Goal: Task Accomplishment & Management: Manage account settings

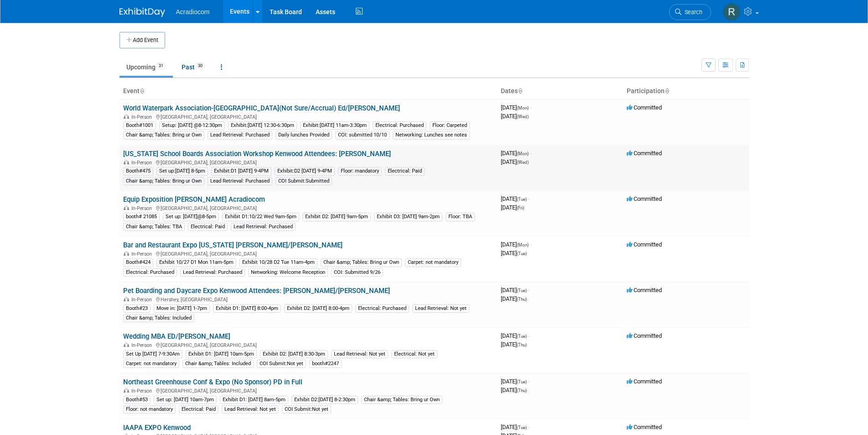
click at [236, 158] on link "[US_STATE] School Boards Association Workshop Kenwood Attendees: [PERSON_NAME]" at bounding box center [257, 154] width 268 height 8
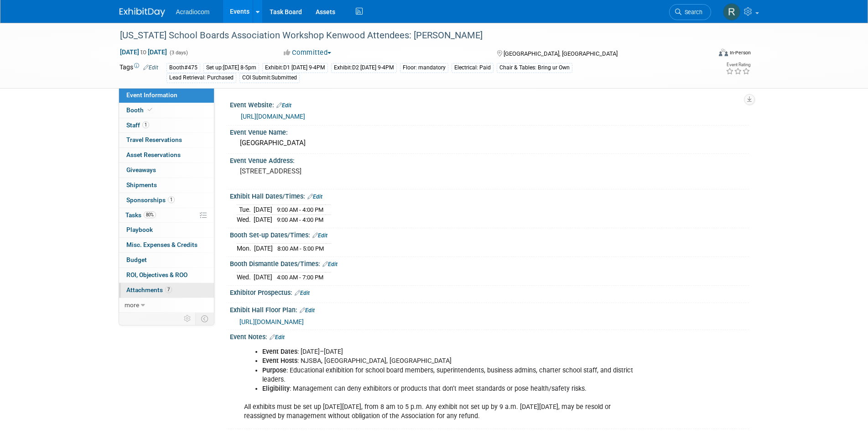
click at [168, 291] on span "7" at bounding box center [168, 289] width 7 height 7
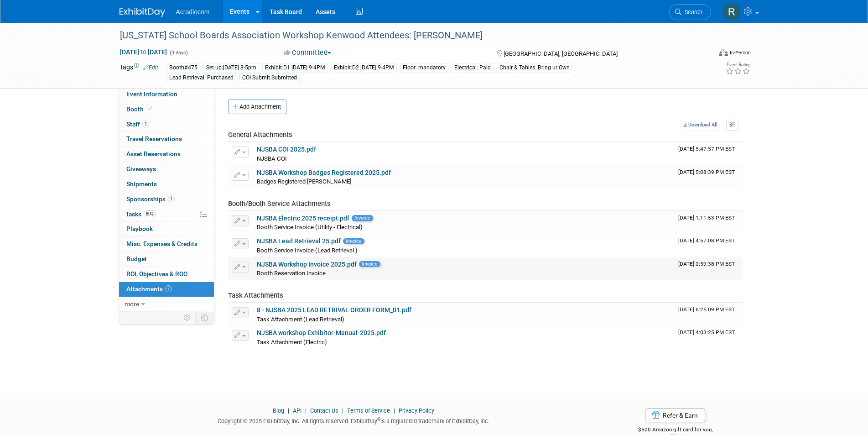
click at [330, 264] on link "NJSBA Workshop Invoice 2025.pdf" at bounding box center [307, 264] width 100 height 7
click at [731, 10] on img at bounding box center [731, 11] width 17 height 17
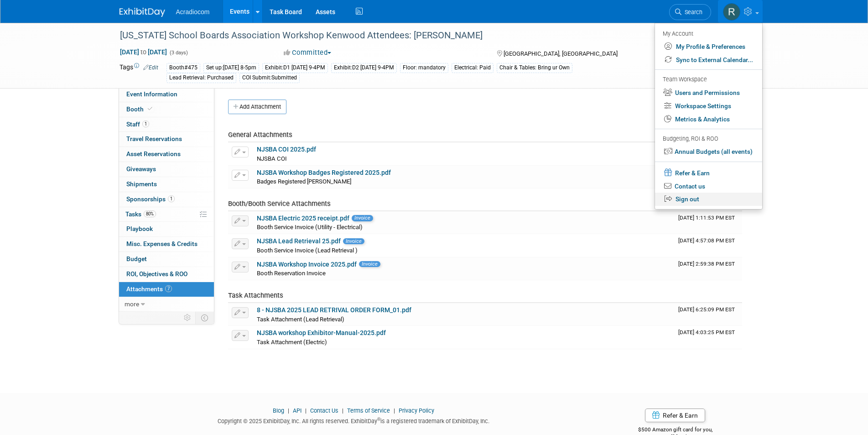
click at [685, 198] on link "Sign out" at bounding box center [708, 199] width 107 height 13
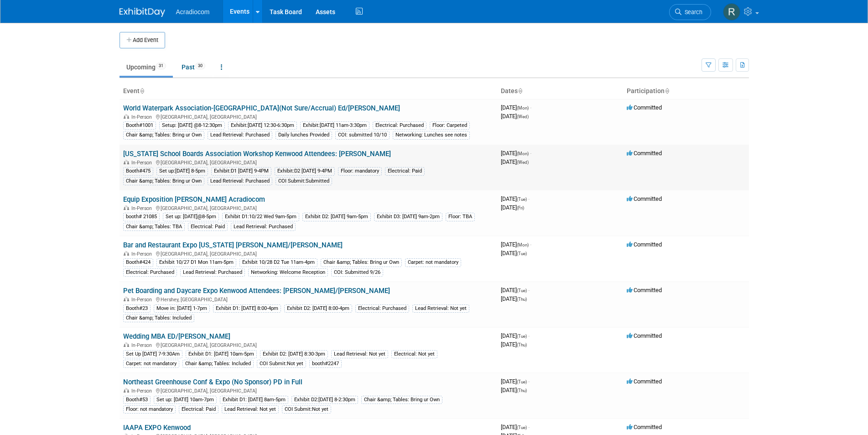
click at [272, 158] on link "[US_STATE] School Boards Association Workshop Kenwood Attendees: [PERSON_NAME]" at bounding box center [257, 154] width 268 height 8
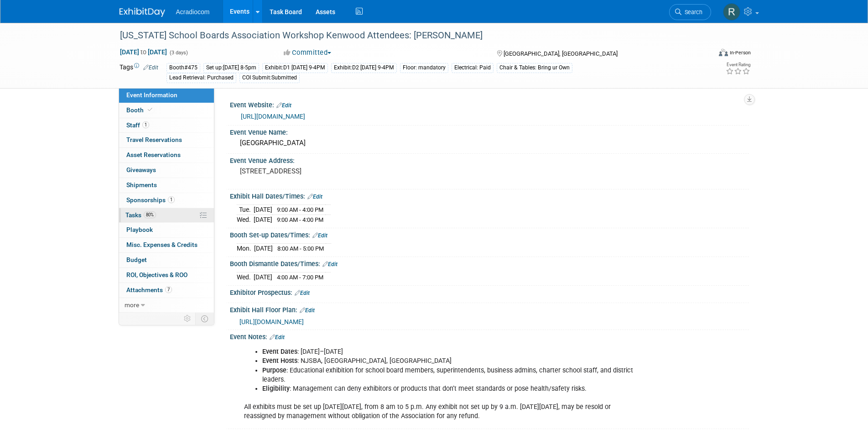
click at [136, 213] on span "Tasks 80%" at bounding box center [140, 214] width 31 height 7
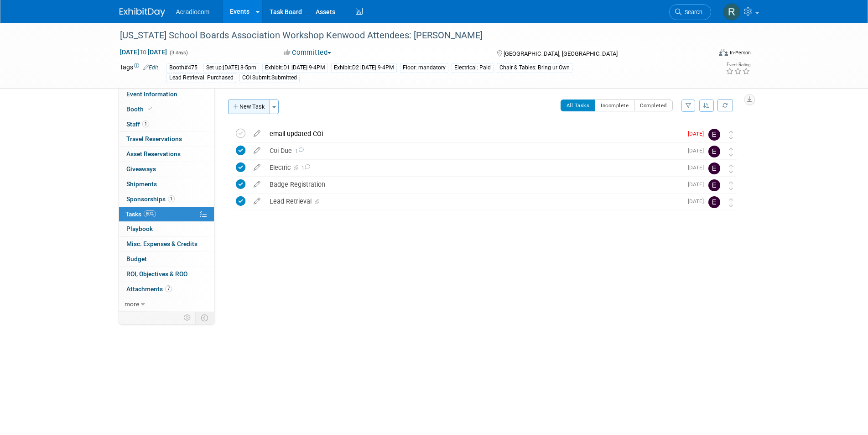
click at [262, 107] on button "New Task" at bounding box center [249, 106] width 42 height 15
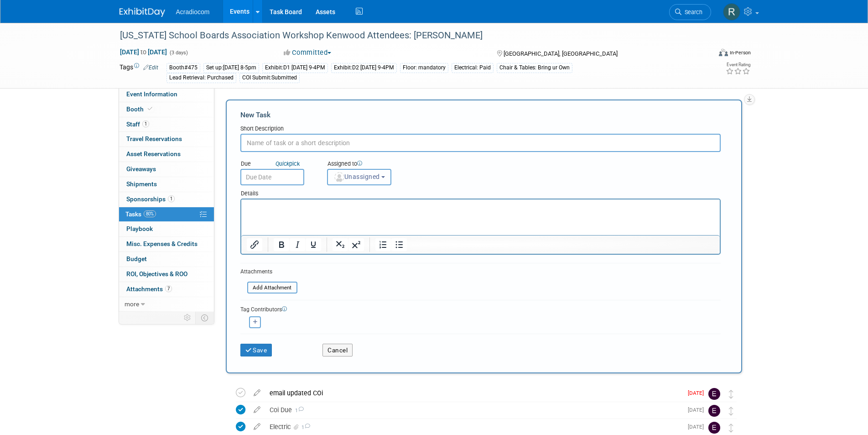
click at [380, 173] on span "Unassigned" at bounding box center [357, 176] width 47 height 7
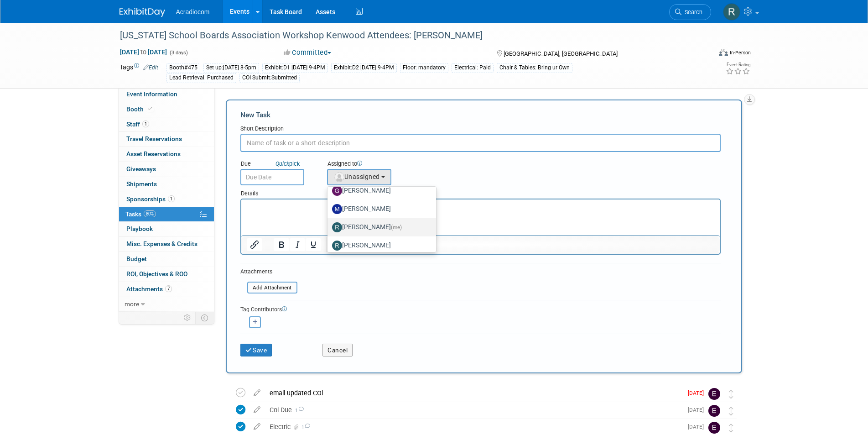
click at [375, 224] on label "Ronald Tralle (me)" at bounding box center [379, 227] width 95 height 15
click at [329, 224] on input "Ronald Tralle (me)" at bounding box center [326, 226] width 6 height 6
select select "a140da9e-d156-4fba-be55-80d335fde08e"
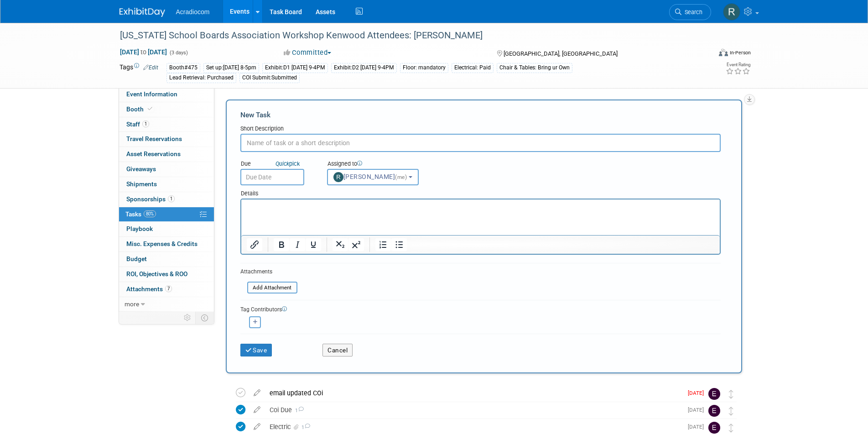
click at [292, 177] on input "text" at bounding box center [272, 177] width 64 height 16
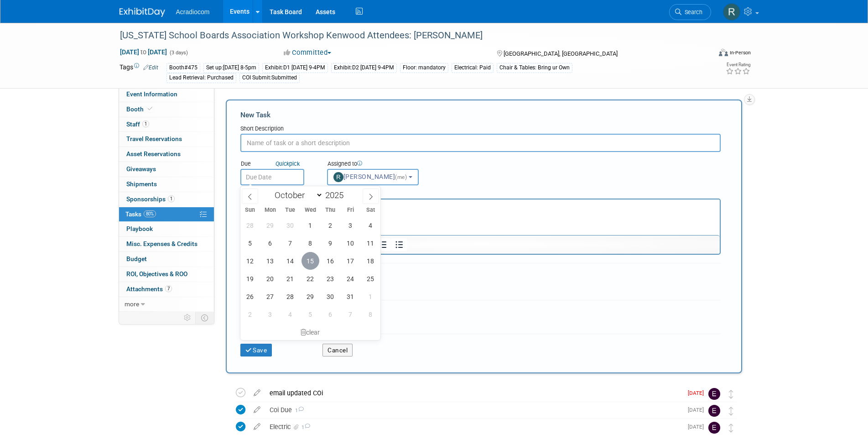
click at [313, 261] on span "15" at bounding box center [311, 261] width 18 height 18
type input "[DATE]"
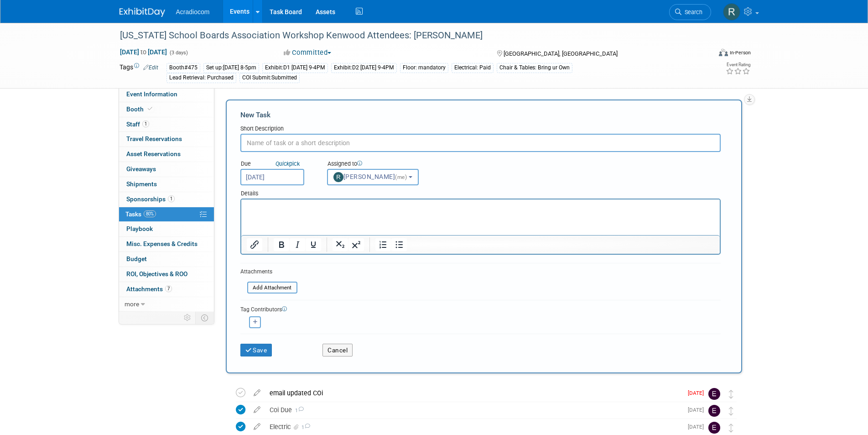
click at [286, 201] on html at bounding box center [480, 205] width 479 height 13
click at [256, 344] on button "Save" at bounding box center [256, 350] width 32 height 13
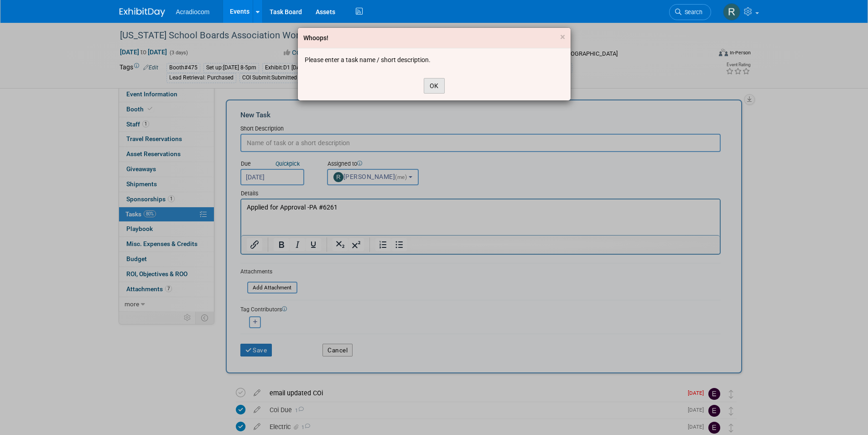
click at [432, 84] on button "OK" at bounding box center [434, 86] width 21 height 16
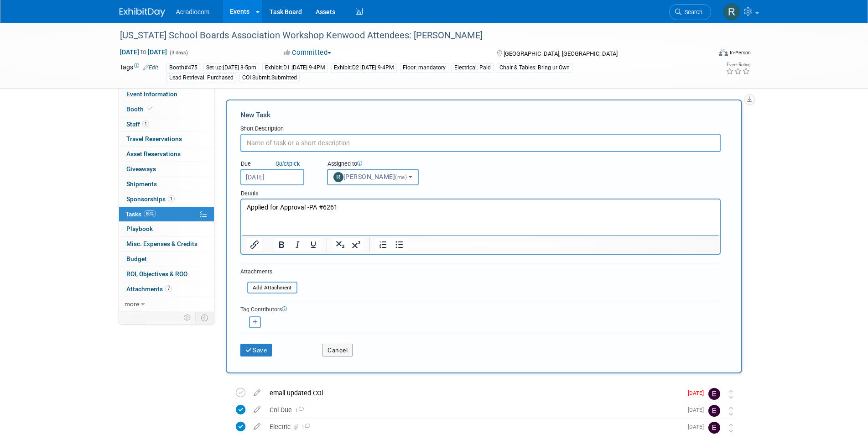
click at [313, 145] on input "text" at bounding box center [480, 143] width 481 height 18
type input "Apply For Pre Approval"
click at [266, 346] on button "Save" at bounding box center [256, 350] width 32 height 13
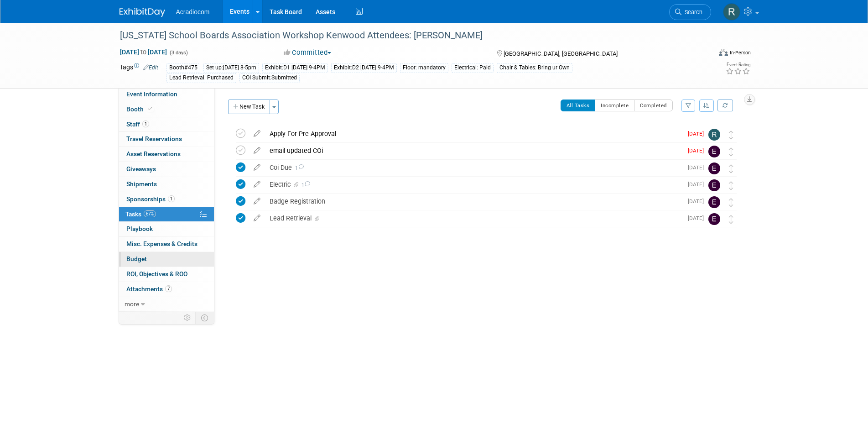
click at [134, 261] on span "Budget" at bounding box center [136, 258] width 21 height 7
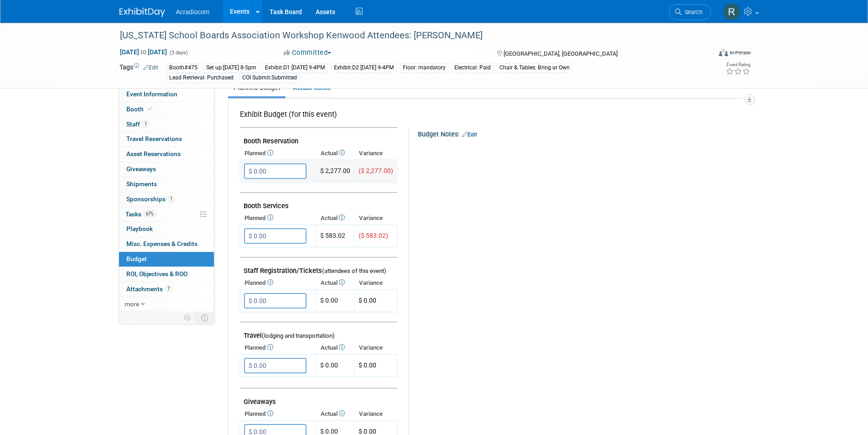
scroll to position [183, 0]
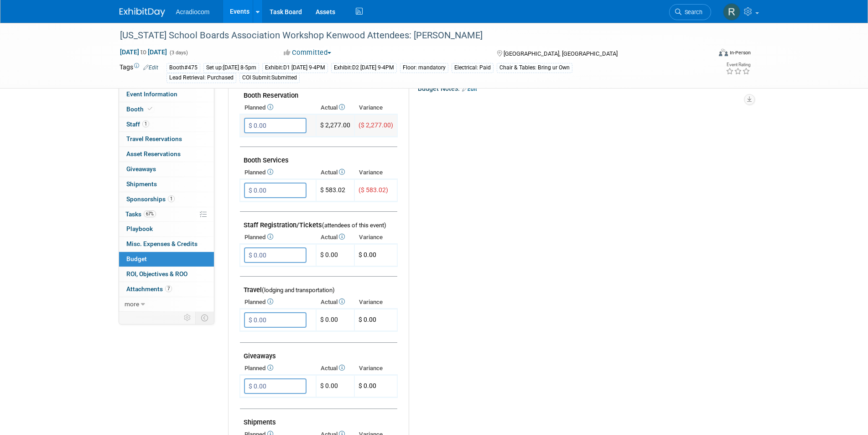
click at [276, 127] on input "$ 0.00" at bounding box center [275, 126] width 63 height 16
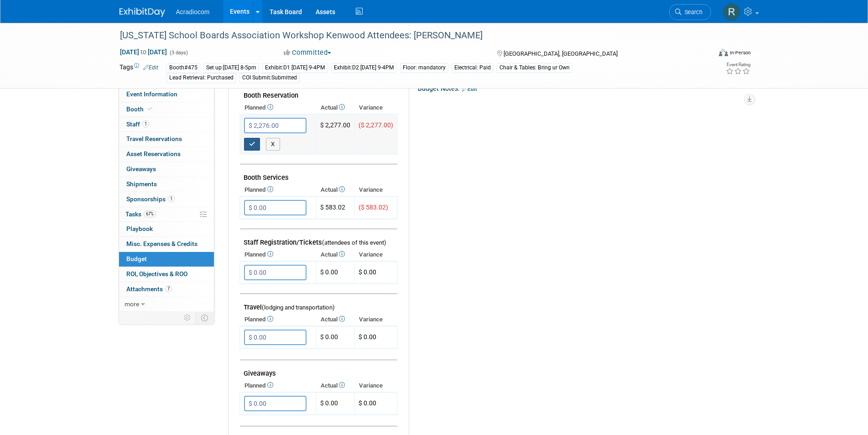
click at [253, 143] on icon "button" at bounding box center [252, 144] width 6 height 6
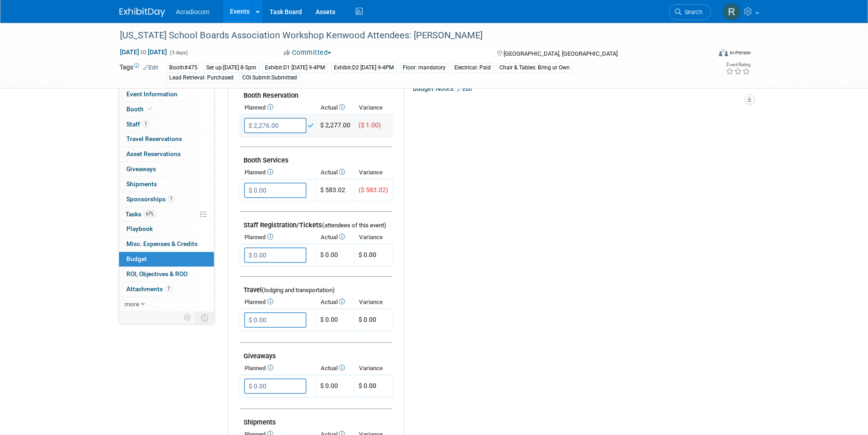
click at [277, 125] on input "$ 2,276.00" at bounding box center [275, 126] width 63 height 16
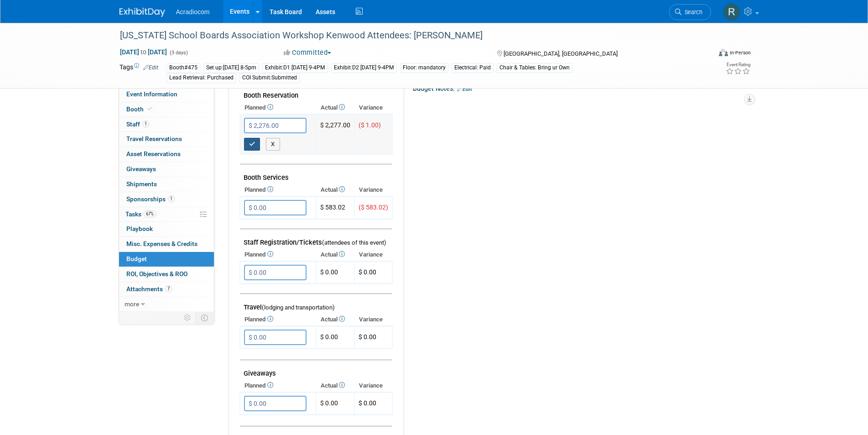
click at [253, 143] on icon "button" at bounding box center [252, 144] width 6 height 6
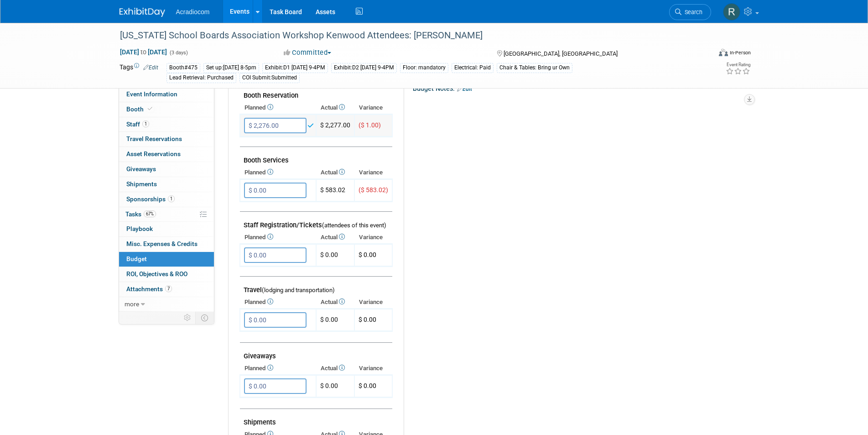
click at [271, 126] on input "$ 2,276.00" at bounding box center [275, 126] width 63 height 16
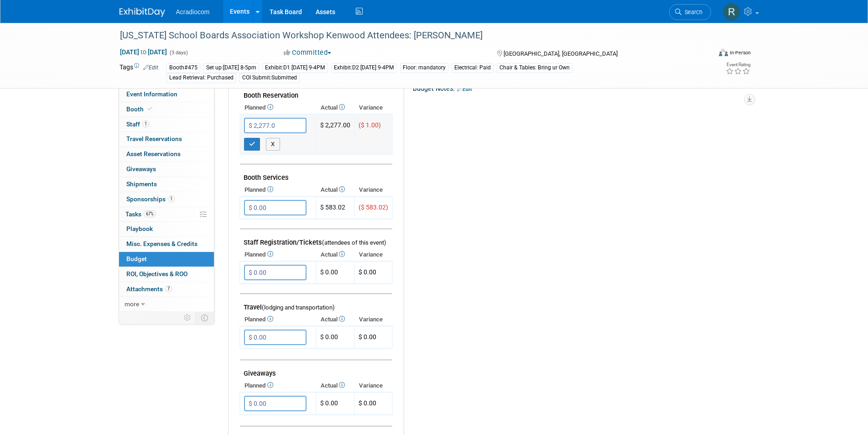
type input "$ 2,277.00"
click at [253, 146] on icon "button" at bounding box center [252, 144] width 6 height 6
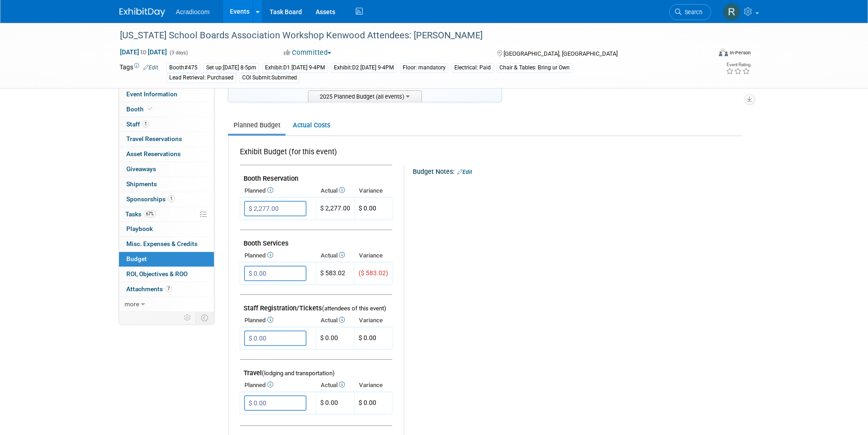
scroll to position [91, 0]
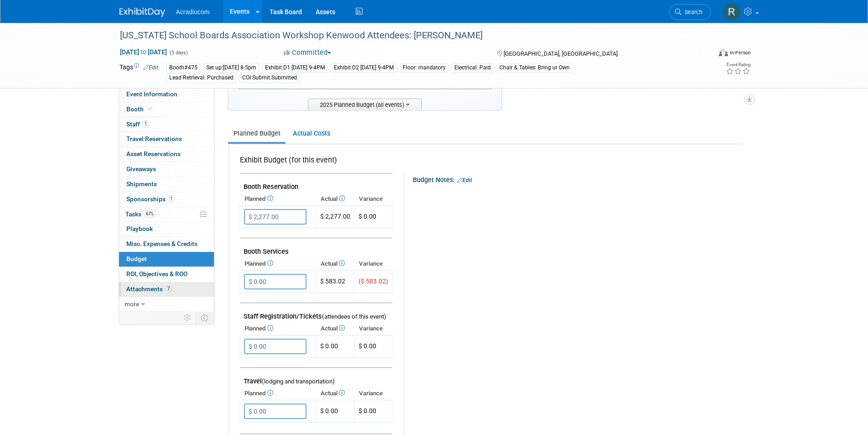
click at [155, 288] on span "Attachments 7" at bounding box center [149, 288] width 46 height 7
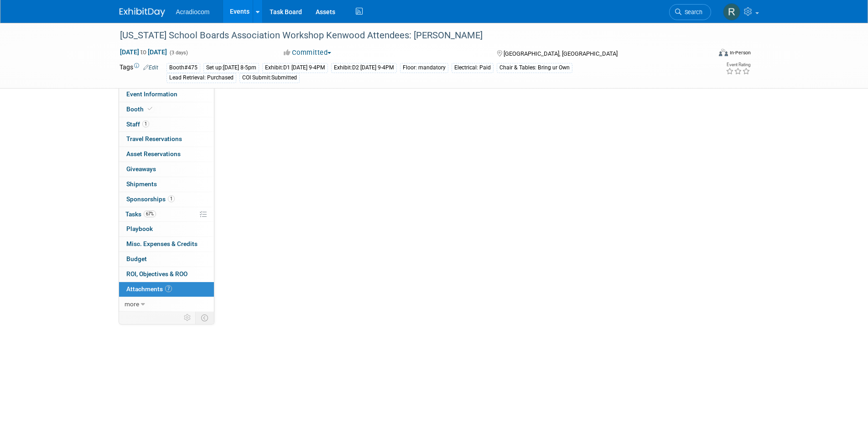
scroll to position [0, 0]
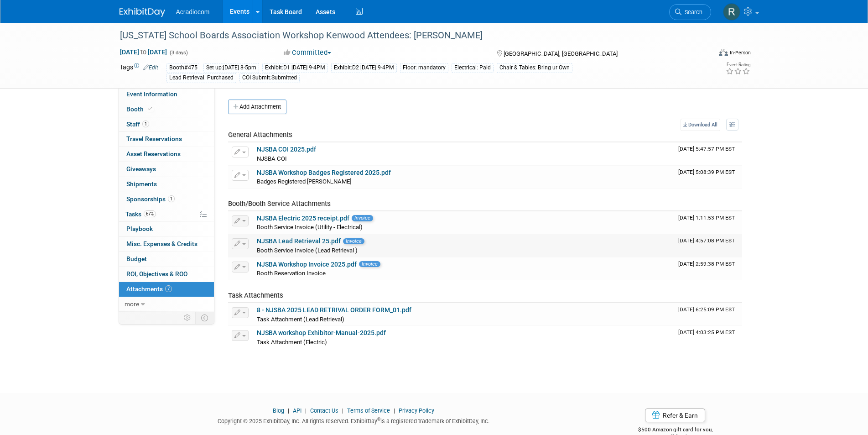
click at [239, 243] on icon "button" at bounding box center [238, 244] width 6 height 6
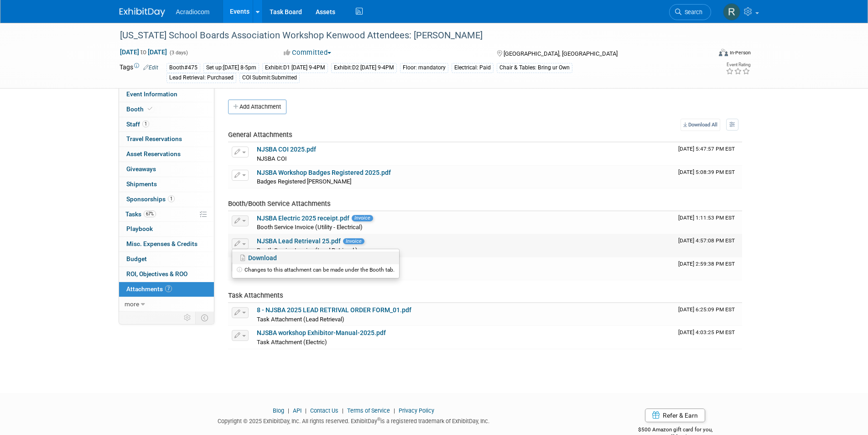
click at [253, 252] on link "Download" at bounding box center [315, 257] width 167 height 13
click at [266, 217] on link "NJSBA Electric 2025 receipt.pdf" at bounding box center [303, 217] width 93 height 7
click at [298, 238] on link "NJSBA Lead Retrieval 25.pdf" at bounding box center [299, 240] width 84 height 7
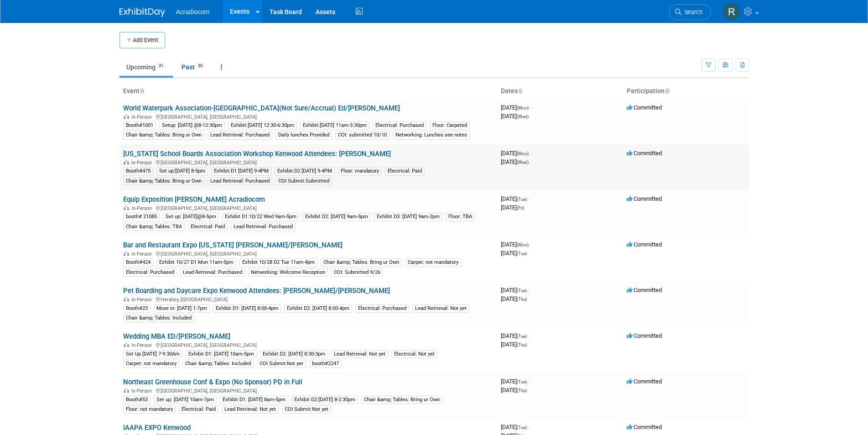
click at [249, 158] on link "[US_STATE] School Boards Association Workshop Kenwood Attendees: [PERSON_NAME]" at bounding box center [257, 154] width 268 height 8
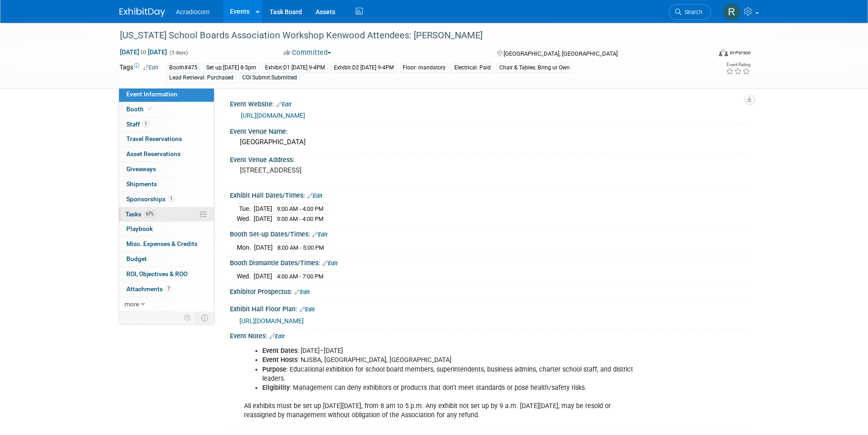
click at [145, 213] on span "67%" at bounding box center [150, 213] width 12 height 7
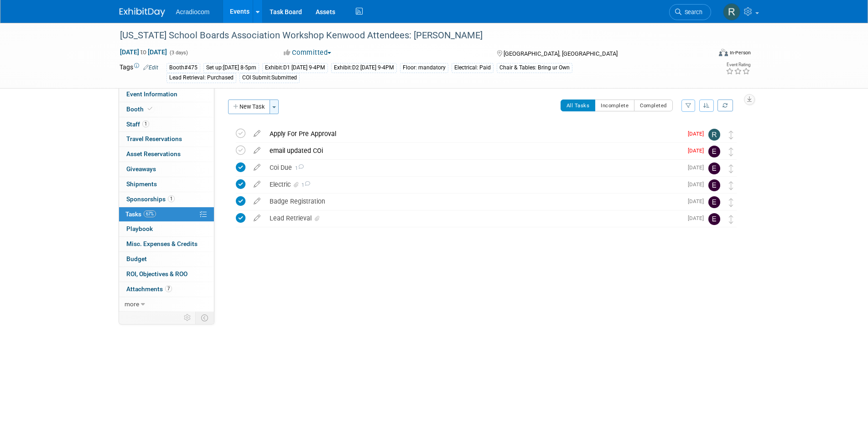
click at [272, 102] on button "Toggle Dropdown" at bounding box center [274, 106] width 9 height 15
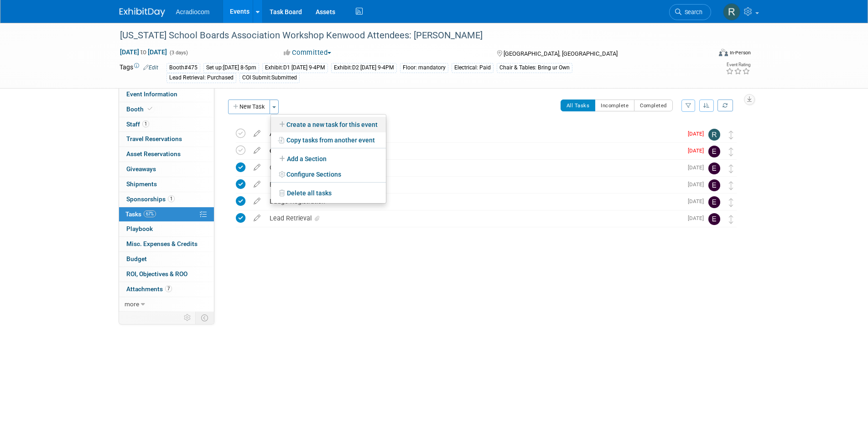
click at [323, 123] on link "Create a new task for this event" at bounding box center [328, 125] width 115 height 16
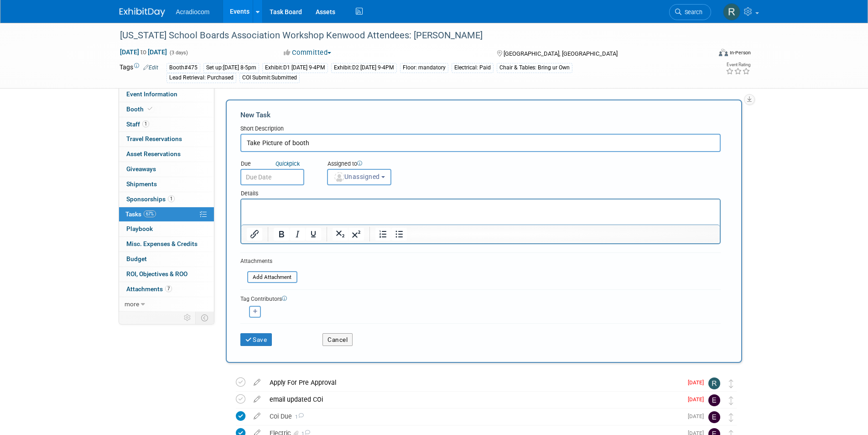
type input "Take Picture of booth"
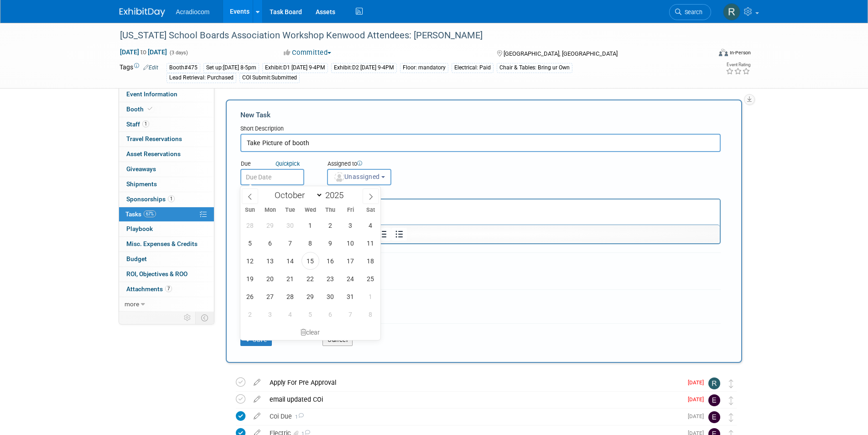
click at [293, 178] on input "text" at bounding box center [272, 177] width 64 height 16
click at [270, 278] on span "20" at bounding box center [270, 279] width 18 height 18
type input "[DATE]"
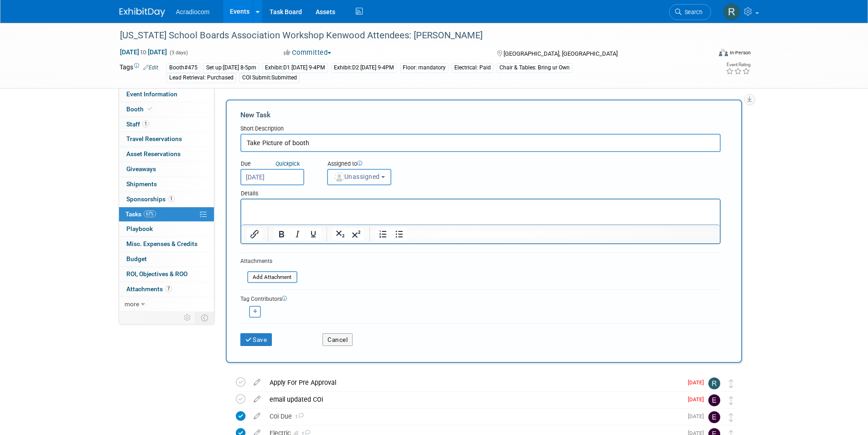
click at [385, 176] on b "button" at bounding box center [383, 177] width 4 height 2
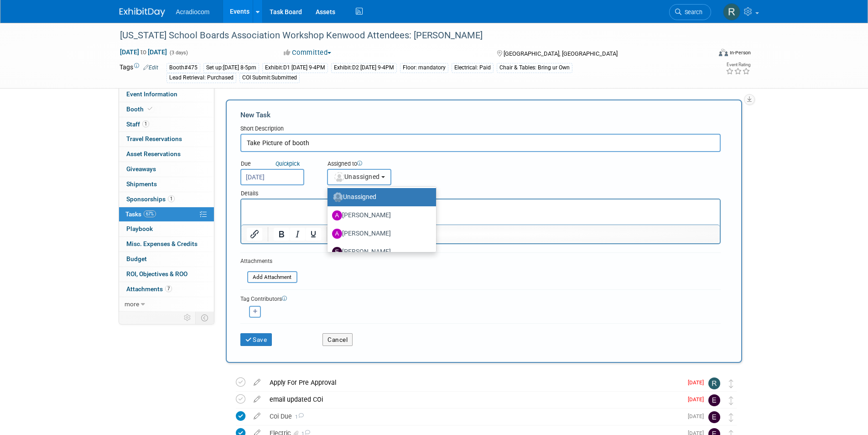
scroll to position [5, 0]
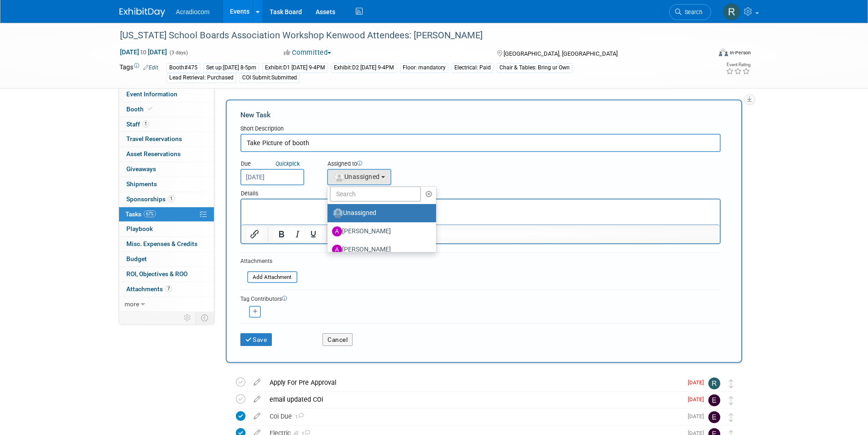
click at [446, 156] on div "Due Quick pick Oct 20, 2025 Assigned to <img src="https://www.exhibitday.com/Im…" at bounding box center [481, 168] width 494 height 33
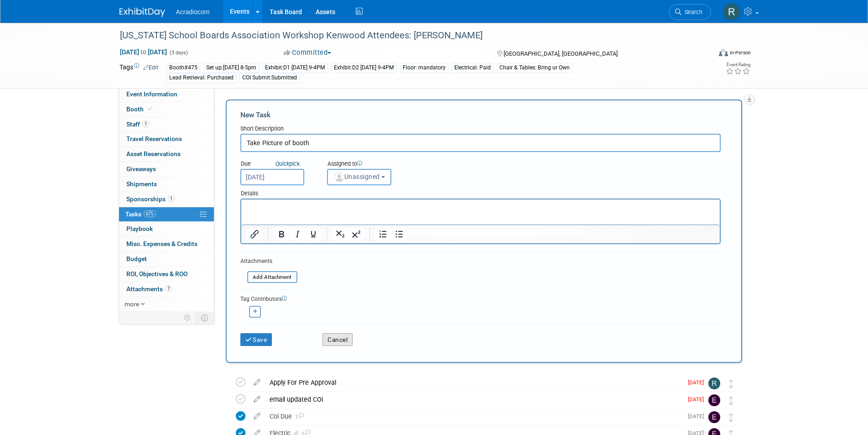
click at [345, 337] on button "Cancel" at bounding box center [338, 339] width 30 height 13
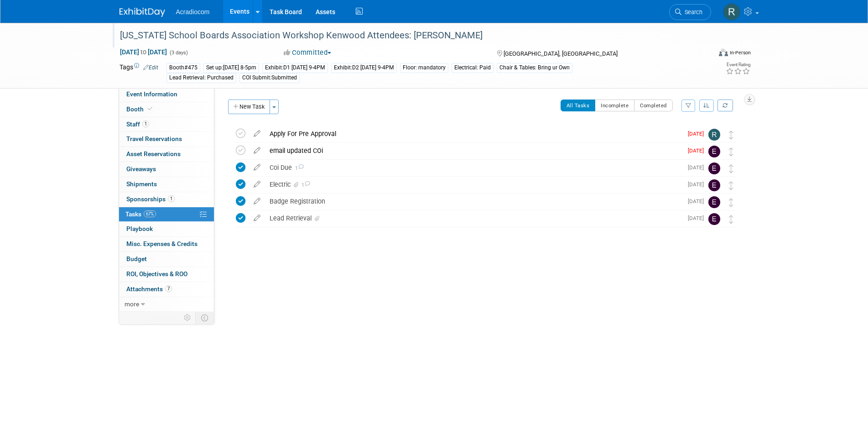
click at [450, 33] on div "New Jersey School Boards Association Workshop Kenwood Attendees: Dennis" at bounding box center [407, 35] width 581 height 16
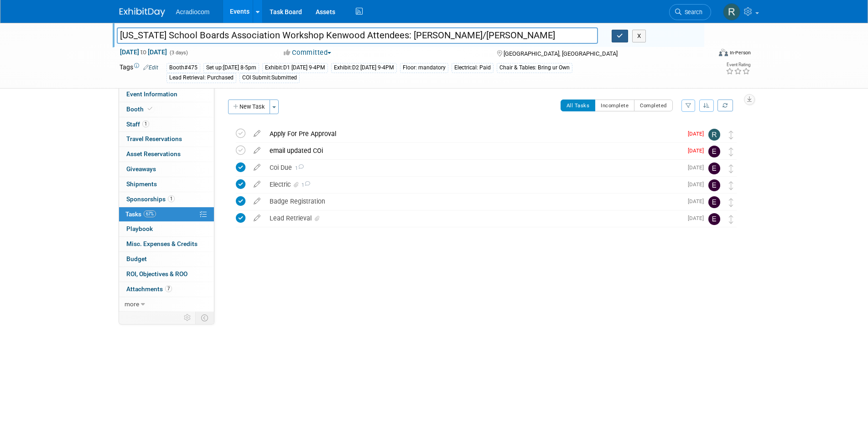
type input "[US_STATE] School Boards Association Workshop Kenwood Attendees: [PERSON_NAME]/…"
click at [621, 36] on icon "button" at bounding box center [620, 36] width 6 height 6
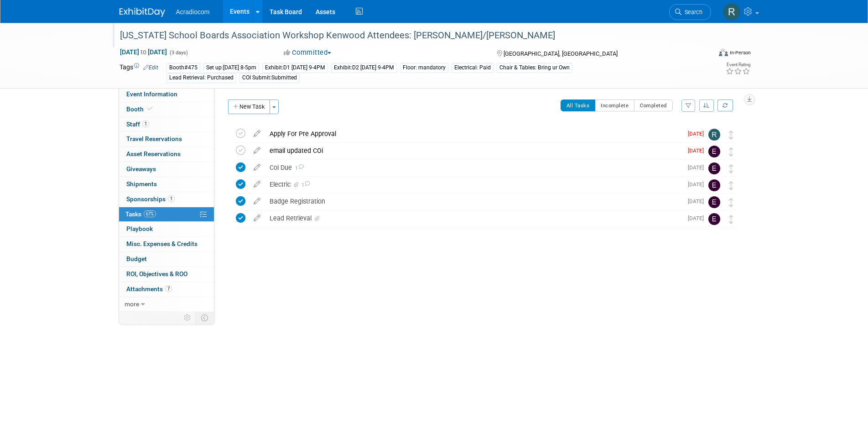
click at [183, 212] on link "67% Tasks 67%" at bounding box center [166, 214] width 95 height 15
click at [246, 102] on button "New Task" at bounding box center [249, 106] width 42 height 15
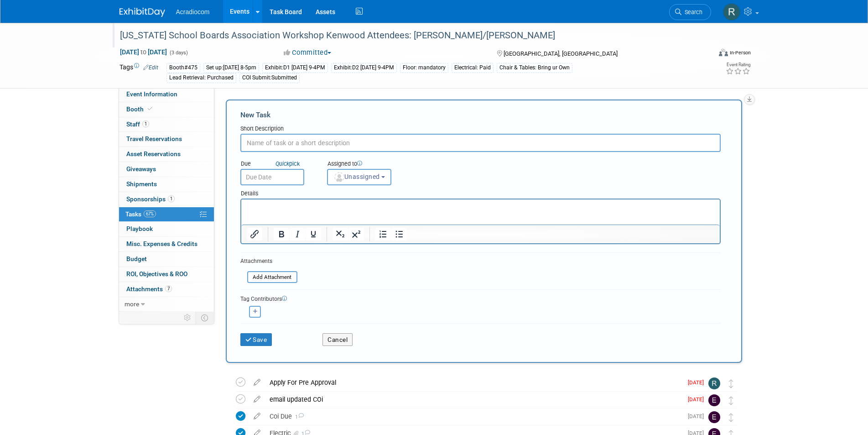
scroll to position [0, 0]
type input "Lead Retrieval PA -"
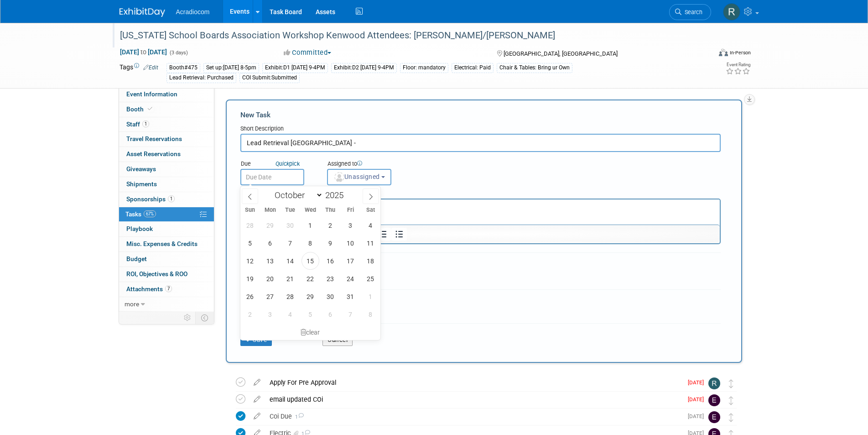
click at [297, 178] on input "text" at bounding box center [272, 177] width 64 height 16
click at [272, 275] on span "20" at bounding box center [270, 279] width 18 height 18
type input "[DATE]"
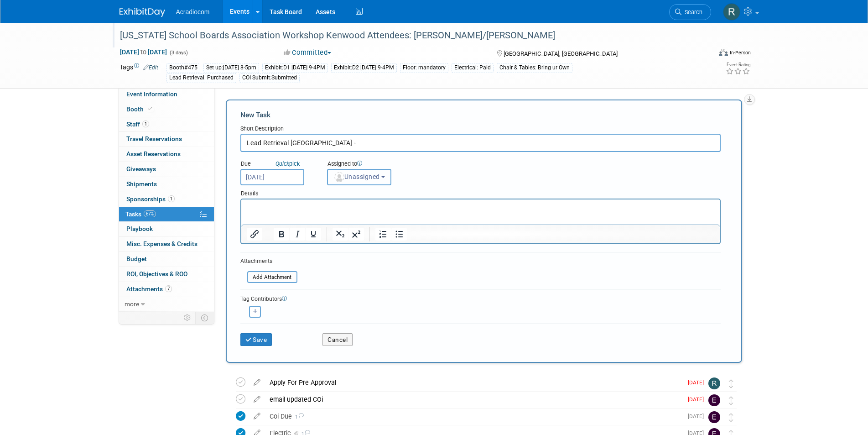
click at [381, 172] on button "Unassigned" at bounding box center [359, 177] width 65 height 16
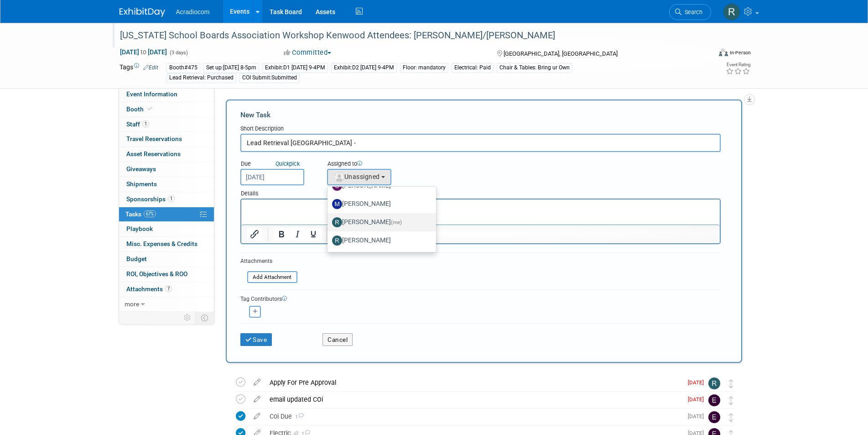
click at [371, 219] on label "[PERSON_NAME] (me)" at bounding box center [379, 222] width 95 height 15
click at [329, 219] on input "[PERSON_NAME] (me)" at bounding box center [326, 221] width 6 height 6
select select "a140da9e-d156-4fba-be55-80d335fde08e"
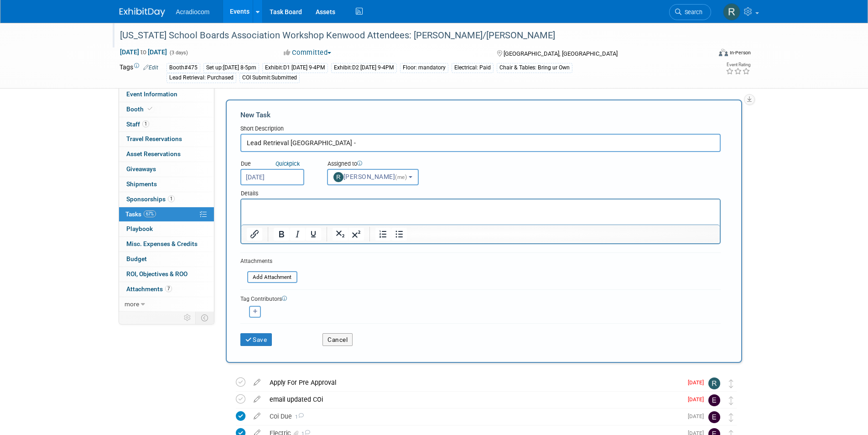
click at [330, 141] on input "Lead Retrieval PA -" at bounding box center [480, 143] width 481 height 18
type input "Lead Retrieval PA - 6262"
click at [260, 340] on button "Save" at bounding box center [256, 339] width 32 height 13
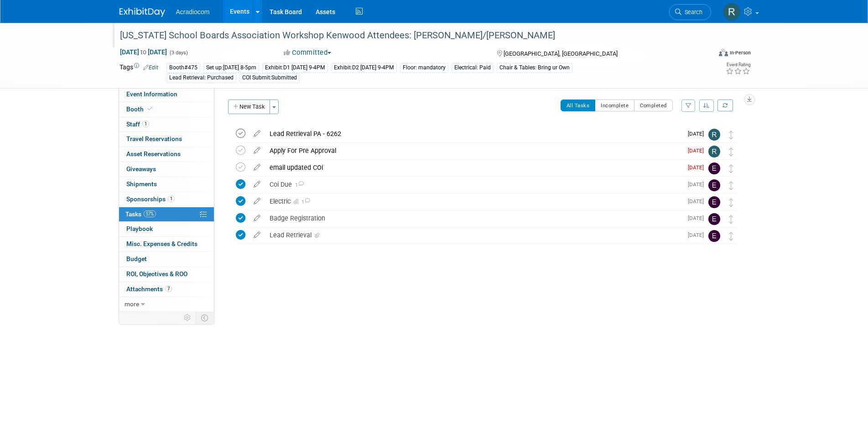
click at [245, 131] on icon at bounding box center [241, 134] width 10 height 10
click at [335, 148] on div "Apply For Pre Approval" at bounding box center [474, 151] width 418 height 16
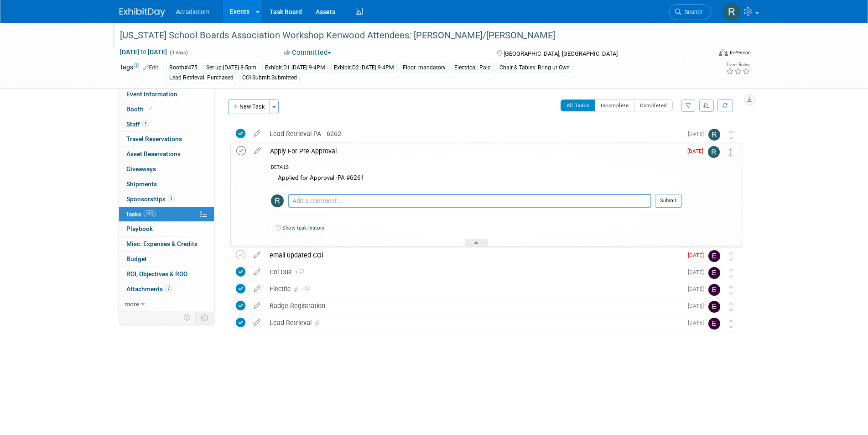
click at [241, 148] on icon at bounding box center [241, 151] width 10 height 10
drag, startPoint x: 365, startPoint y: 110, endPoint x: 366, endPoint y: 104, distance: 5.8
click at [365, 107] on div "All Tasks Incomplete Completed Filter by Assignee -- Select Assignee -- All una…" at bounding box center [513, 108] width 459 height 19
click at [548, 315] on div "Lead Retrieval" at bounding box center [474, 323] width 418 height 16
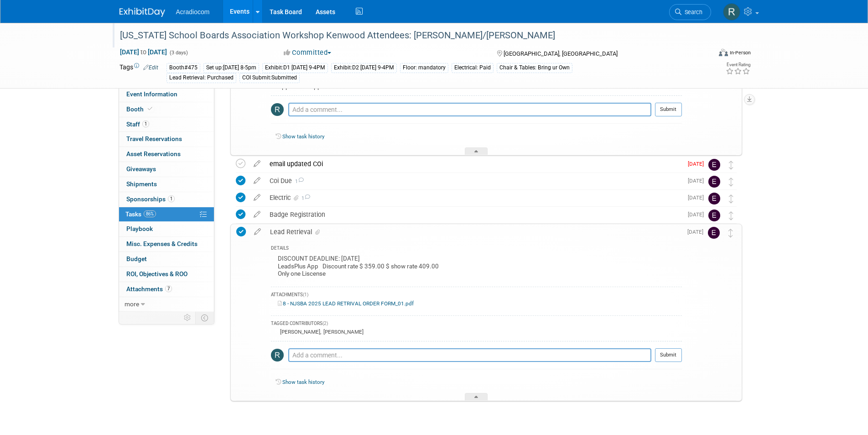
scroll to position [0, 0]
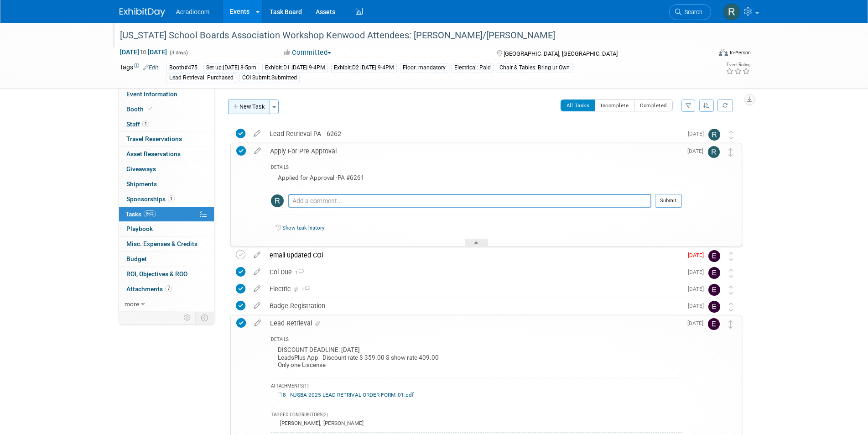
click at [259, 107] on button "New Task" at bounding box center [249, 106] width 42 height 15
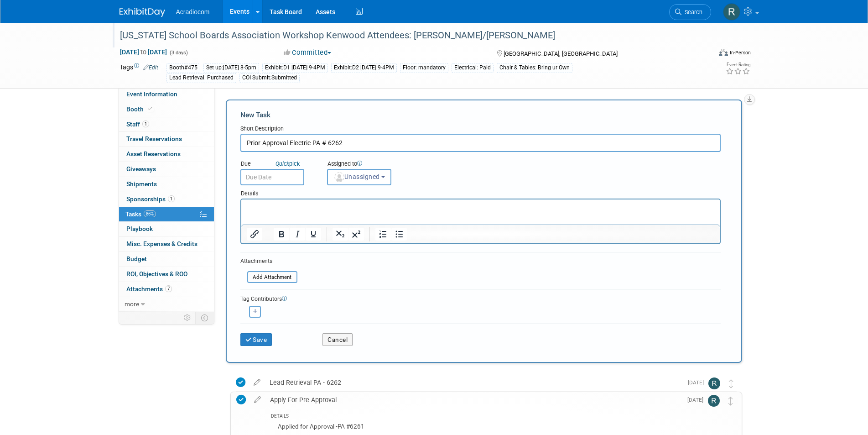
type input "Prior Approval Electric PA # 6262"
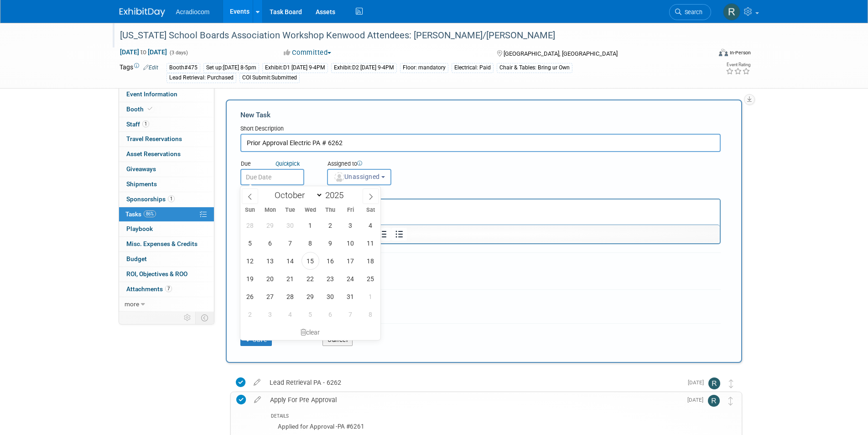
click at [278, 176] on input "text" at bounding box center [272, 177] width 64 height 16
click at [270, 274] on span "20" at bounding box center [270, 279] width 18 height 18
type input "[DATE]"
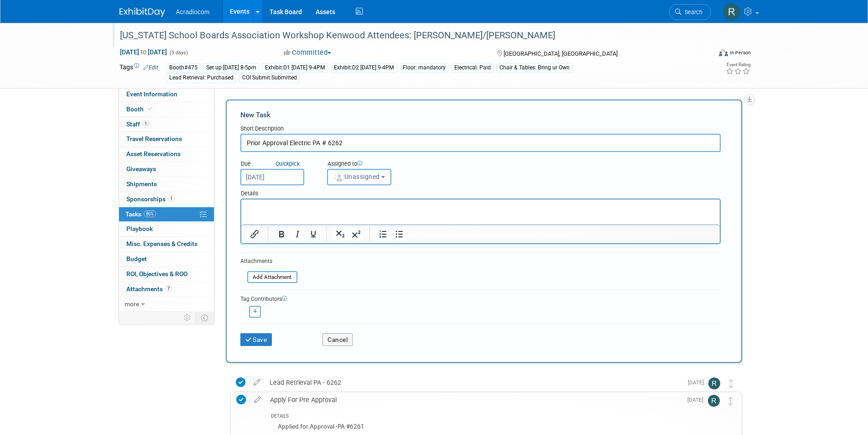
click at [381, 172] on button "Unassigned" at bounding box center [359, 177] width 65 height 16
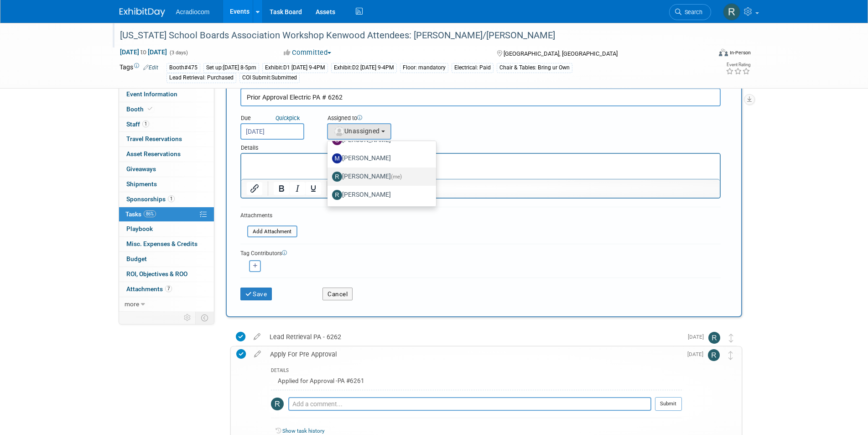
click at [382, 177] on label "[PERSON_NAME] (me)" at bounding box center [379, 176] width 95 height 15
click at [329, 177] on input "[PERSON_NAME] (me)" at bounding box center [326, 175] width 6 height 6
select select "a140da9e-d156-4fba-be55-80d335fde08e"
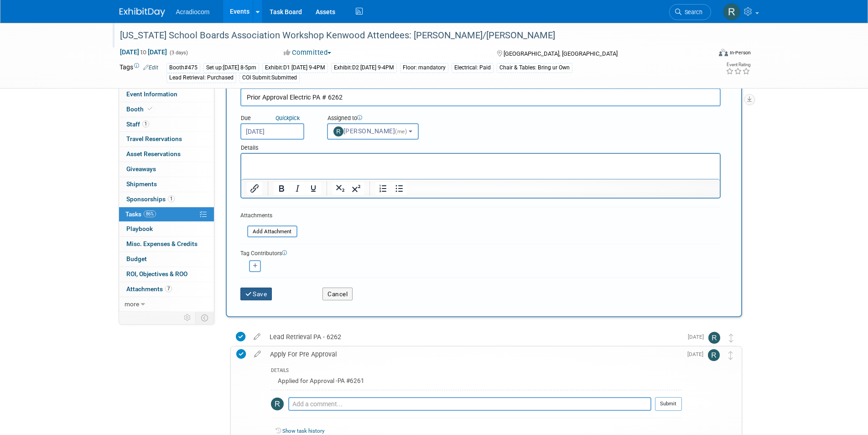
click at [258, 290] on button "Save" at bounding box center [256, 293] width 32 height 13
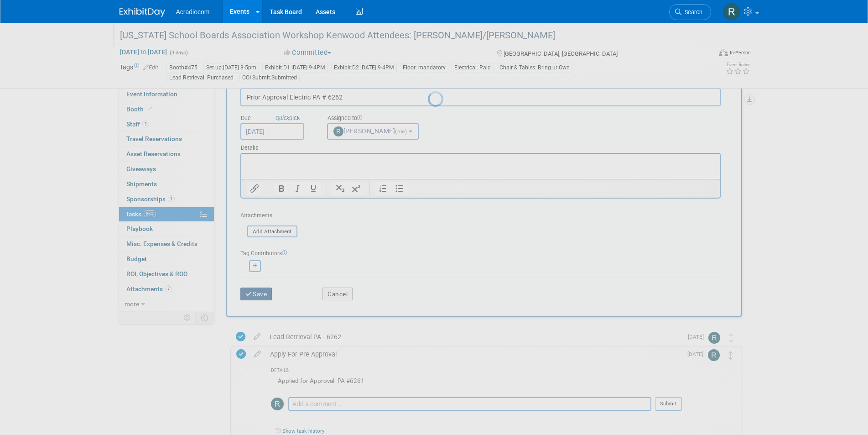
scroll to position [0, 0]
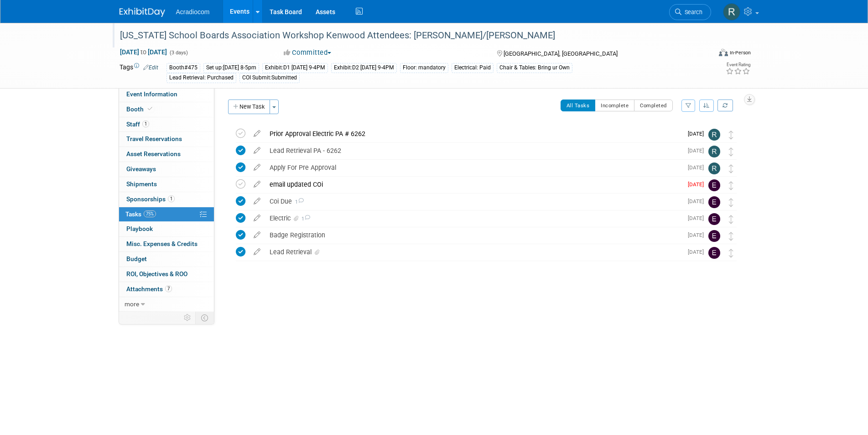
click at [310, 133] on div "Prior Approval Electric PA # 6262" at bounding box center [474, 134] width 418 height 16
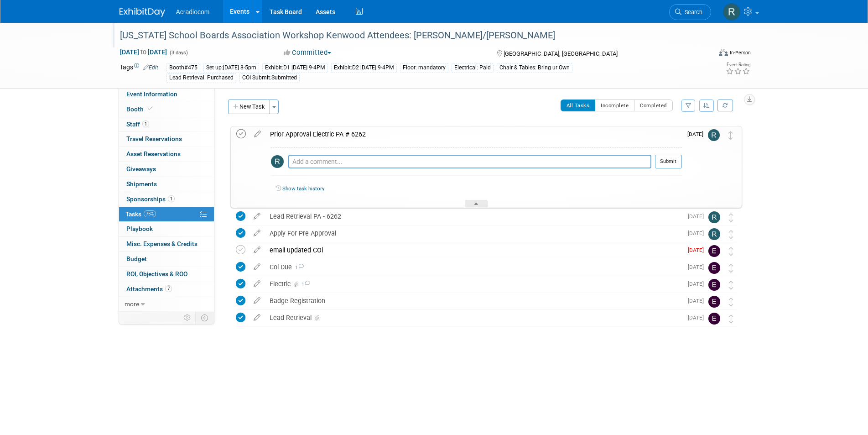
click at [241, 131] on icon at bounding box center [241, 134] width 10 height 10
click at [400, 249] on div "email updated COi" at bounding box center [474, 250] width 418 height 16
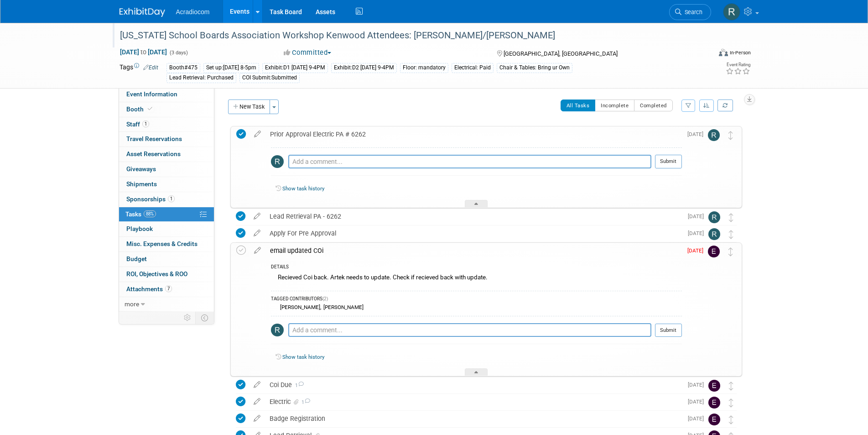
click at [142, 211] on span "Tasks 88%" at bounding box center [140, 213] width 31 height 7
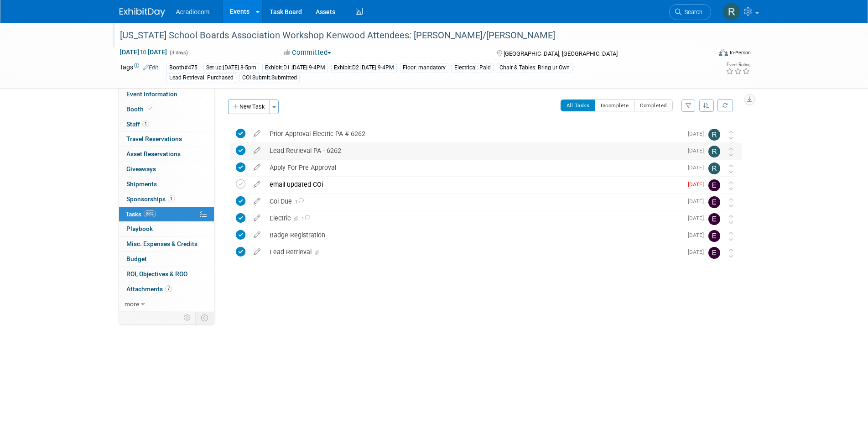
click at [331, 150] on div "Lead Retrieval PA - 6262" at bounding box center [474, 151] width 418 height 16
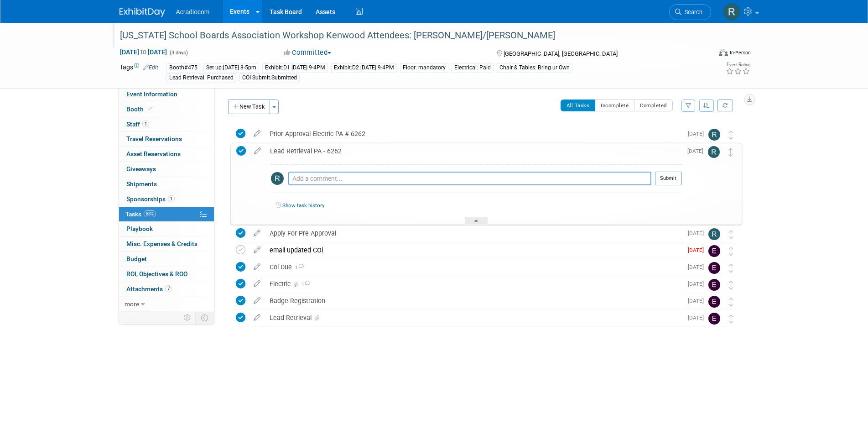
click at [331, 150] on div "Lead Retrieval PA - 6262" at bounding box center [474, 151] width 417 height 16
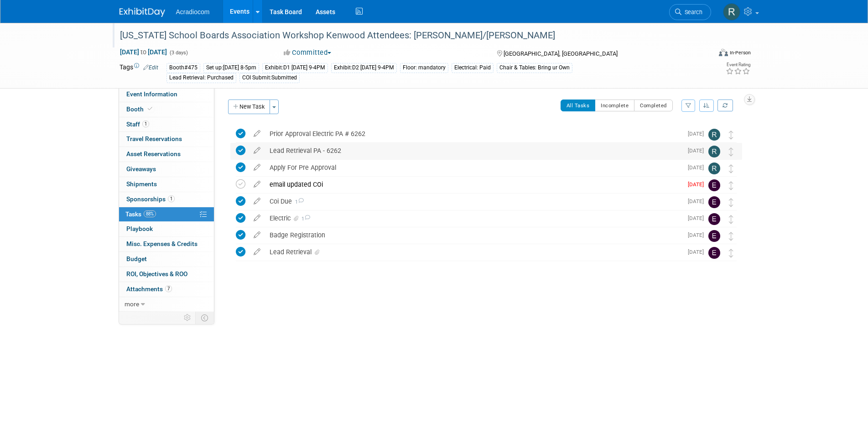
click at [333, 146] on div "Lead Retrieval PA - 6262" at bounding box center [474, 151] width 418 height 16
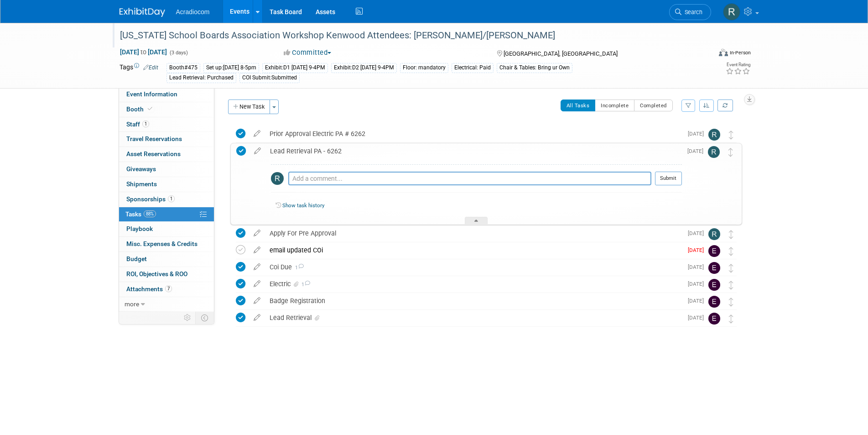
click at [346, 147] on div "Lead Retrieval PA - 6262" at bounding box center [474, 151] width 417 height 16
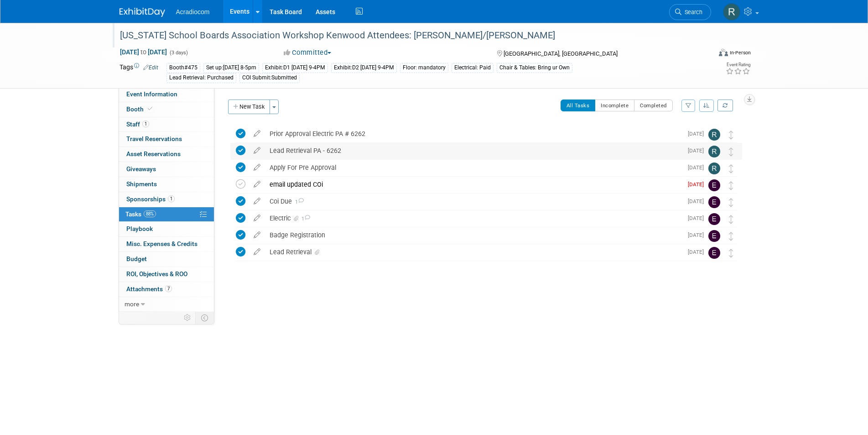
click at [355, 146] on div "Lead Retrieval PA - 6262" at bounding box center [474, 151] width 418 height 16
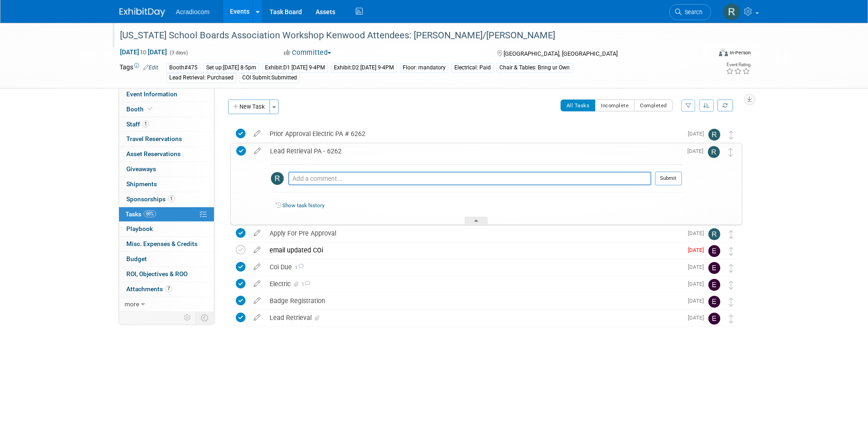
click at [243, 153] on icon at bounding box center [241, 151] width 10 height 10
click at [346, 149] on div "Lead Retrieval PA - 6262" at bounding box center [474, 151] width 417 height 16
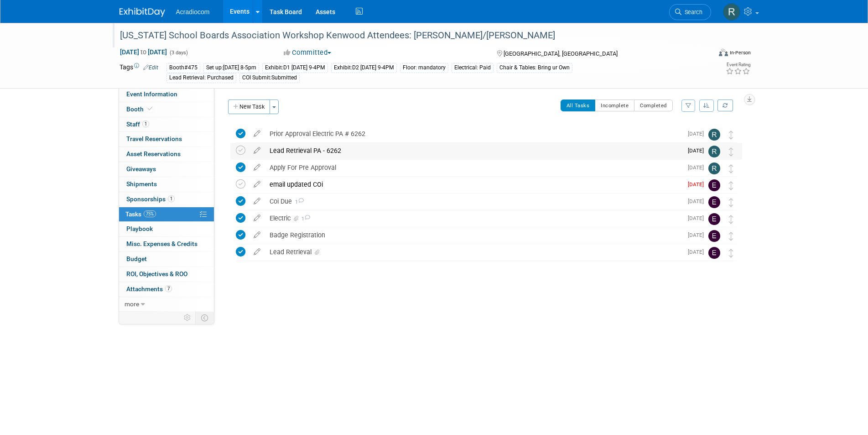
click at [345, 147] on div "Lead Retrieval PA - 6262" at bounding box center [474, 151] width 418 height 16
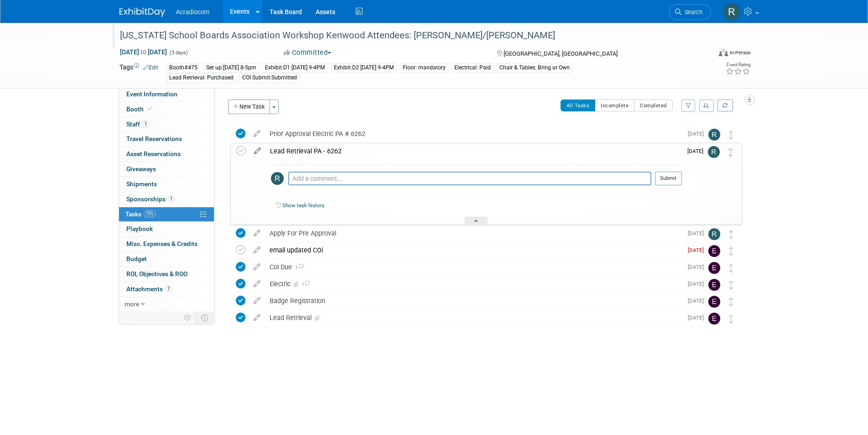
click at [257, 150] on icon at bounding box center [258, 148] width 16 height 11
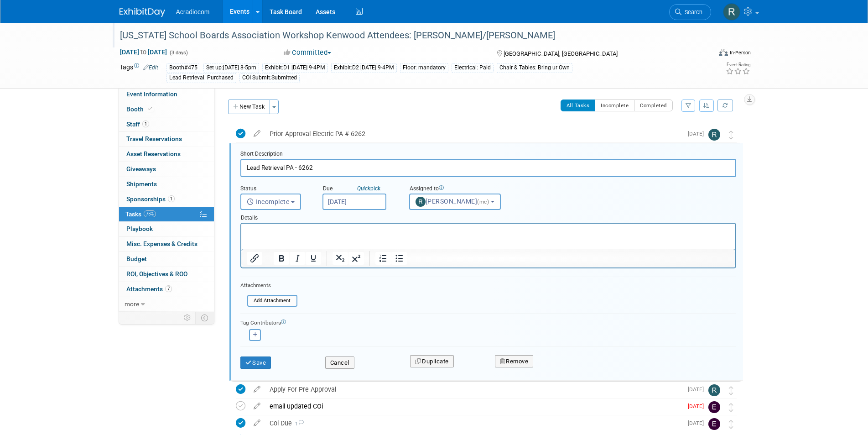
scroll to position [2, 0]
click at [323, 166] on input "Lead Retrieval PA - 6262" at bounding box center [488, 166] width 496 height 18
type input "Lead Retrieval PA - 6263"
click at [265, 360] on button "Save" at bounding box center [255, 361] width 31 height 13
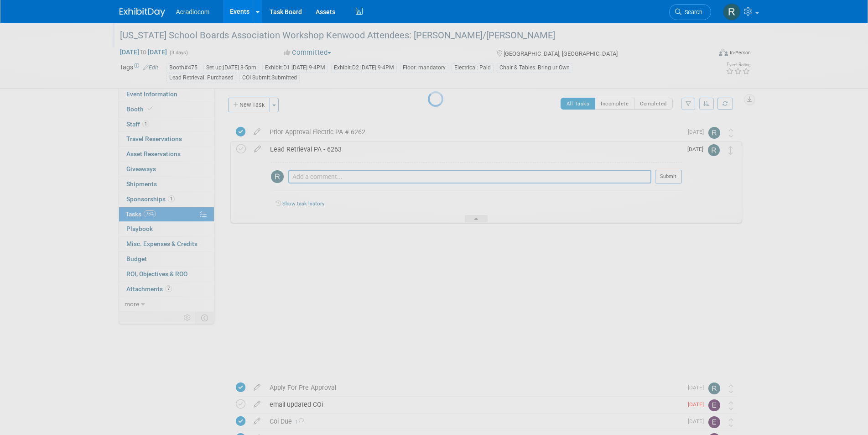
scroll to position [0, 0]
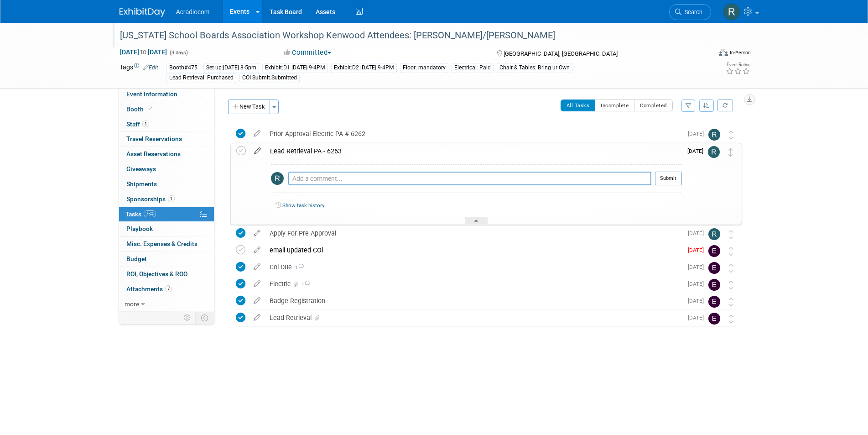
click at [260, 148] on icon at bounding box center [258, 148] width 16 height 11
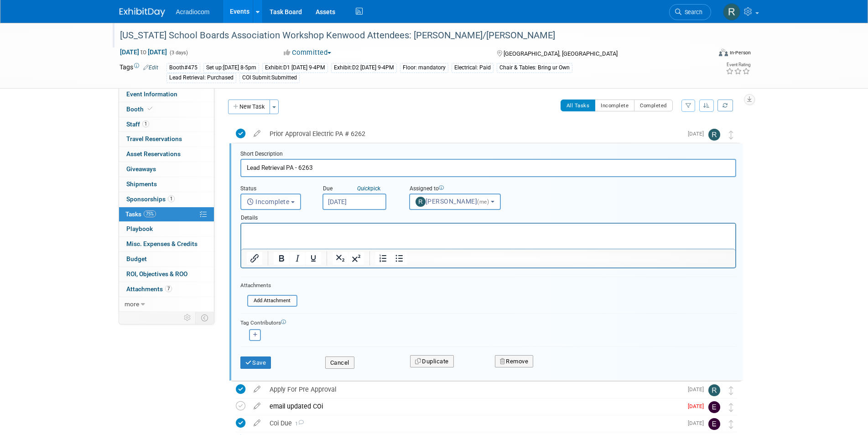
scroll to position [2, 0]
click at [243, 167] on input "Lead Retrieval PA - 6263" at bounding box center [488, 166] width 496 height 18
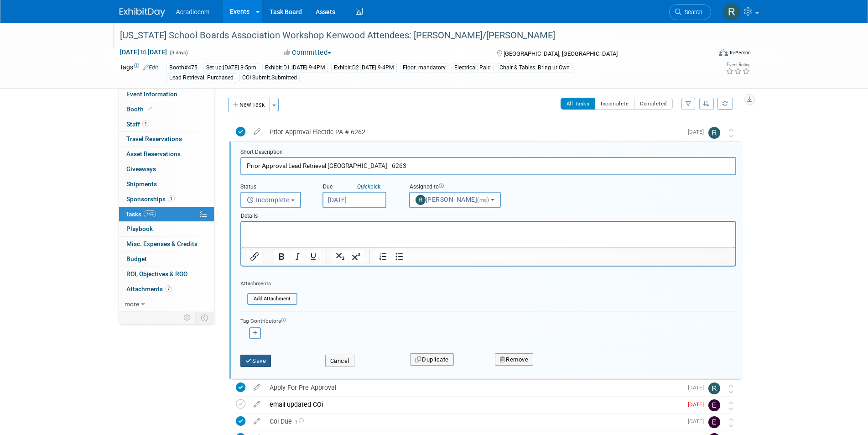
type input "Prior Approval Lead Retrieval PA - 6263"
click at [252, 358] on button "Save" at bounding box center [255, 361] width 31 height 13
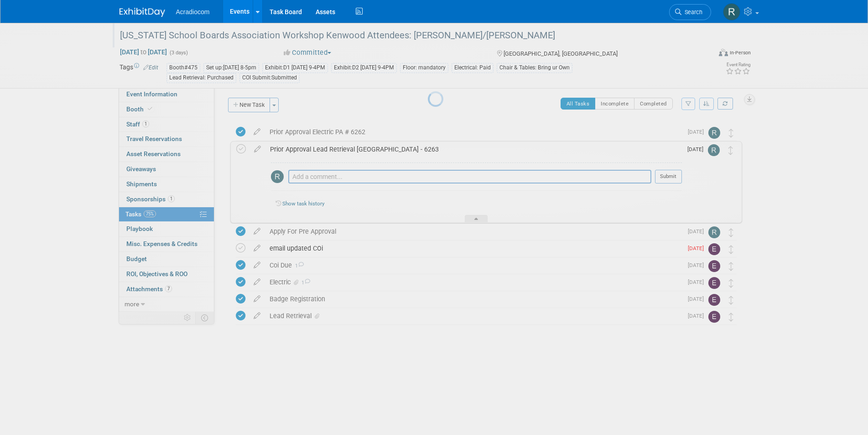
scroll to position [0, 0]
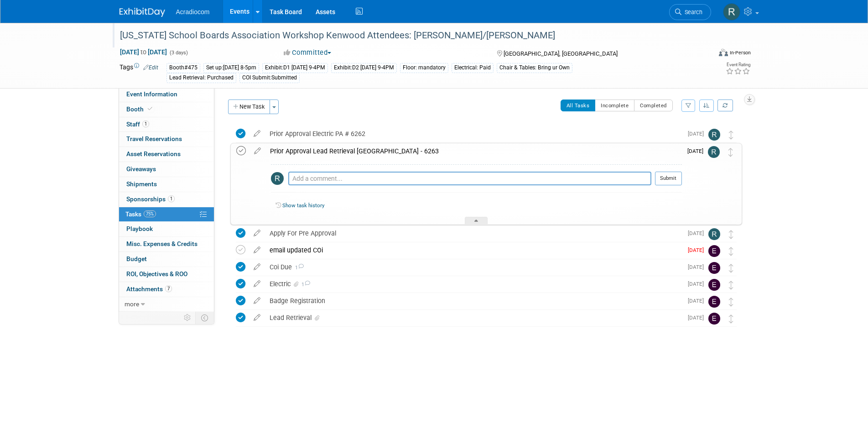
click at [239, 152] on icon at bounding box center [241, 151] width 10 height 10
click at [437, 347] on div "New Jersey School Boards Association Workshop Kenwood Attendees: Dennis/Steve A…" at bounding box center [484, 244] width 517 height 238
click at [135, 195] on link "1 Sponsorships 1" at bounding box center [166, 199] width 95 height 15
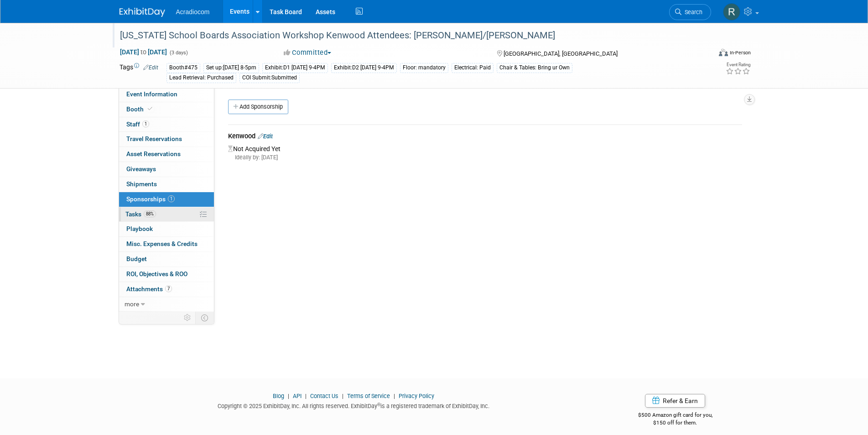
click at [138, 210] on span "Tasks 88%" at bounding box center [140, 213] width 31 height 7
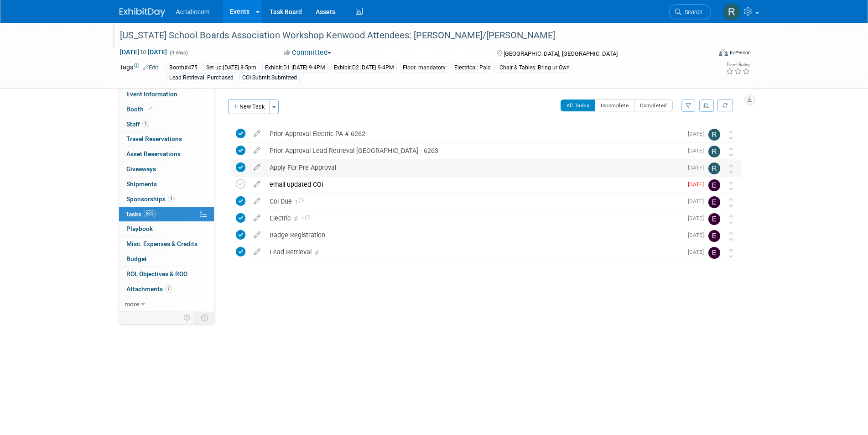
click at [326, 164] on div "Apply For Pre Approval" at bounding box center [474, 168] width 418 height 16
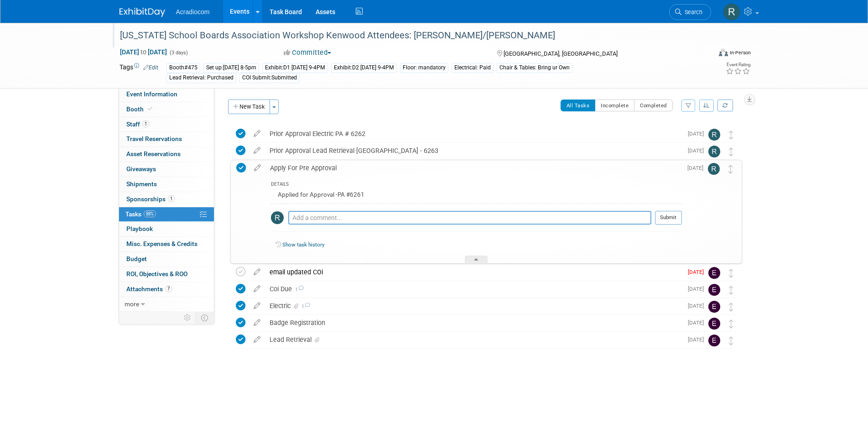
click at [326, 164] on div "Apply For Pre Approval" at bounding box center [474, 168] width 417 height 16
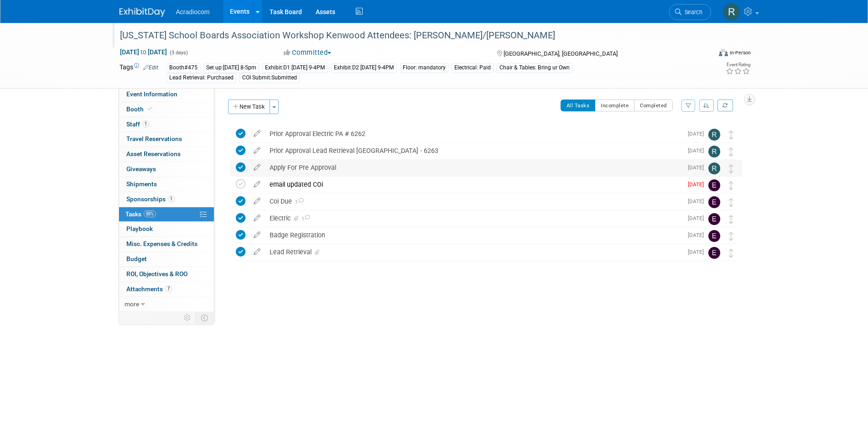
click at [326, 164] on div "Apply For Pre Approval" at bounding box center [474, 168] width 418 height 16
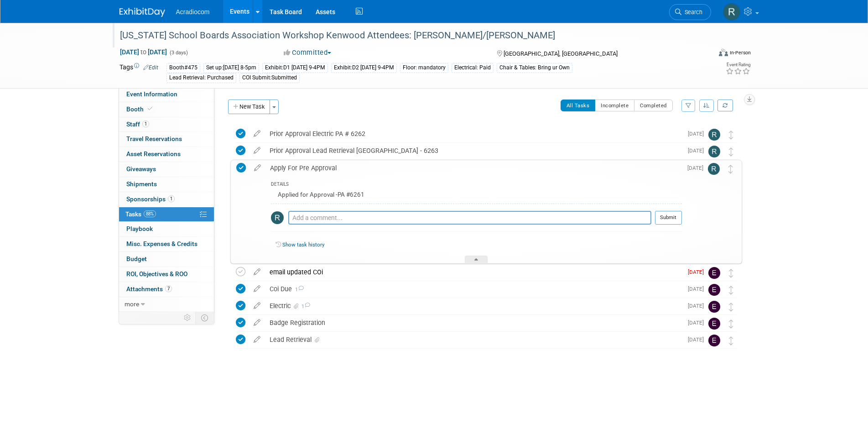
click at [258, 167] on icon at bounding box center [258, 165] width 16 height 11
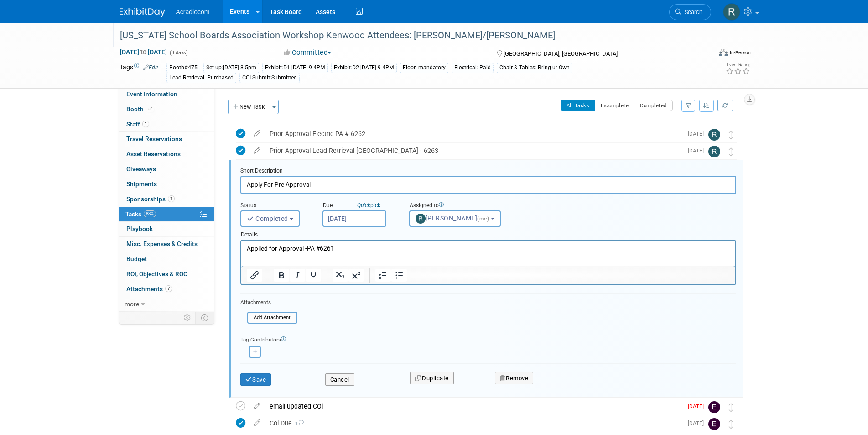
scroll to position [19, 0]
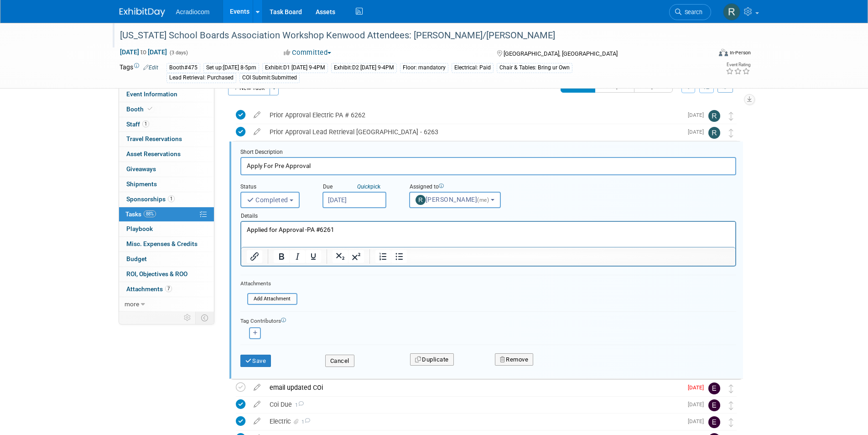
click at [328, 168] on input "Apply For Pre Approval" at bounding box center [488, 166] width 496 height 18
type input "Apply For Pre Approval -PA 6261"
click at [258, 358] on button "Save" at bounding box center [255, 361] width 31 height 13
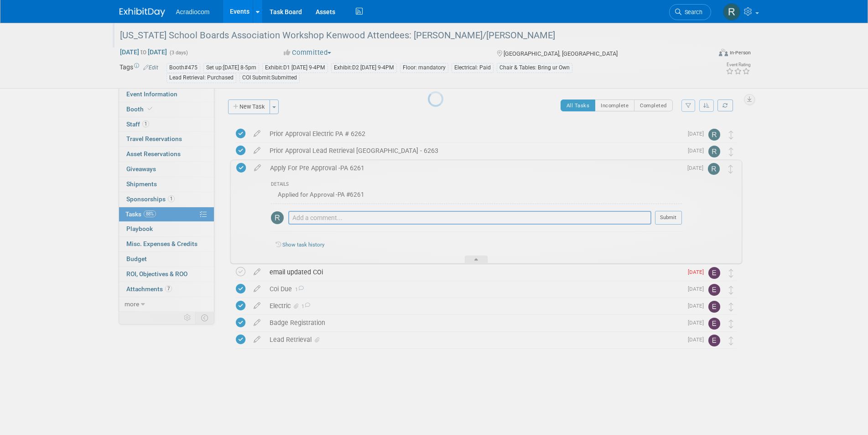
scroll to position [0, 0]
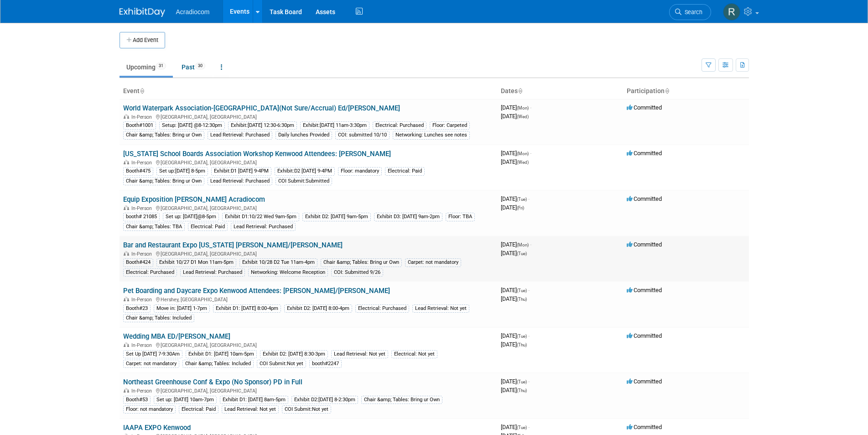
click at [198, 249] on link "Bar and Restaurant Expo [US_STATE] [PERSON_NAME]/[PERSON_NAME]" at bounding box center [232, 245] width 219 height 8
click at [726, 10] on img at bounding box center [731, 11] width 17 height 17
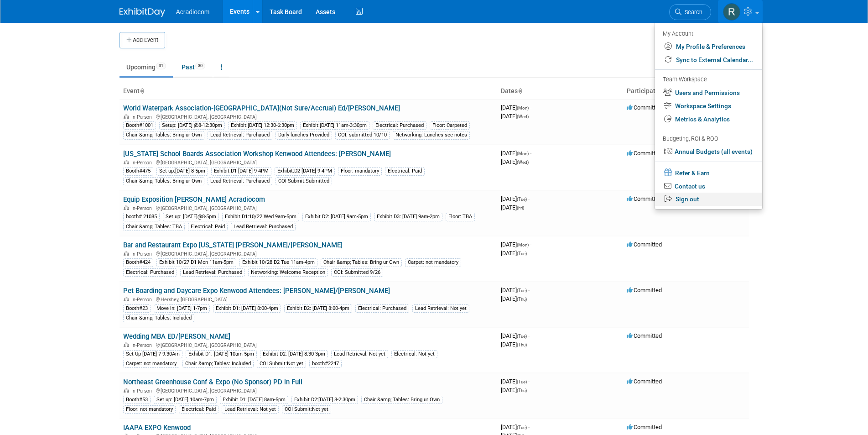
click at [686, 194] on link "Sign out" at bounding box center [708, 199] width 107 height 13
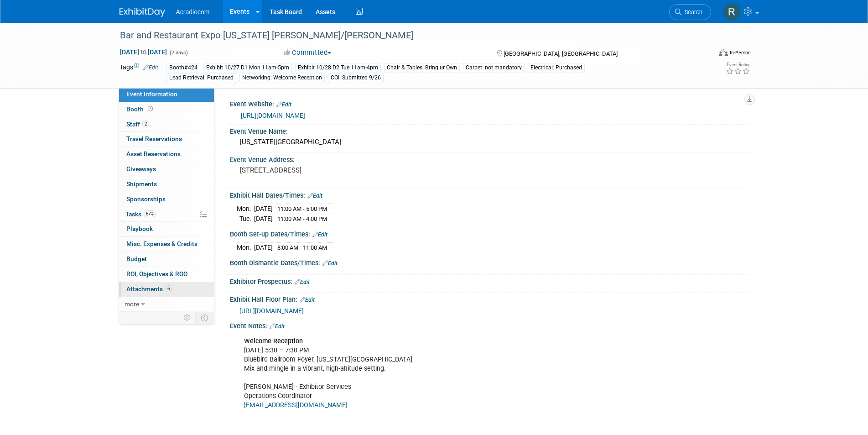
click at [160, 289] on span "Attachments 6" at bounding box center [149, 288] width 46 height 7
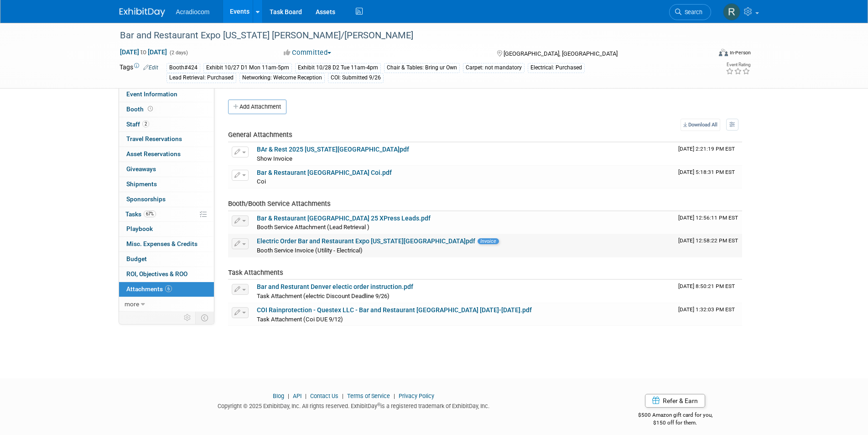
click at [270, 239] on link "Electric Order Bar and Restaurant Expo [US_STATE][GEOGRAPHIC_DATA]pdf" at bounding box center [366, 240] width 219 height 7
click at [324, 214] on link "Bar & Restaurant Denver 25 XPress Leads.pdf" at bounding box center [344, 217] width 174 height 7
click at [321, 148] on link "BAr & Rest 2025 Colorado.pdf" at bounding box center [333, 149] width 152 height 7
click at [329, 241] on link "Electric Order Bar and Restaurant Expo [US_STATE][GEOGRAPHIC_DATA]pdf" at bounding box center [366, 240] width 219 height 7
click at [335, 215] on link "Bar & Restaurant [GEOGRAPHIC_DATA] 25 XPress Leads.pdf" at bounding box center [344, 217] width 174 height 7
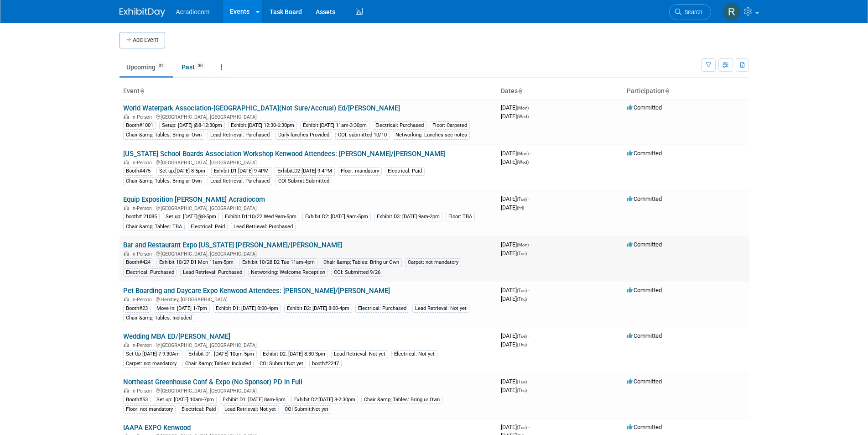
click at [221, 249] on link "Bar and Restaurant Expo [US_STATE] [PERSON_NAME]/[PERSON_NAME]" at bounding box center [232, 245] width 219 height 8
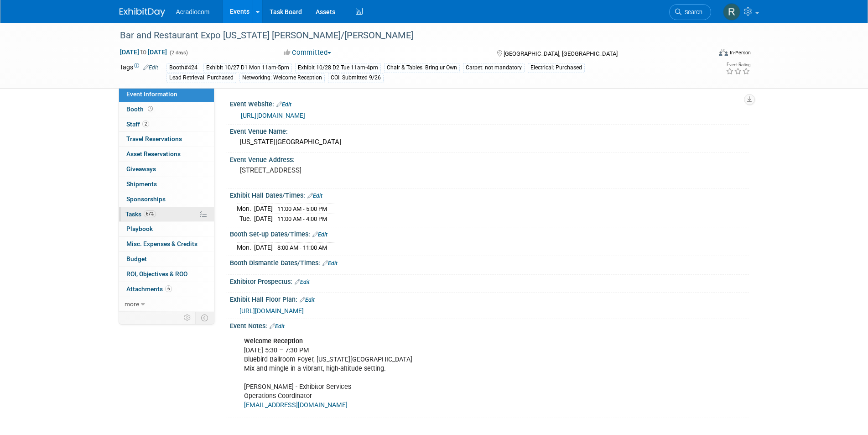
click at [143, 212] on span "Tasks 67%" at bounding box center [140, 213] width 31 height 7
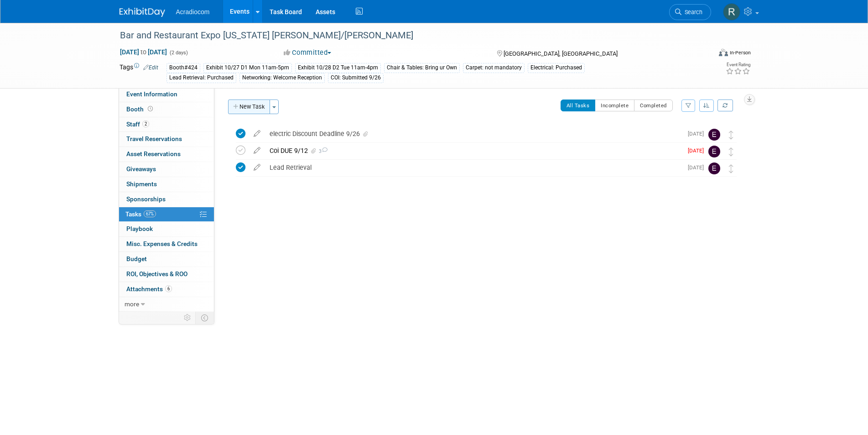
click at [246, 102] on button "New Task" at bounding box center [249, 106] width 42 height 15
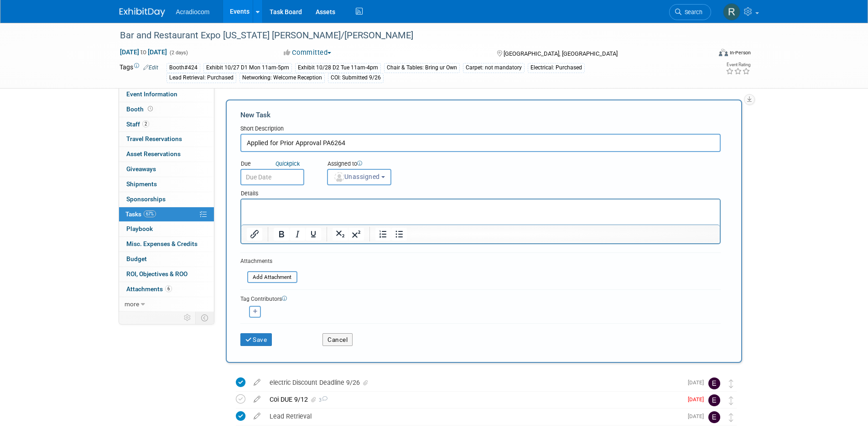
click at [367, 140] on input "Applied for Prior Approval PA6264" at bounding box center [480, 143] width 481 height 18
type input "Applied for Prior Approval PA 6264"
click at [295, 174] on input "text" at bounding box center [272, 177] width 64 height 16
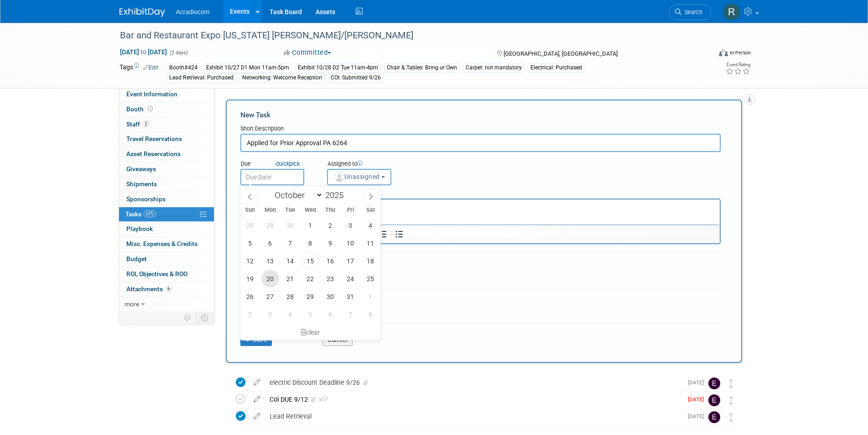
click at [267, 274] on span "20" at bounding box center [270, 279] width 18 height 18
type input "[DATE]"
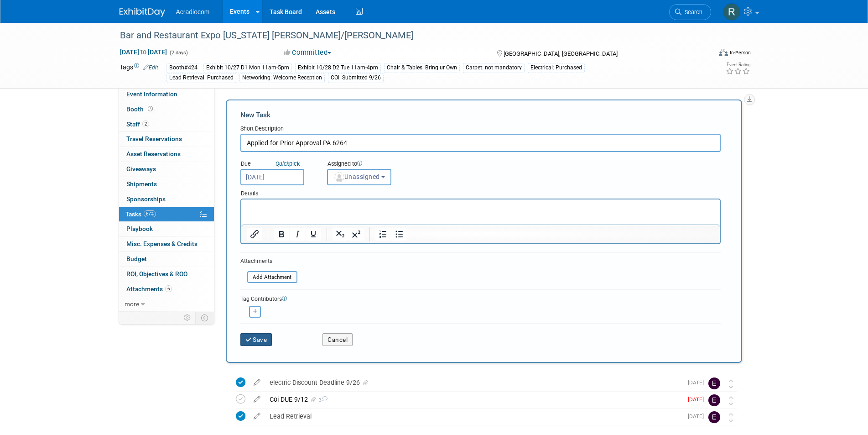
click at [260, 336] on button "Save" at bounding box center [256, 339] width 32 height 13
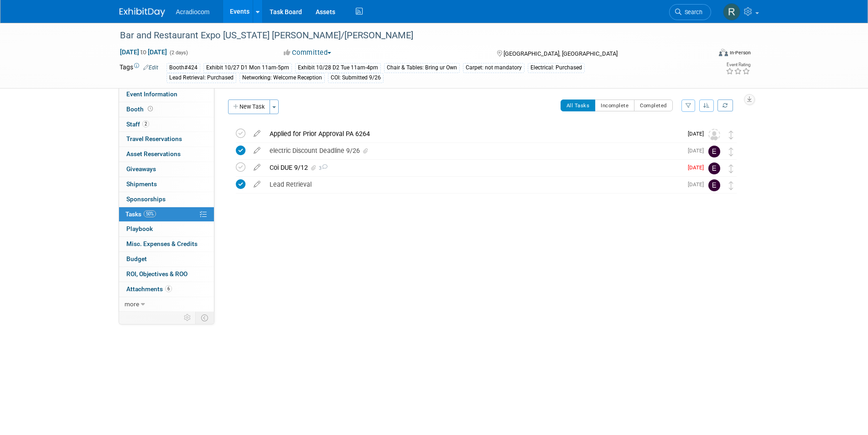
click at [293, 132] on div "Applied for Prior Approval PA 6264" at bounding box center [474, 134] width 418 height 16
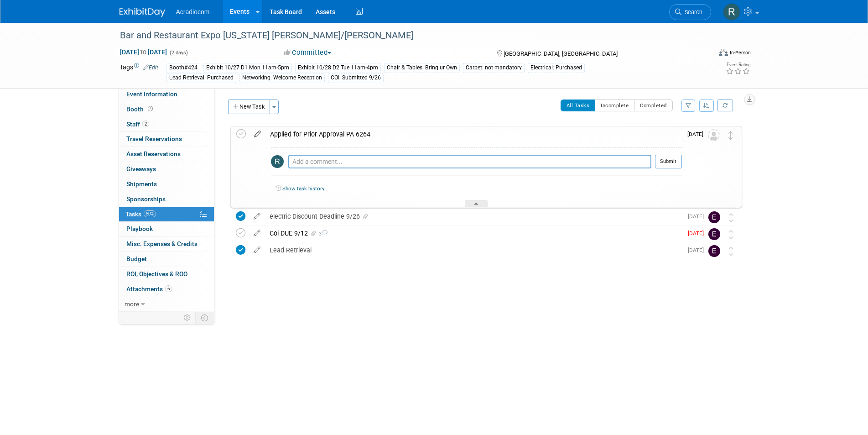
click at [260, 133] on icon at bounding box center [258, 131] width 16 height 11
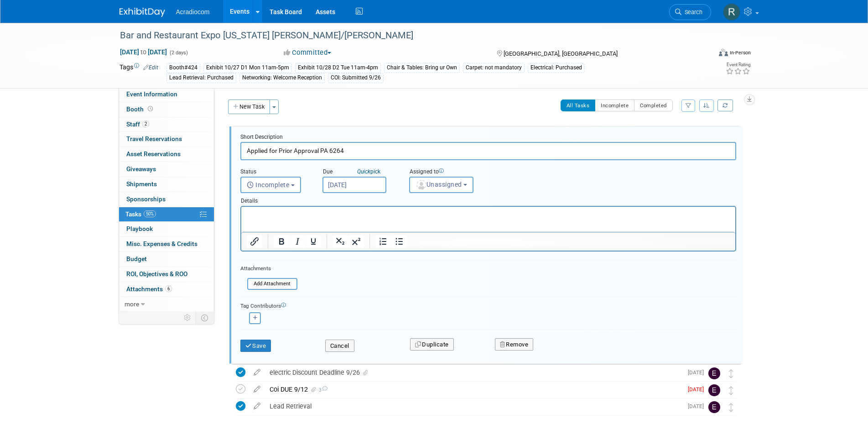
click at [318, 149] on input "Applied for Prior Approval PA 6264" at bounding box center [488, 151] width 496 height 18
type input "Applied for Prior Approval Show PA 6264"
click at [259, 343] on button "Save" at bounding box center [255, 346] width 31 height 13
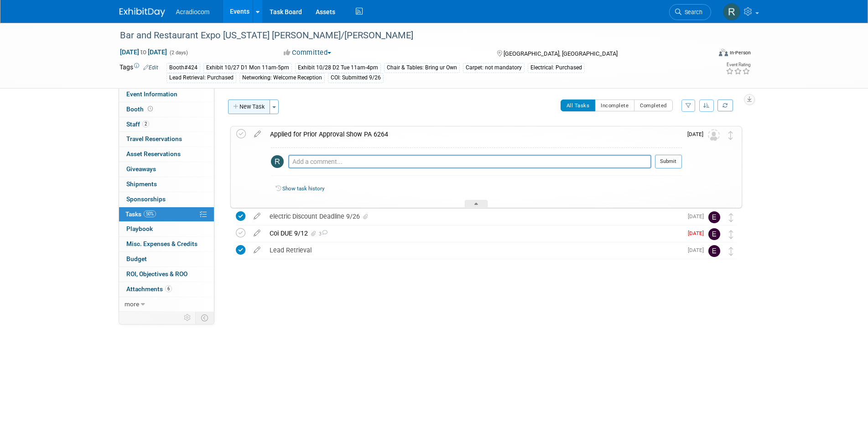
click at [265, 106] on button "New Task" at bounding box center [249, 106] width 42 height 15
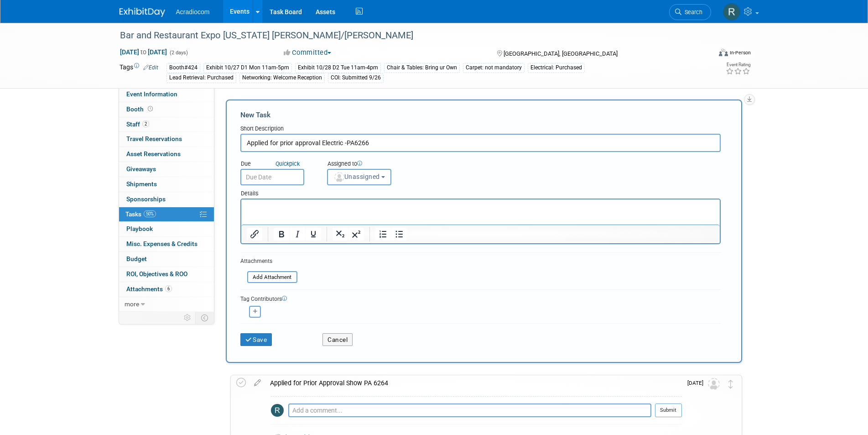
type input "Applied for prior approval Electric -PA6266"
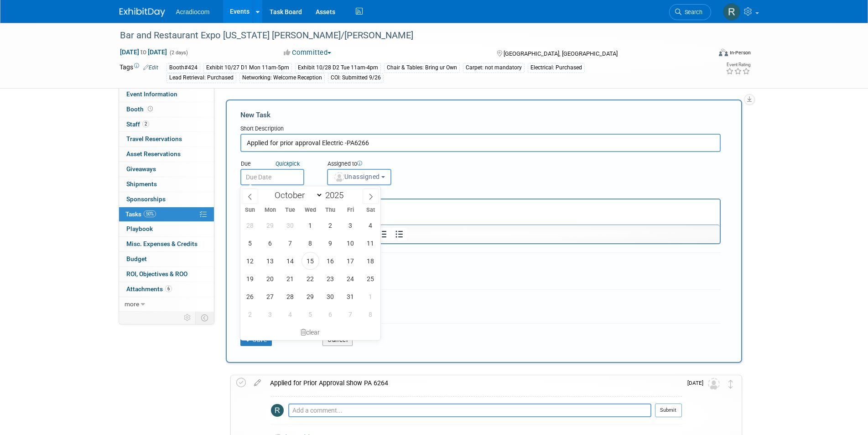
click at [280, 175] on input "text" at bounding box center [272, 177] width 64 height 16
click at [271, 276] on span "20" at bounding box center [270, 279] width 18 height 18
type input "[DATE]"
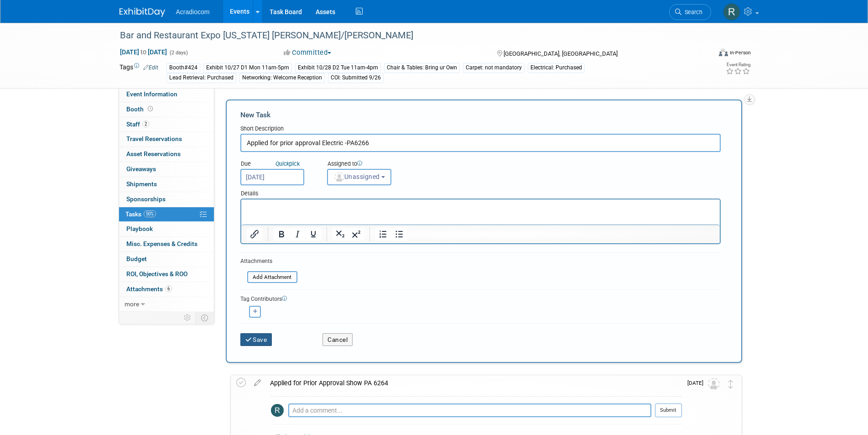
click at [267, 340] on button "Save" at bounding box center [256, 339] width 32 height 13
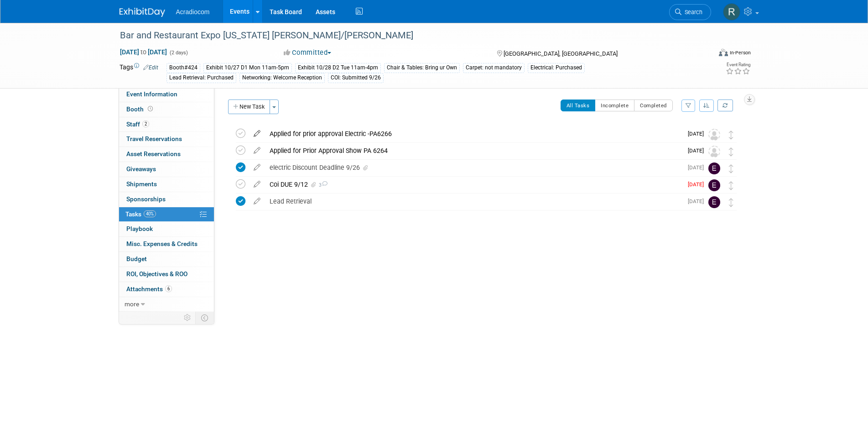
click at [255, 128] on icon at bounding box center [257, 131] width 16 height 11
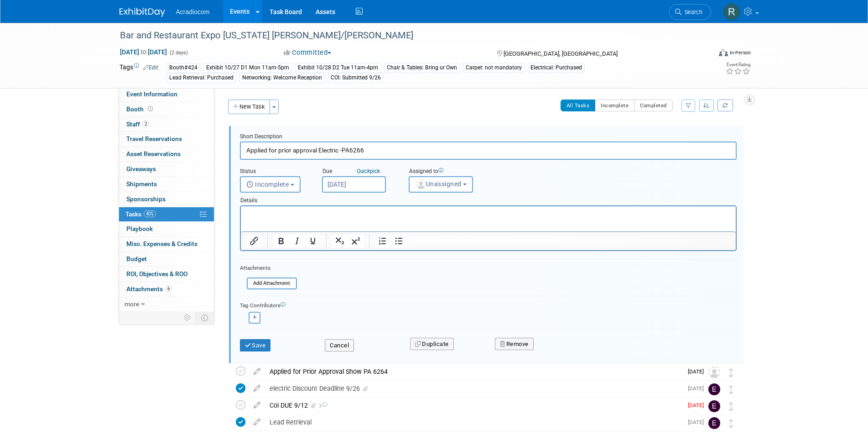
click at [350, 149] on input "Applied for prior approval Electric -PA6266" at bounding box center [488, 150] width 497 height 18
type input "Applied for prior approval Electric -PA 6266"
click at [268, 344] on button "Save" at bounding box center [255, 345] width 31 height 13
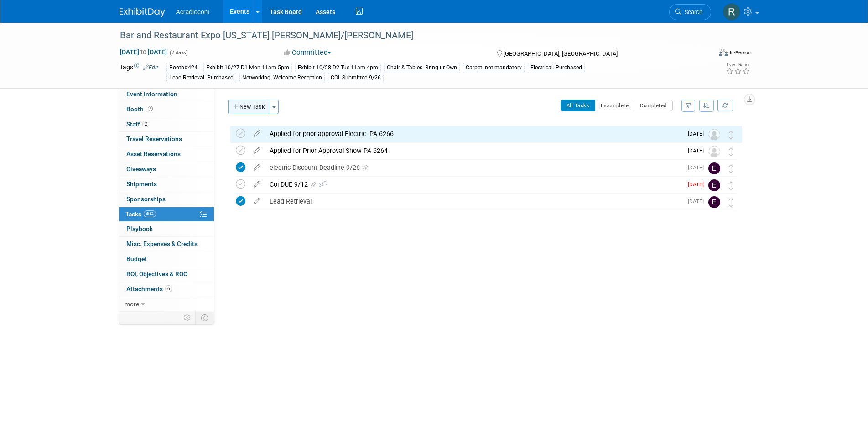
click at [266, 106] on button "New Task" at bounding box center [249, 106] width 42 height 15
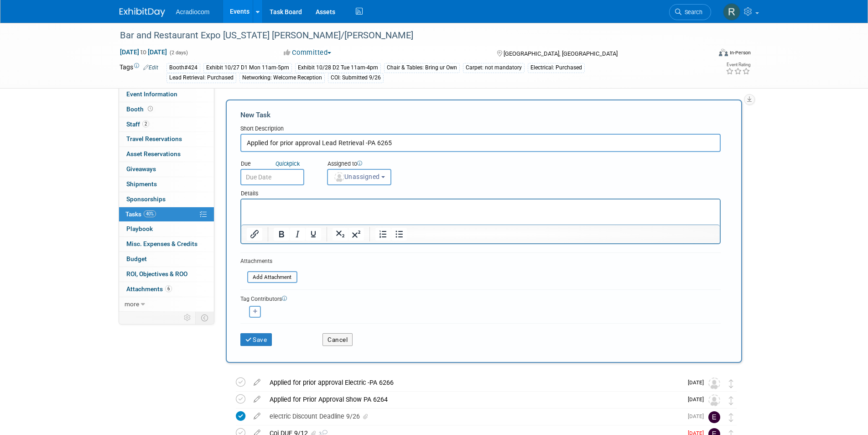
type input "Applied for prior approval Lead Retrieval -PA 6265"
click at [276, 177] on input "text" at bounding box center [272, 177] width 64 height 16
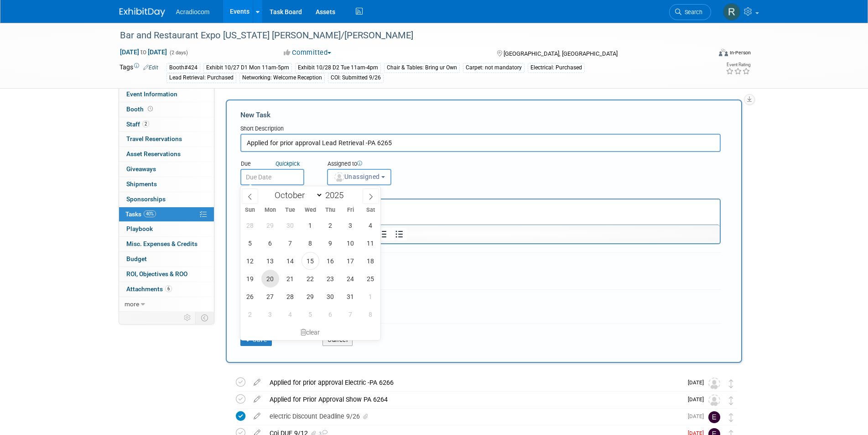
click at [271, 281] on span "20" at bounding box center [270, 279] width 18 height 18
type input "[DATE]"
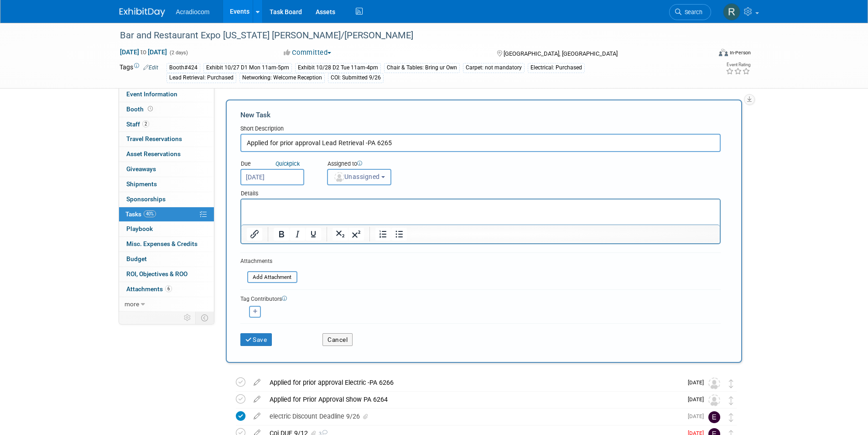
click at [388, 175] on button "Unassigned" at bounding box center [359, 177] width 65 height 16
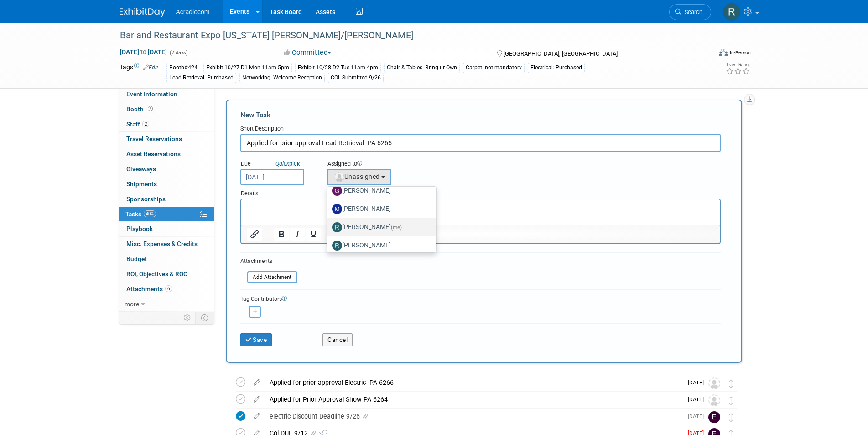
click at [373, 221] on label "[PERSON_NAME] (me)" at bounding box center [379, 227] width 95 height 15
click at [329, 223] on input "[PERSON_NAME] (me)" at bounding box center [326, 226] width 6 height 6
select select "a140da9e-d156-4fba-be55-80d335fde08e"
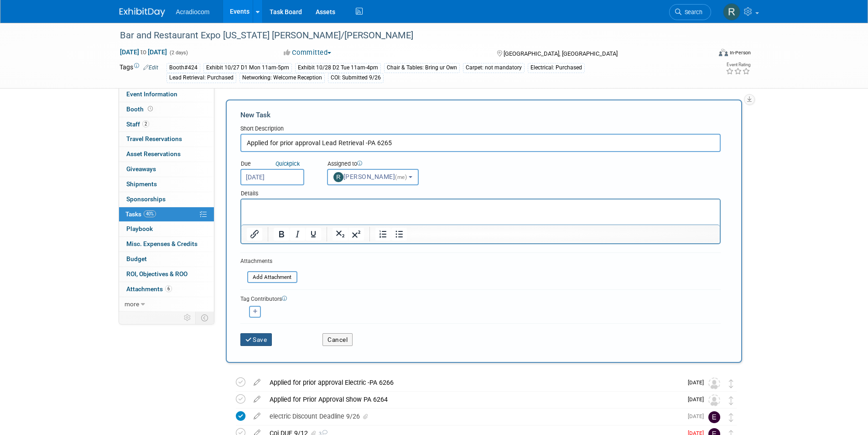
click at [261, 336] on button "Save" at bounding box center [256, 339] width 32 height 13
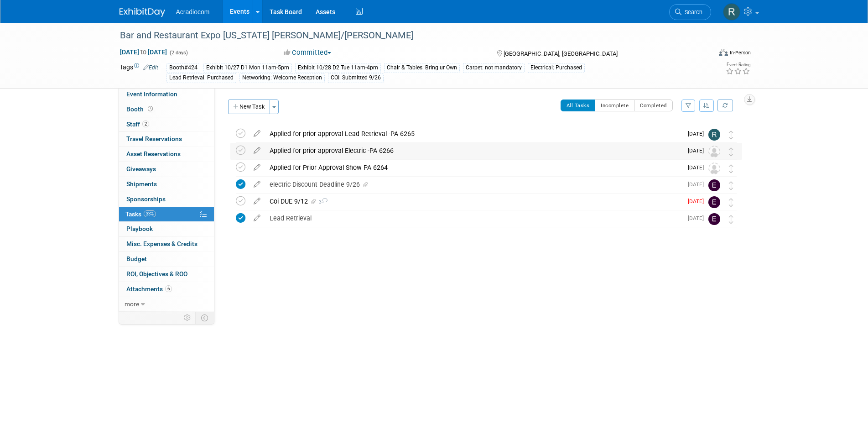
click at [361, 150] on div "Applied for prior approval Electric -PA 6266" at bounding box center [474, 151] width 418 height 16
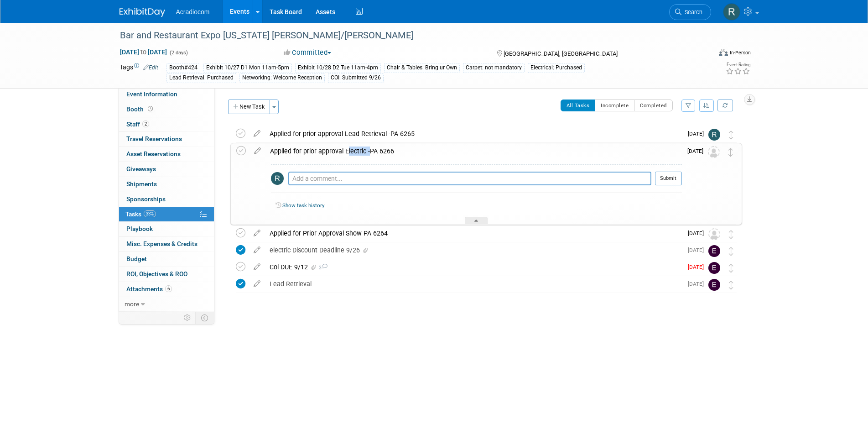
click at [361, 150] on div "Applied for prior approval Electric -PA 6266" at bounding box center [474, 151] width 417 height 16
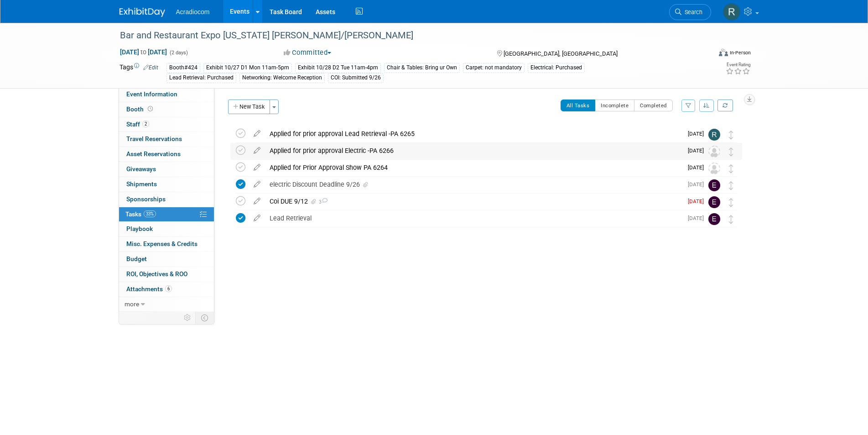
click at [320, 149] on div "Applied for prior approval Electric -PA 6266" at bounding box center [474, 151] width 418 height 16
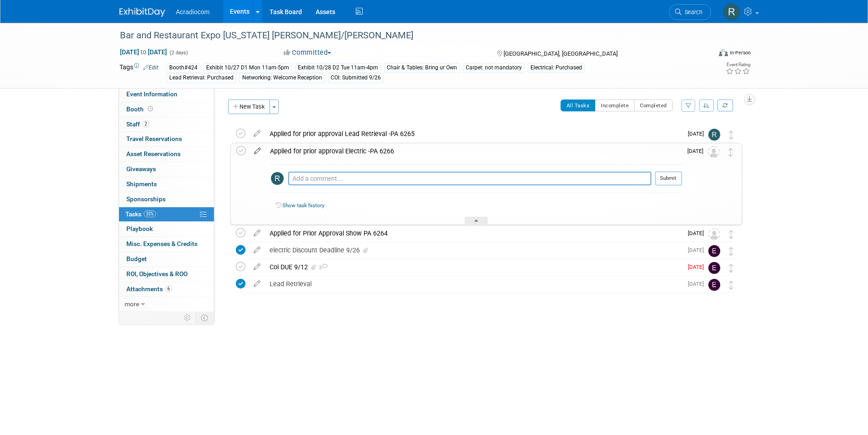
click at [255, 147] on icon at bounding box center [258, 148] width 16 height 11
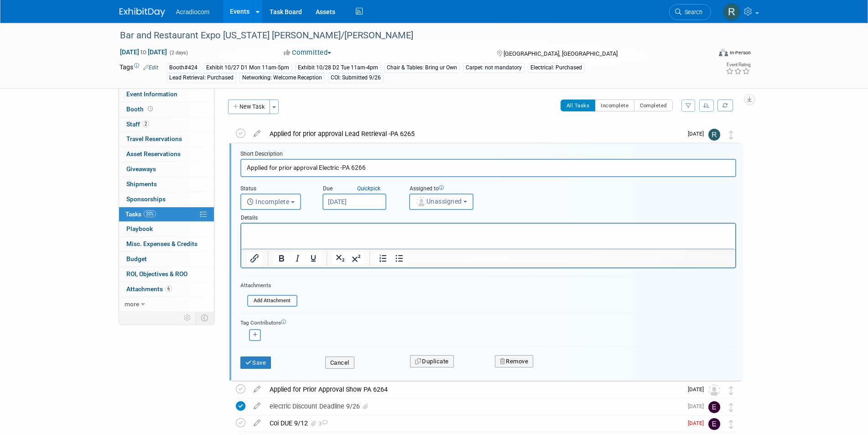
scroll to position [2, 0]
click at [473, 196] on button "Unassigned" at bounding box center [441, 200] width 65 height 16
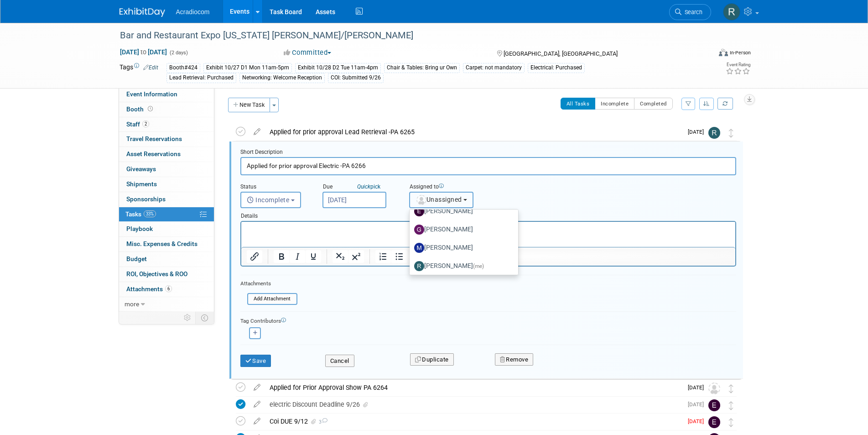
scroll to position [137, 0]
click at [436, 257] on link "[PERSON_NAME] (me)" at bounding box center [464, 250] width 109 height 18
click at [442, 246] on label "[PERSON_NAME] (me)" at bounding box center [461, 250] width 95 height 15
click at [411, 246] on input "[PERSON_NAME] (me)" at bounding box center [408, 249] width 6 height 6
select select "a140da9e-d156-4fba-be55-80d335fde08e"
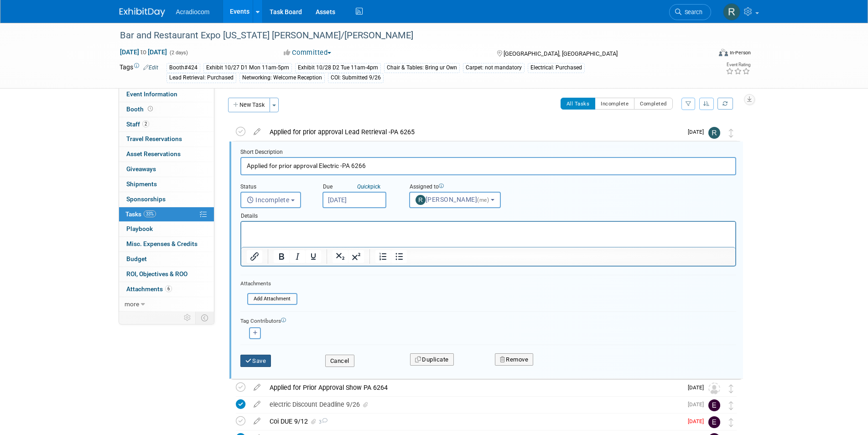
click at [258, 356] on button "Save" at bounding box center [255, 361] width 31 height 13
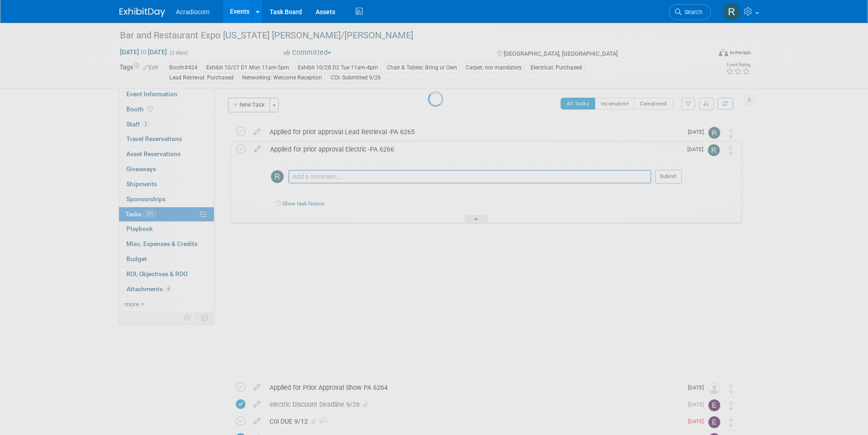
scroll to position [0, 0]
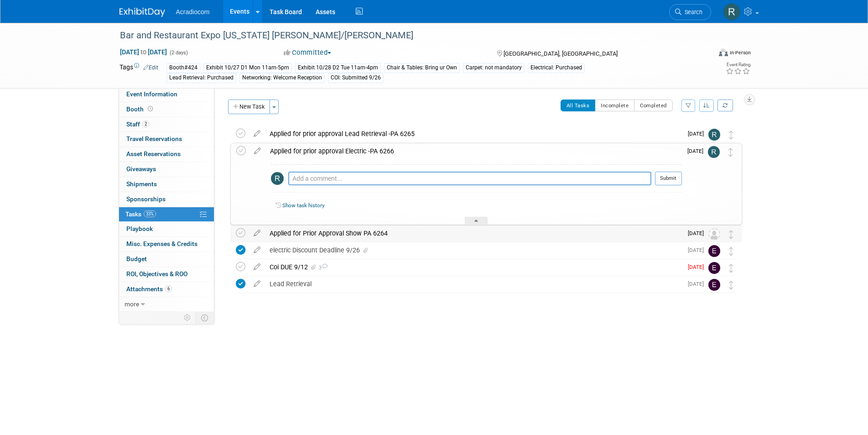
click at [308, 230] on div "Applied for Prior Approval Show PA 6264" at bounding box center [474, 233] width 418 height 16
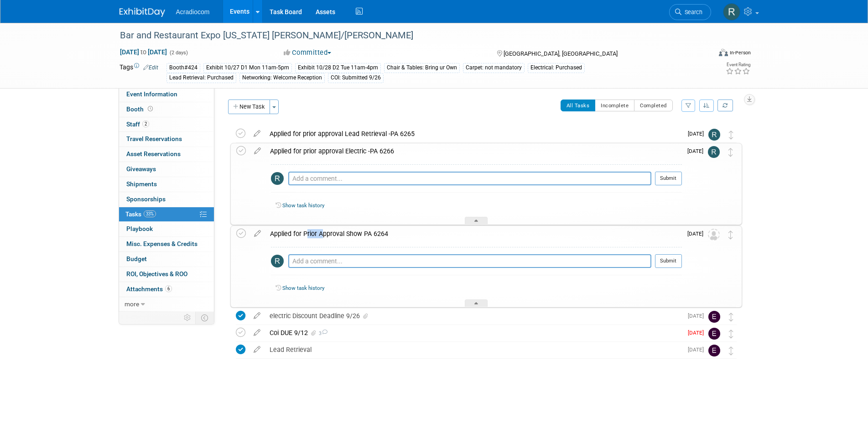
click at [308, 230] on div "Applied for Prior Approval Show PA 6264" at bounding box center [474, 234] width 417 height 16
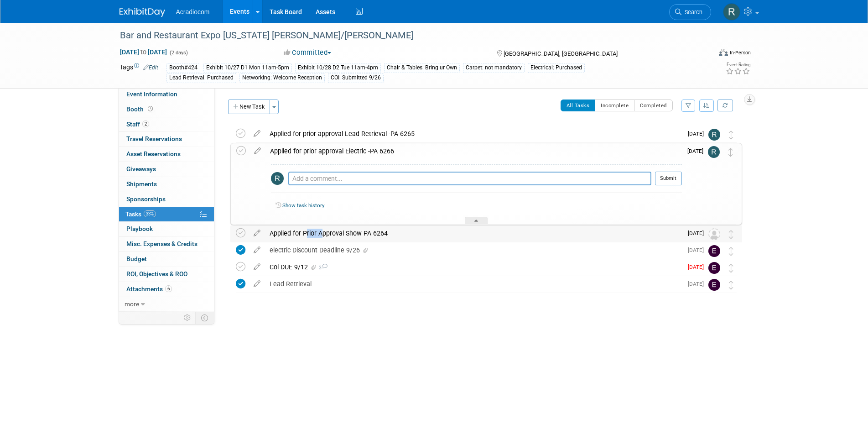
click at [308, 230] on div "Applied for Prior Approval Show PA 6264" at bounding box center [474, 233] width 418 height 16
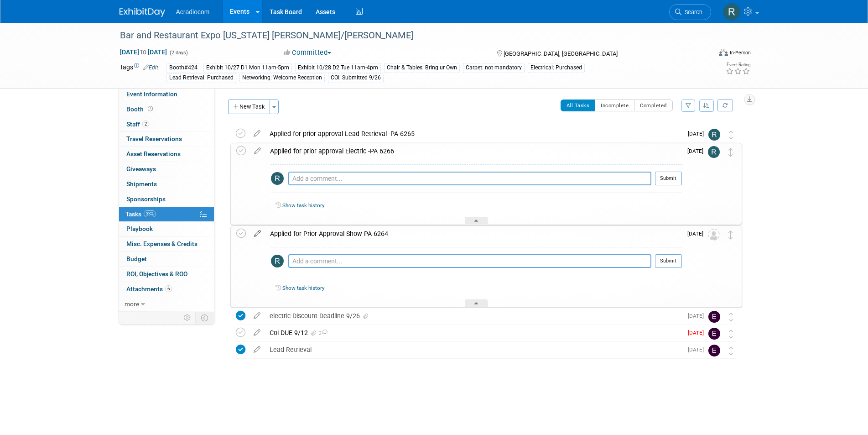
click at [258, 230] on icon at bounding box center [258, 231] width 16 height 11
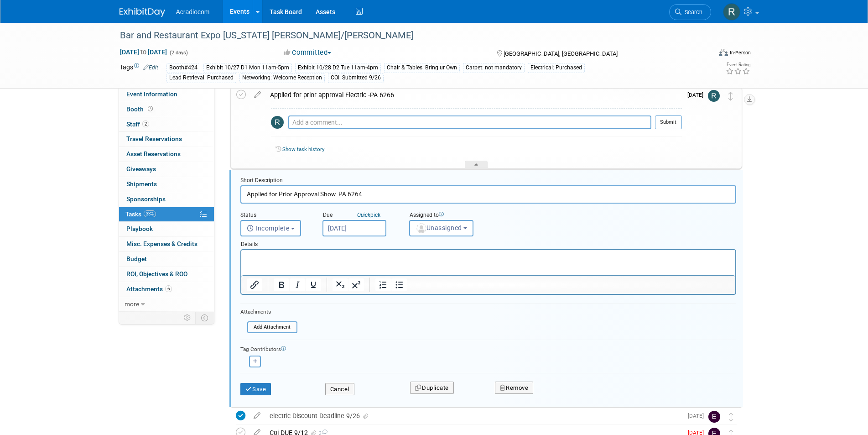
scroll to position [84, 0]
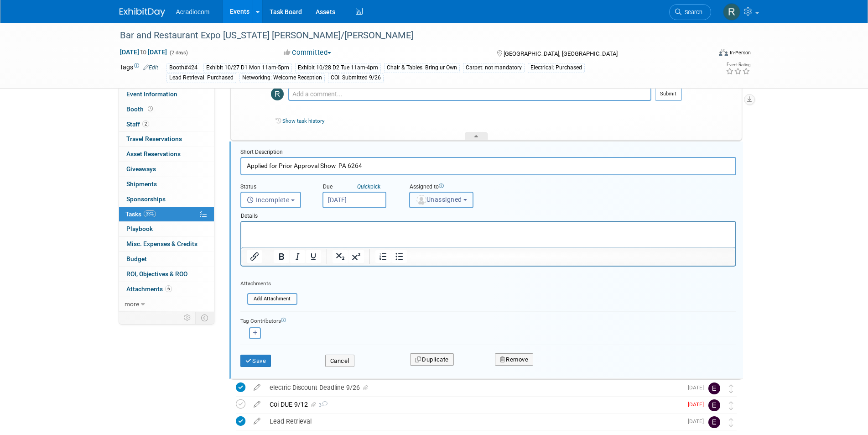
click at [472, 197] on button "Unassigned" at bounding box center [441, 200] width 65 height 16
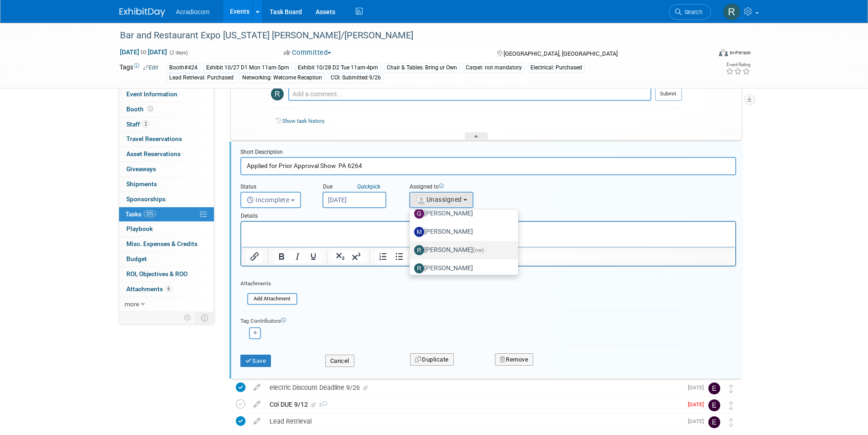
click at [450, 249] on label "[PERSON_NAME] (me)" at bounding box center [461, 250] width 95 height 15
click at [411, 249] on input "[PERSON_NAME] (me)" at bounding box center [408, 249] width 6 height 6
select select "a140da9e-d156-4fba-be55-80d335fde08e"
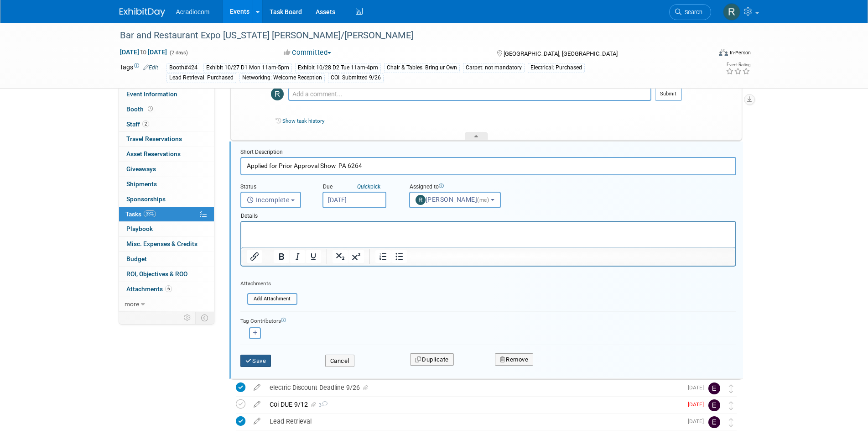
click at [258, 359] on button "Save" at bounding box center [255, 361] width 31 height 13
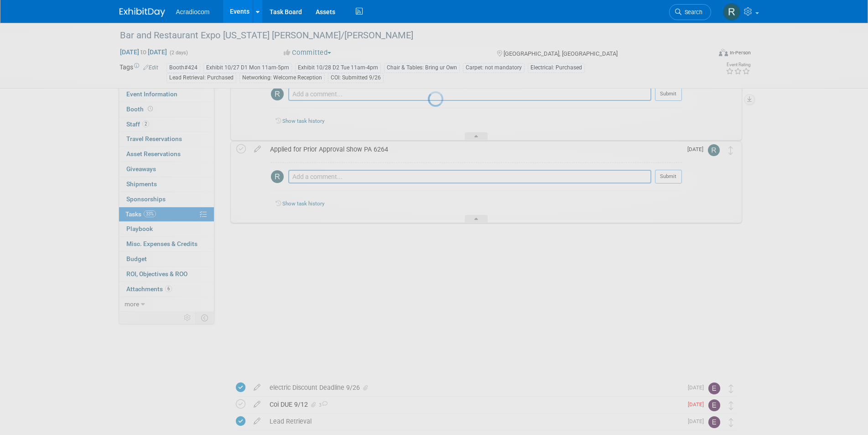
scroll to position [0, 0]
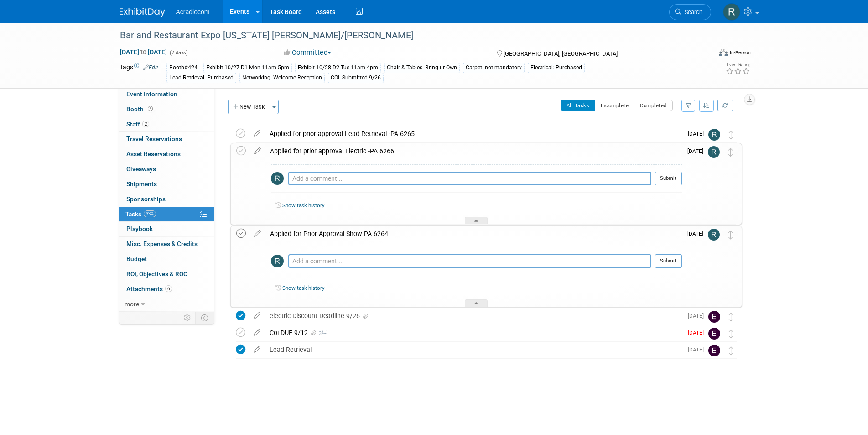
click at [241, 232] on icon at bounding box center [241, 234] width 10 height 10
click at [244, 146] on icon at bounding box center [241, 151] width 10 height 10
click at [242, 134] on icon at bounding box center [241, 134] width 10 height 10
click at [158, 287] on span "Attachments 6" at bounding box center [149, 288] width 46 height 7
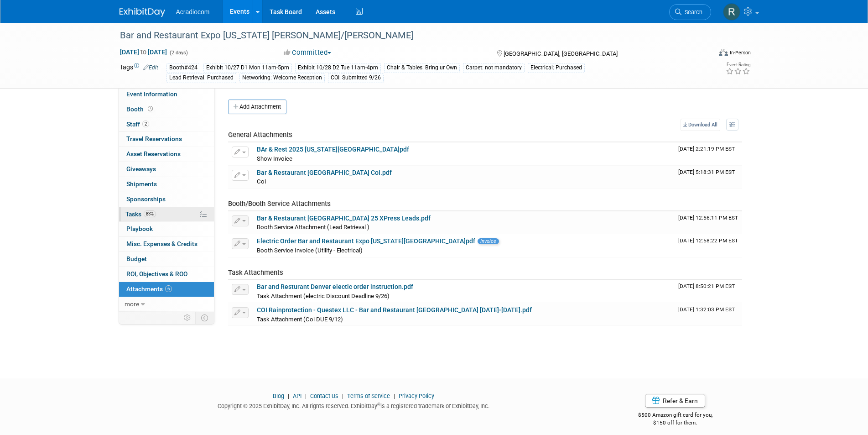
click at [151, 214] on span "83%" at bounding box center [150, 213] width 12 height 7
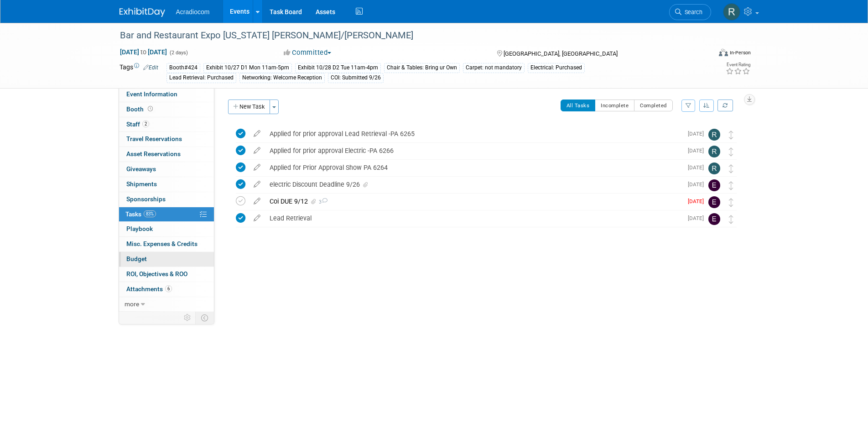
click at [144, 258] on span "Budget" at bounding box center [136, 258] width 21 height 7
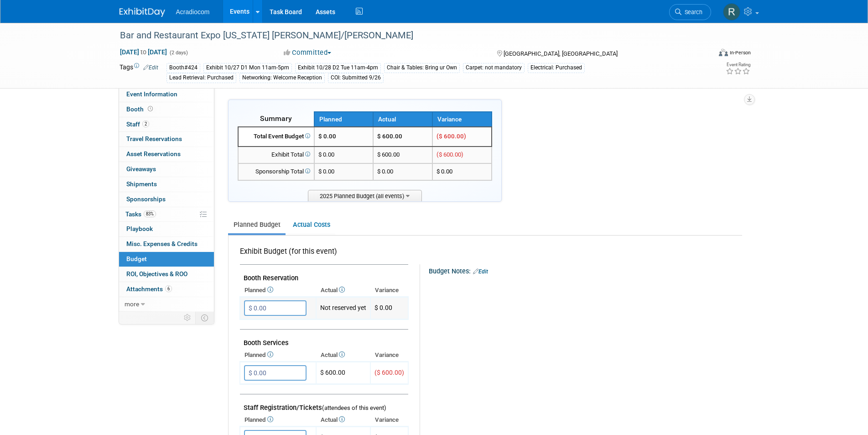
click at [288, 311] on input "$ 0.00" at bounding box center [275, 308] width 63 height 16
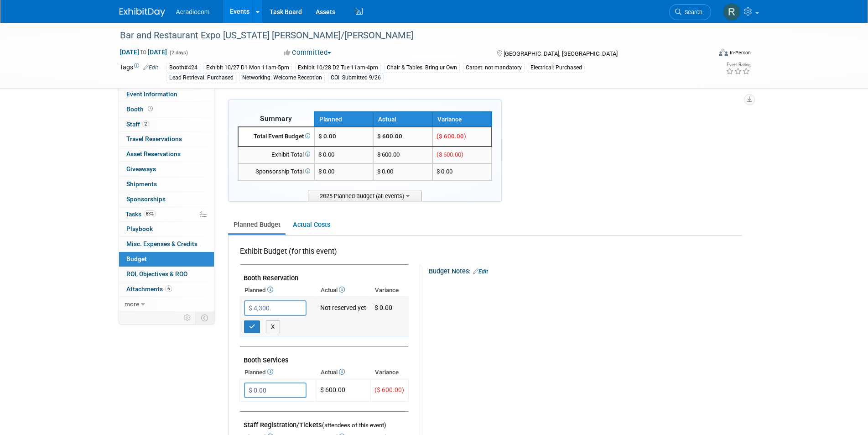
type input "$ 4,300.00"
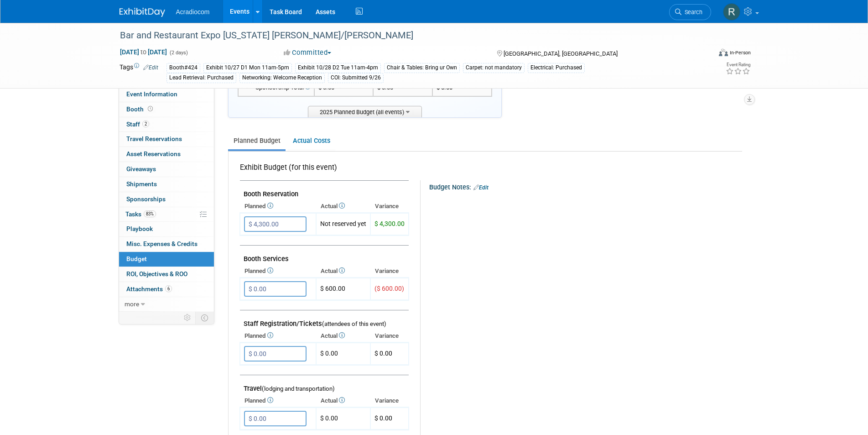
scroll to position [91, 0]
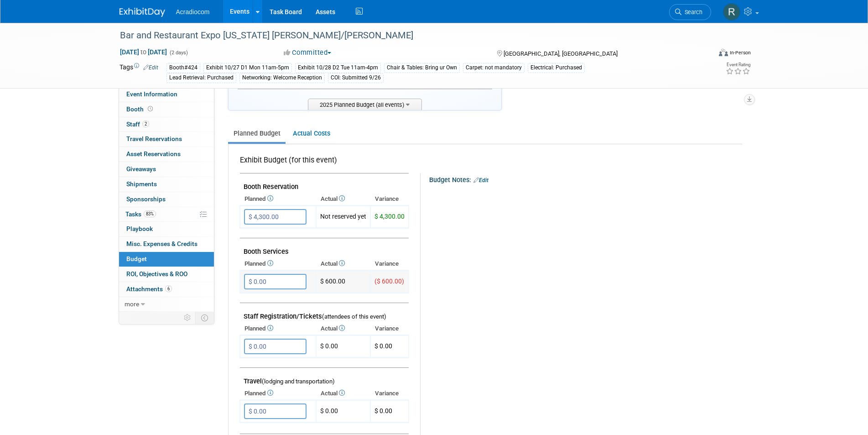
click at [282, 284] on input "$ 0.00" at bounding box center [275, 282] width 63 height 16
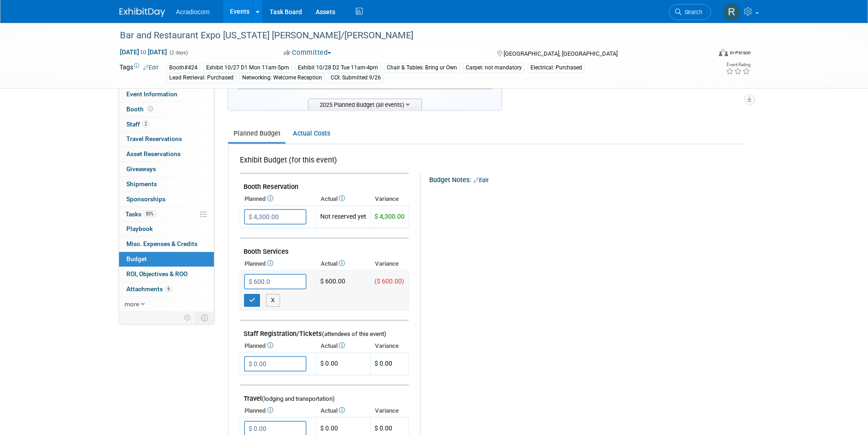
type input "$ 600.00"
click at [571, 268] on div "Budget Notes: Edit X" at bounding box center [577, 409] width 314 height 473
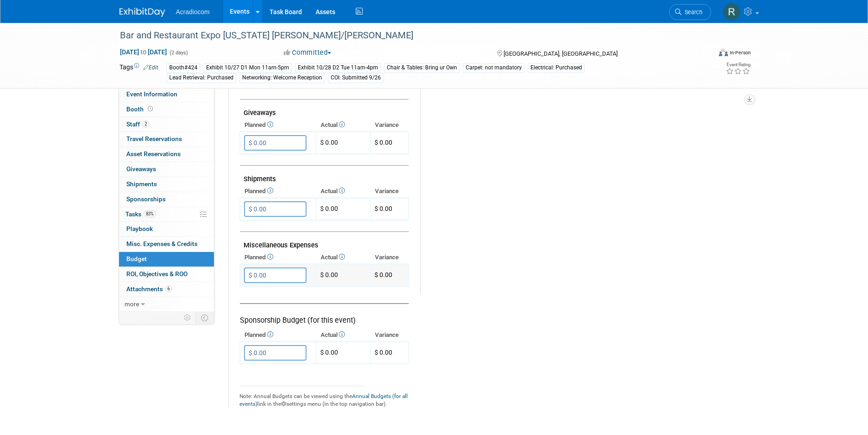
scroll to position [456, 0]
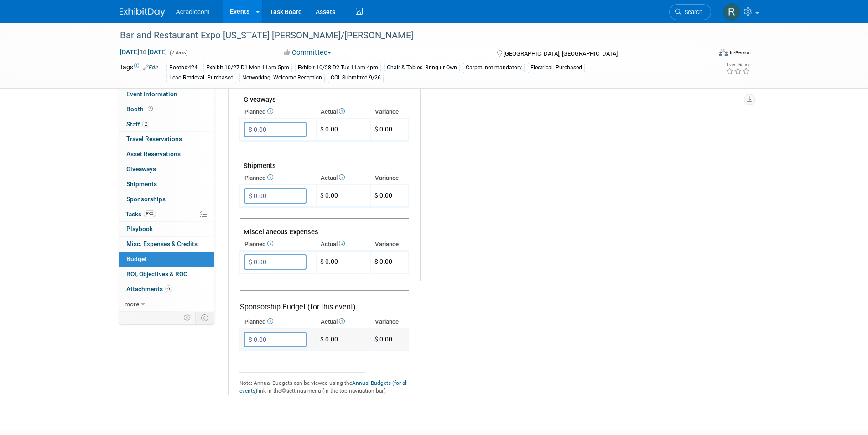
click at [269, 339] on input "$ 0.00" at bounding box center [275, 340] width 63 height 16
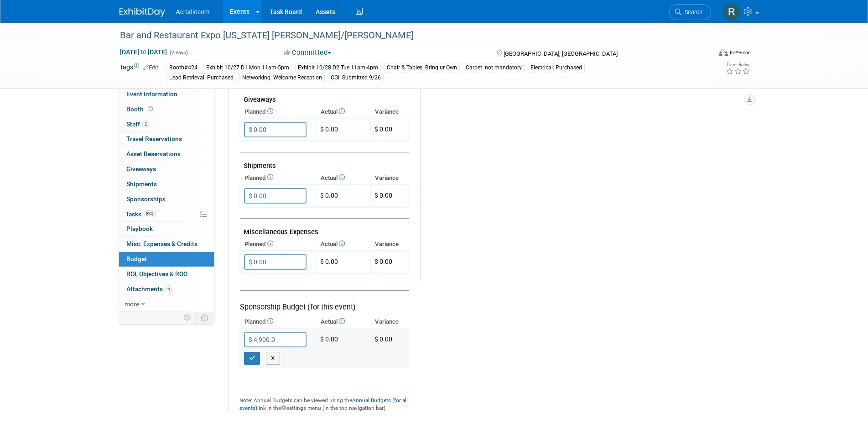
type input "$ 4,900.00"
click at [250, 362] on button "button" at bounding box center [252, 358] width 16 height 13
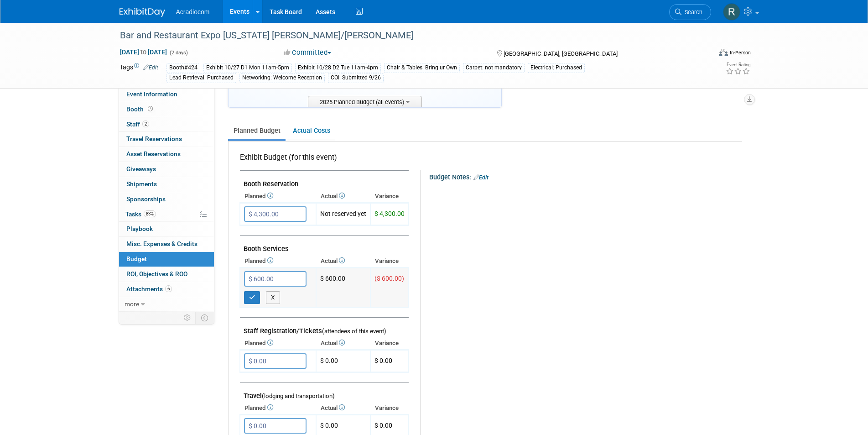
scroll to position [46, 0]
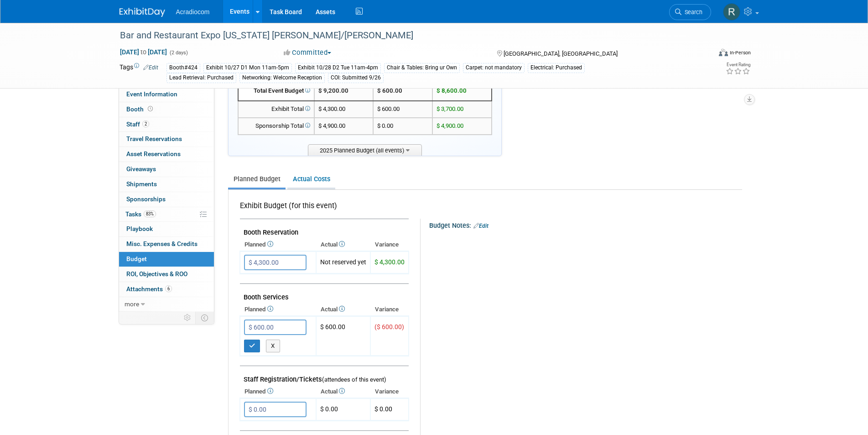
click at [313, 179] on link "Actual Costs" at bounding box center [311, 179] width 48 height 17
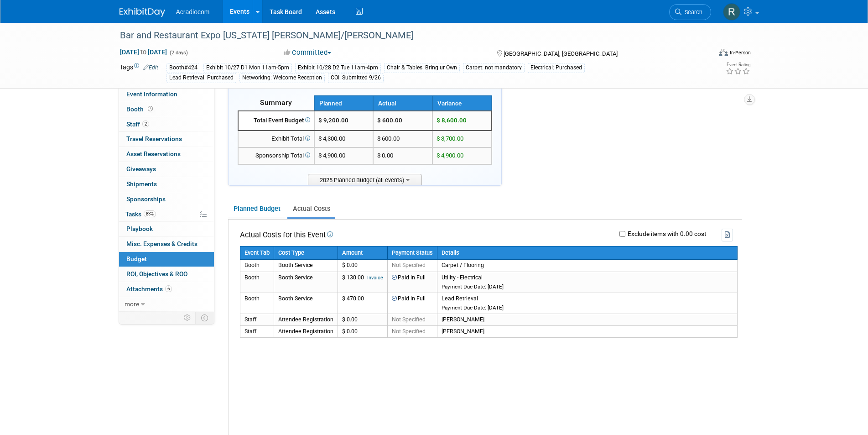
scroll to position [0, 0]
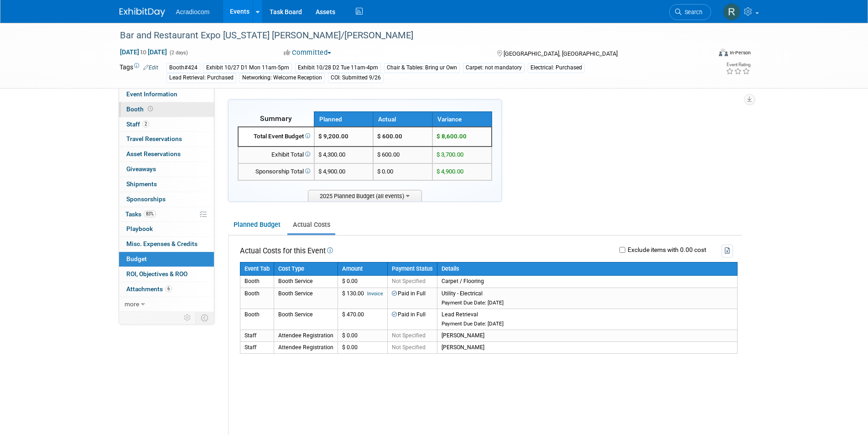
click at [141, 106] on span "Booth" at bounding box center [140, 108] width 28 height 7
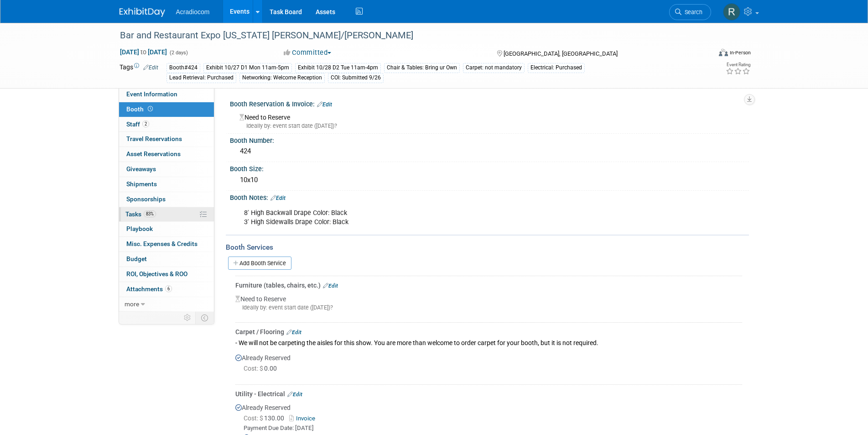
click at [140, 211] on span "Tasks 83%" at bounding box center [140, 213] width 31 height 7
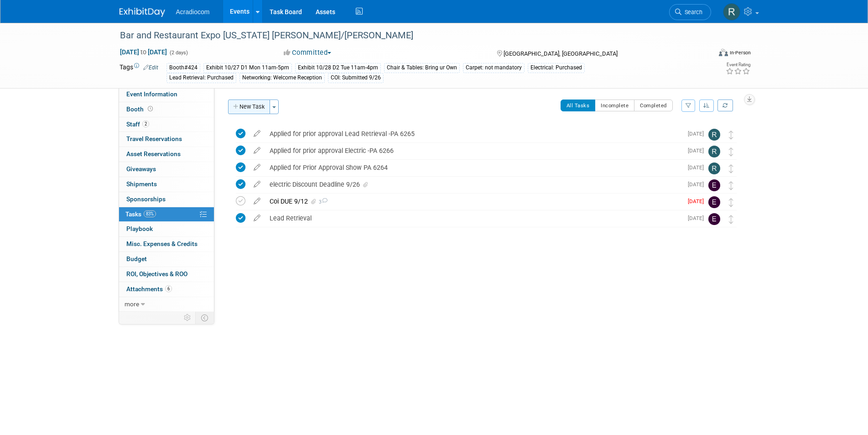
click at [257, 104] on button "New Task" at bounding box center [249, 106] width 42 height 15
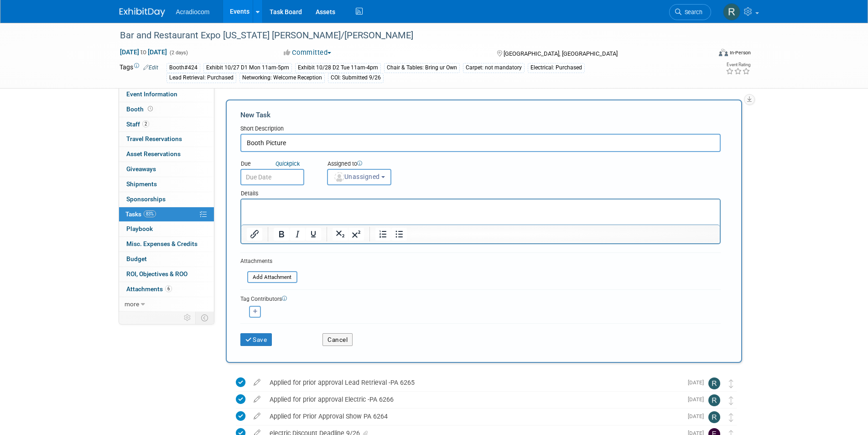
type input "Booth Picture"
click at [296, 176] on input "text" at bounding box center [272, 177] width 64 height 16
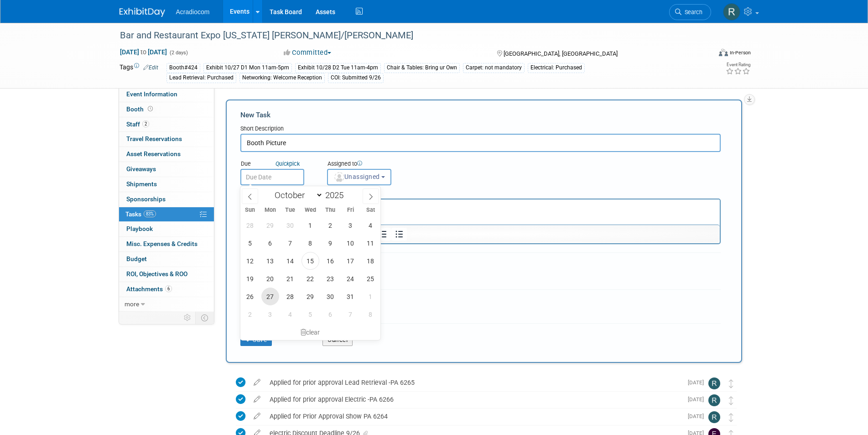
click at [272, 295] on span "27" at bounding box center [270, 296] width 18 height 18
type input "[DATE]"
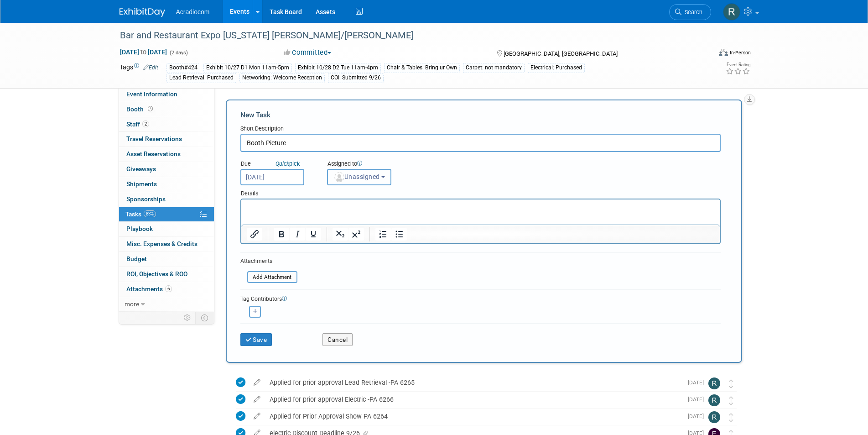
click at [387, 173] on button "Unassigned" at bounding box center [359, 177] width 65 height 16
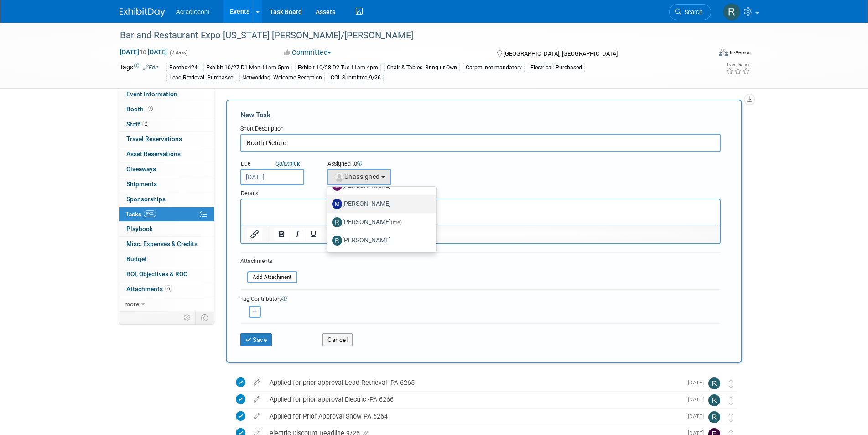
click at [371, 203] on label "[PERSON_NAME]" at bounding box center [379, 204] width 95 height 15
click at [329, 203] on input "[PERSON_NAME]" at bounding box center [326, 203] width 6 height 6
select select "5f2cbf7f-35e5-4fa4-8489-7bc72f42977b"
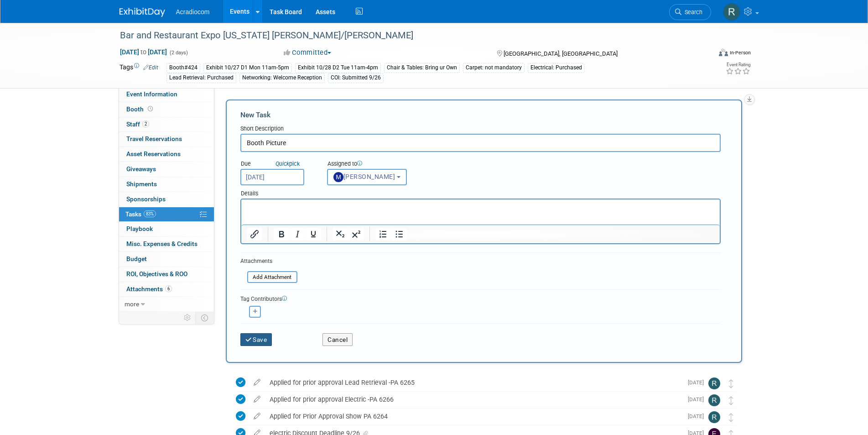
click at [257, 337] on button "Save" at bounding box center [256, 339] width 32 height 13
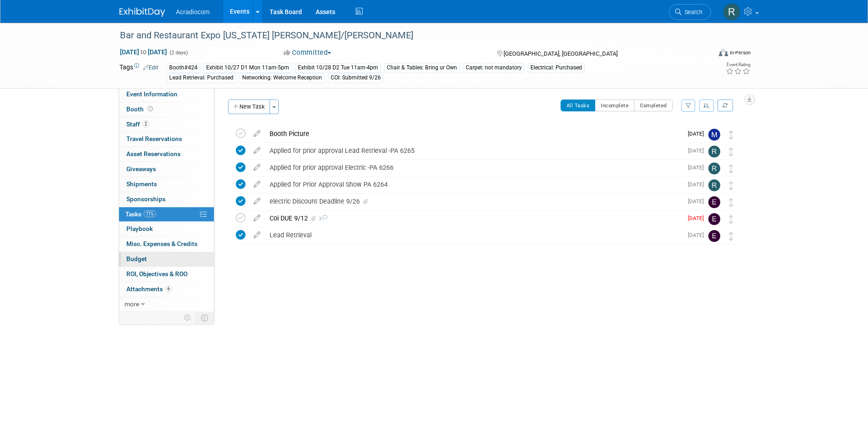
click at [144, 254] on link "Budget" at bounding box center [166, 259] width 95 height 15
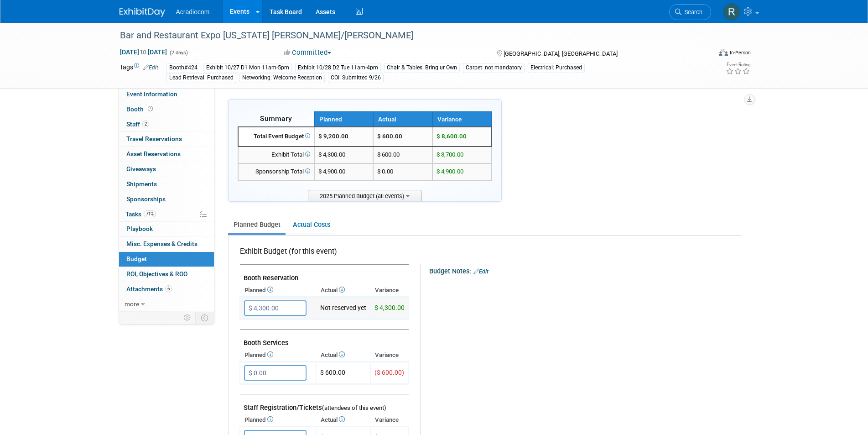
click at [338, 308] on td "Not reserved yet" at bounding box center [343, 308] width 54 height 22
click at [309, 153] on icon at bounding box center [307, 153] width 6 height 5
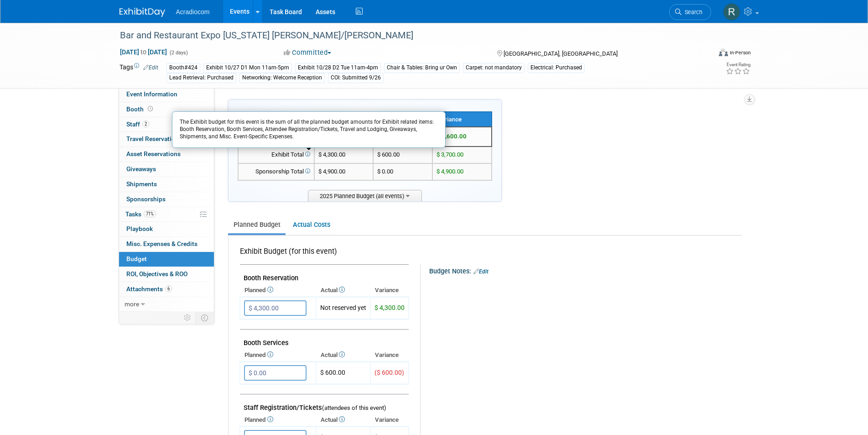
click at [675, 288] on div "X" at bounding box center [584, 290] width 301 height 30
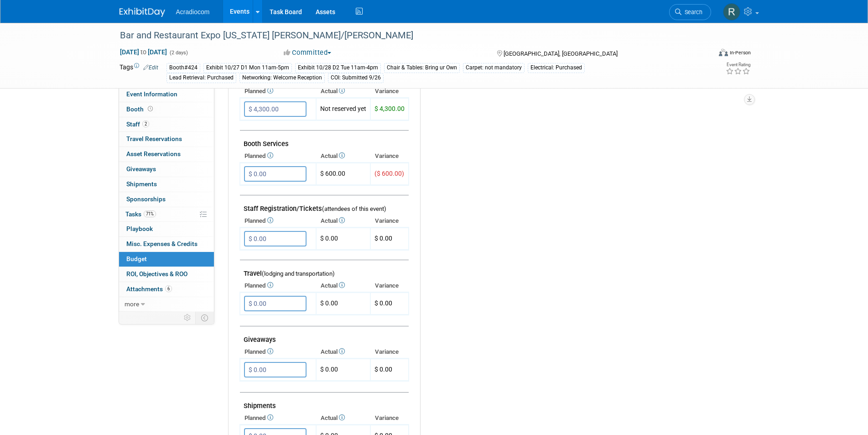
scroll to position [183, 0]
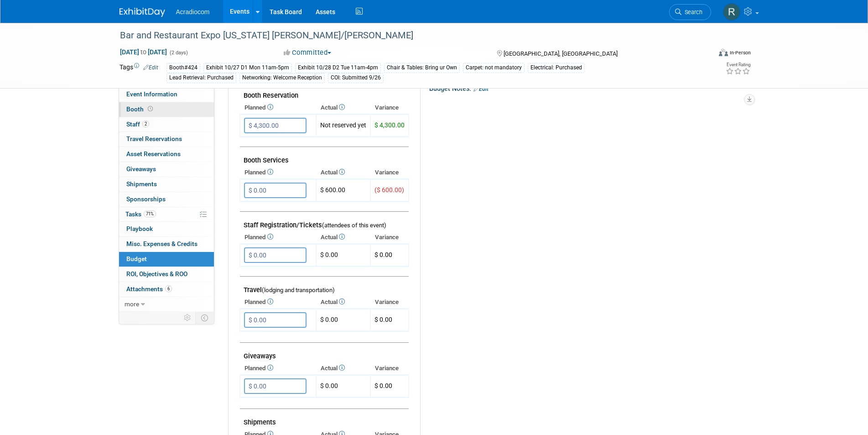
click at [143, 109] on span "Booth" at bounding box center [140, 108] width 28 height 7
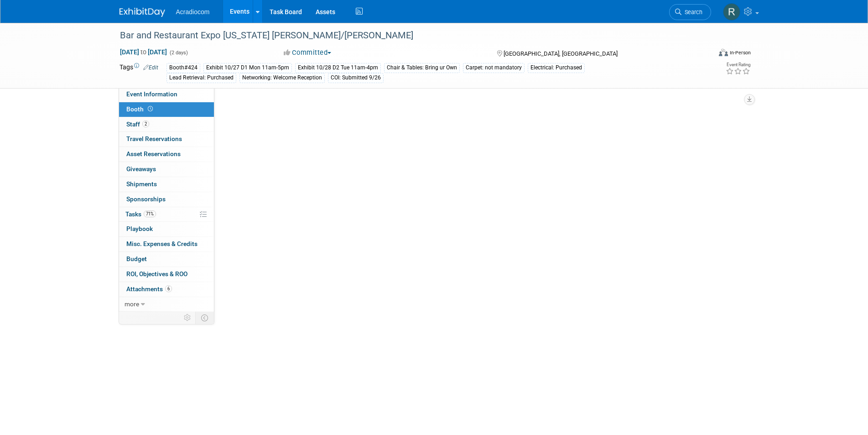
scroll to position [0, 0]
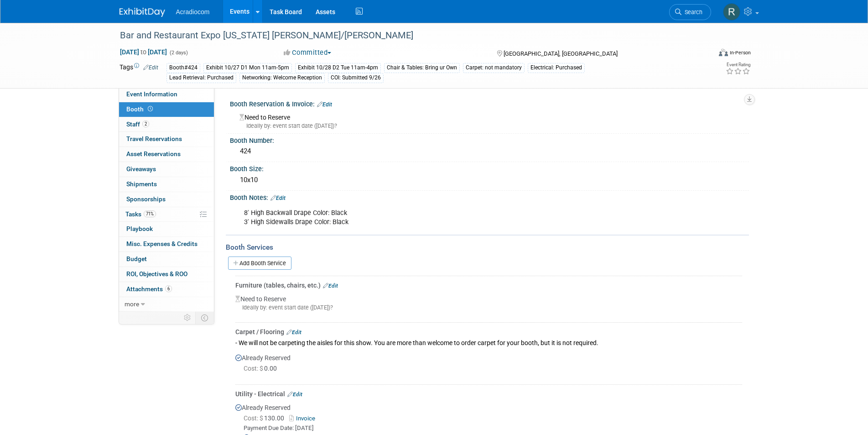
click at [246, 117] on div "Need to Reserve Ideally by: event start date ([DATE])?" at bounding box center [490, 120] width 506 height 20
click at [329, 103] on link "Edit" at bounding box center [324, 104] width 15 height 6
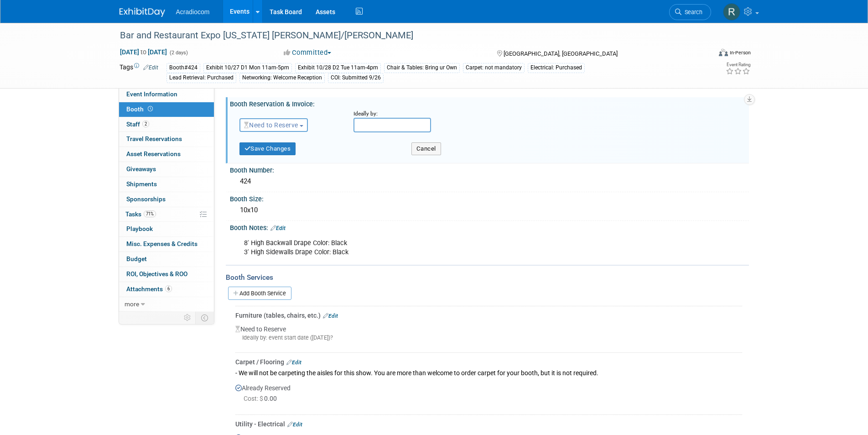
click at [298, 125] on span "Need to Reserve" at bounding box center [271, 124] width 54 height 7
click at [274, 149] on link "Reserved" at bounding box center [289, 153] width 98 height 13
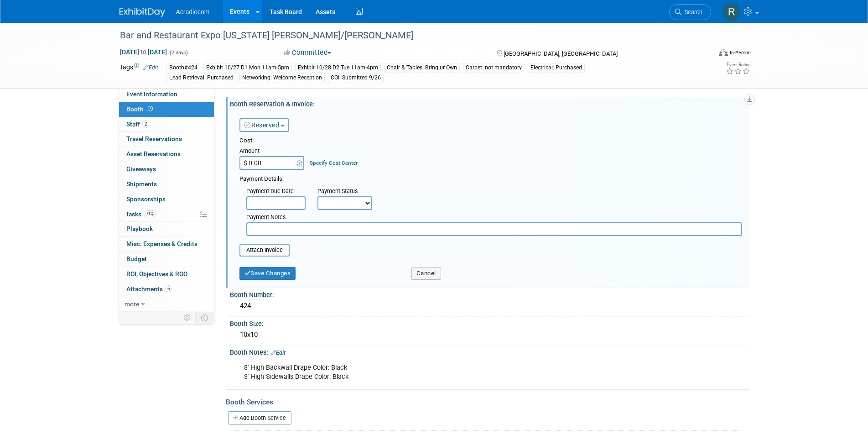
click at [271, 167] on input "$ 0.00" at bounding box center [268, 163] width 57 height 14
type input "$ 4,300.00"
click at [276, 200] on input "text" at bounding box center [275, 203] width 59 height 14
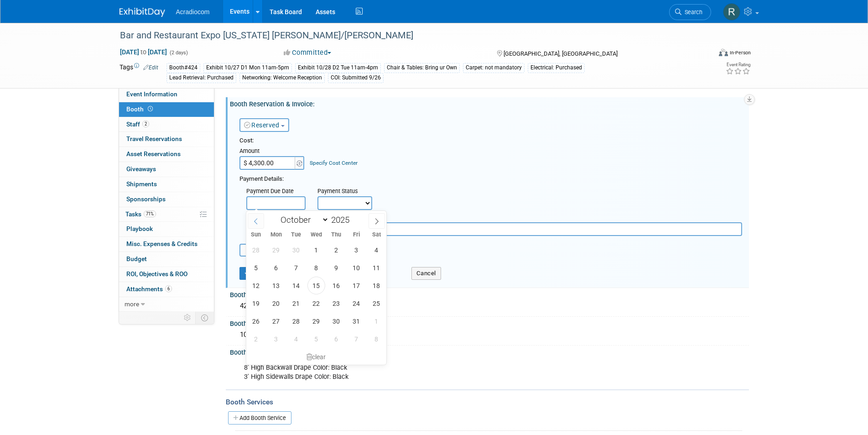
click at [254, 220] on icon at bounding box center [256, 221] width 6 height 6
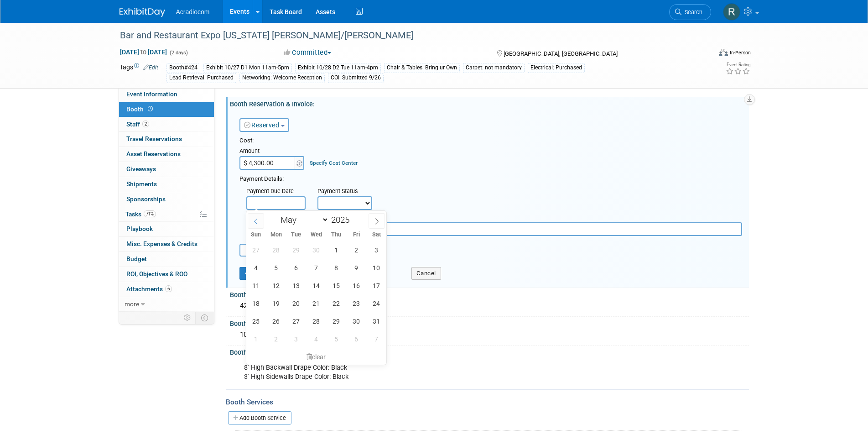
click at [254, 220] on icon at bounding box center [256, 221] width 6 height 6
select select "0"
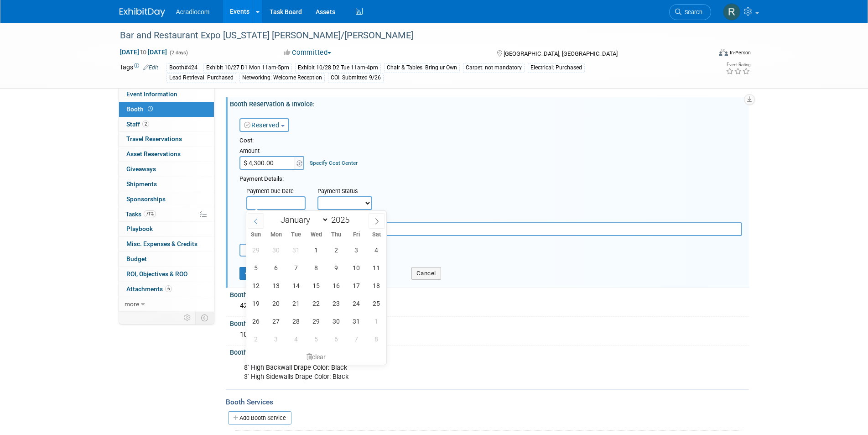
click at [254, 220] on icon at bounding box center [256, 221] width 6 height 6
type input "2024"
click at [254, 220] on icon at bounding box center [256, 221] width 6 height 6
select select "10"
click at [355, 249] on span "1" at bounding box center [357, 250] width 18 height 18
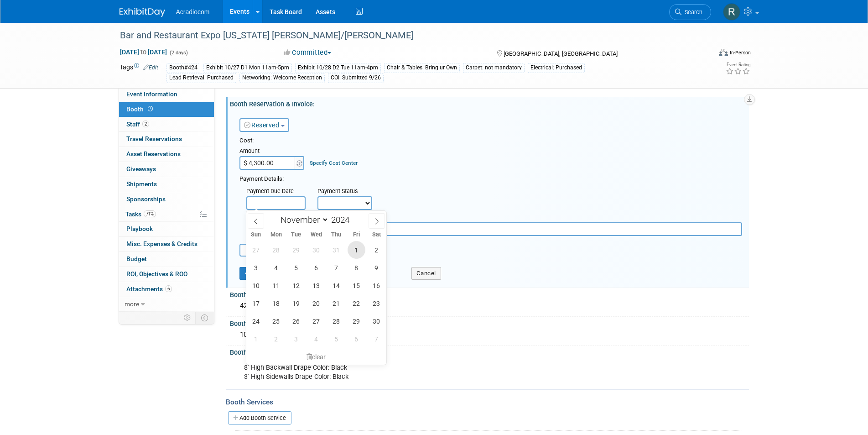
type input "[DATE]"
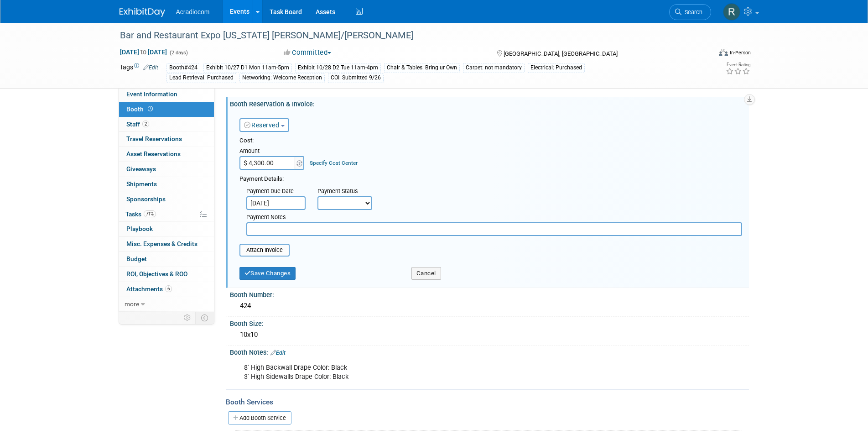
click at [368, 202] on select "Not Paid Yet Partially Paid Paid in Full" at bounding box center [345, 203] width 55 height 14
select select "2"
click at [318, 196] on select "Not Paid Yet Partially Paid Paid in Full" at bounding box center [345, 203] width 55 height 14
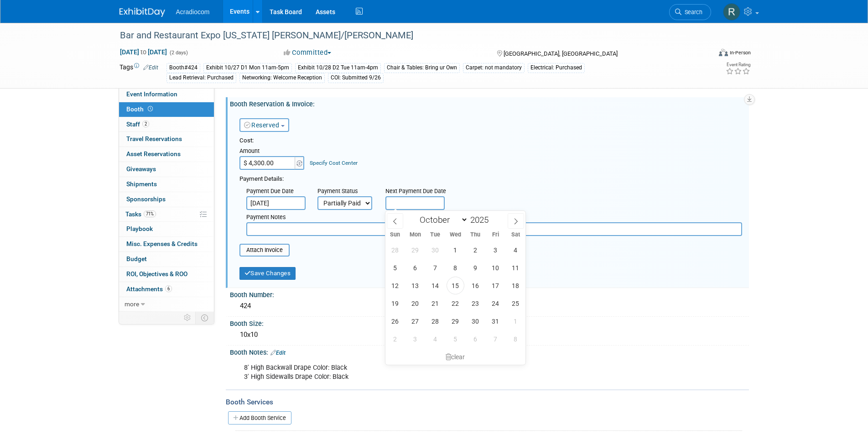
click at [416, 203] on input "text" at bounding box center [415, 203] width 59 height 14
click at [397, 221] on icon at bounding box center [395, 221] width 6 height 6
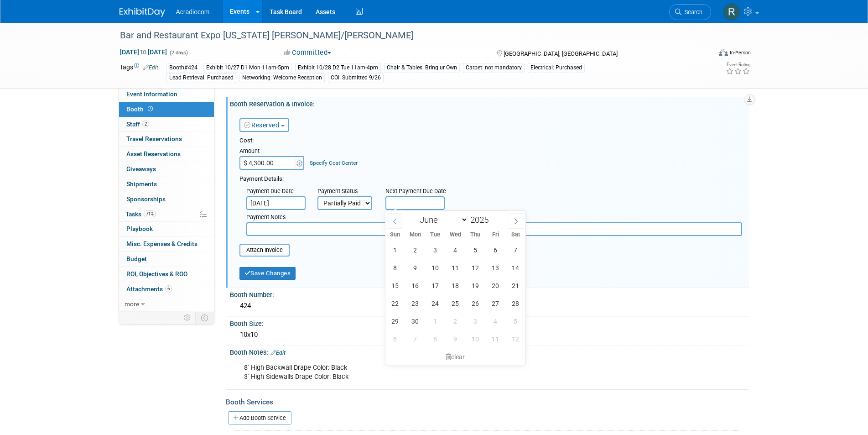
click at [397, 221] on icon at bounding box center [395, 221] width 6 height 6
select select "4"
click at [481, 320] on span "29" at bounding box center [476, 321] width 18 height 18
type input "[DATE]"
click at [273, 228] on input "text" at bounding box center [494, 229] width 496 height 14
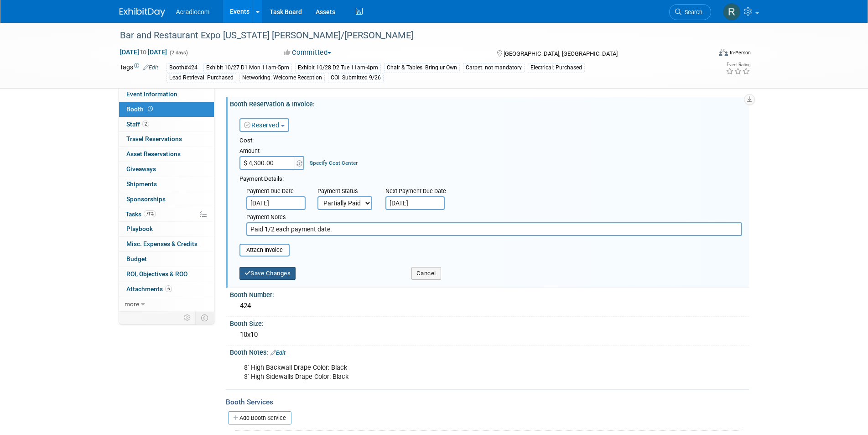
type input "Paid 1/2 each payment date."
click at [275, 276] on button "Save Changes" at bounding box center [268, 273] width 57 height 13
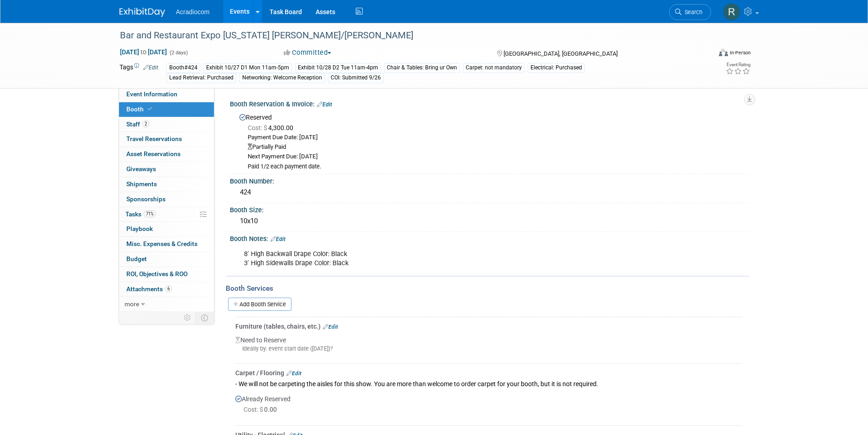
click at [332, 101] on link "Edit" at bounding box center [324, 104] width 15 height 6
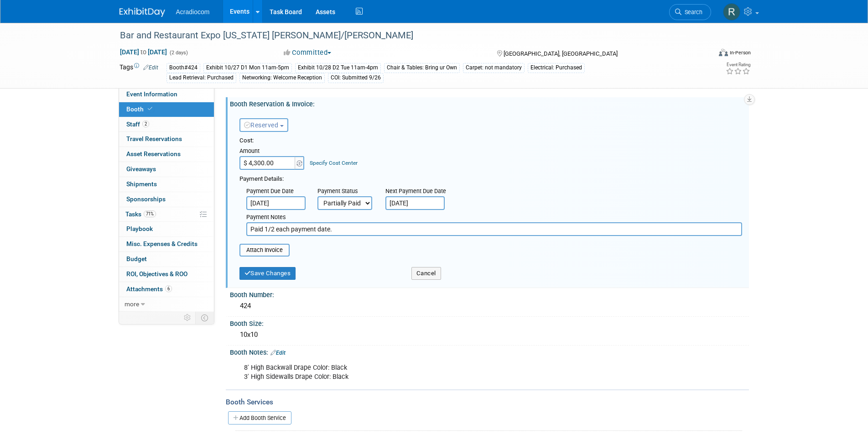
click at [283, 125] on span "button" at bounding box center [282, 126] width 4 height 2
click at [276, 150] on link "Reserved" at bounding box center [289, 153] width 98 height 13
click at [276, 273] on button "Save Changes" at bounding box center [268, 273] width 57 height 13
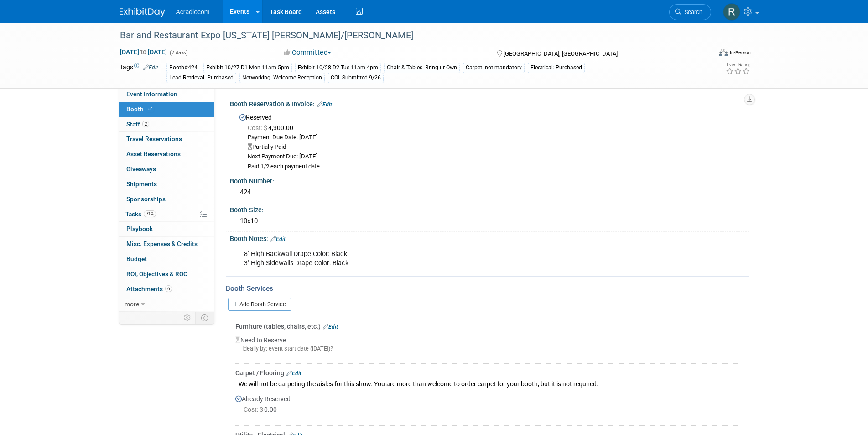
click at [331, 101] on link "Edit" at bounding box center [324, 104] width 15 height 6
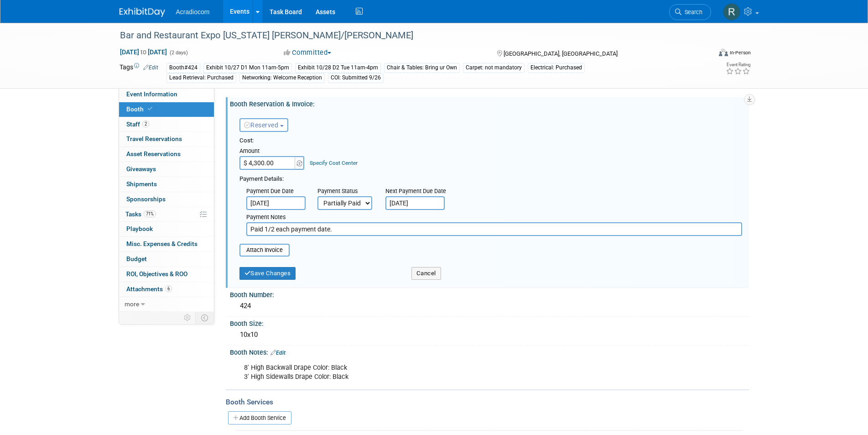
click at [369, 204] on select "Not Paid Yet Partially Paid Paid in Full" at bounding box center [345, 203] width 55 height 14
select select "1"
click at [318, 196] on select "Not Paid Yet Partially Paid Paid in Full" at bounding box center [345, 203] width 55 height 14
click at [340, 226] on input "Paid 1/2 each payment date." at bounding box center [494, 229] width 496 height 14
type input "Paid 1/2 [DATE] & [DATE]"
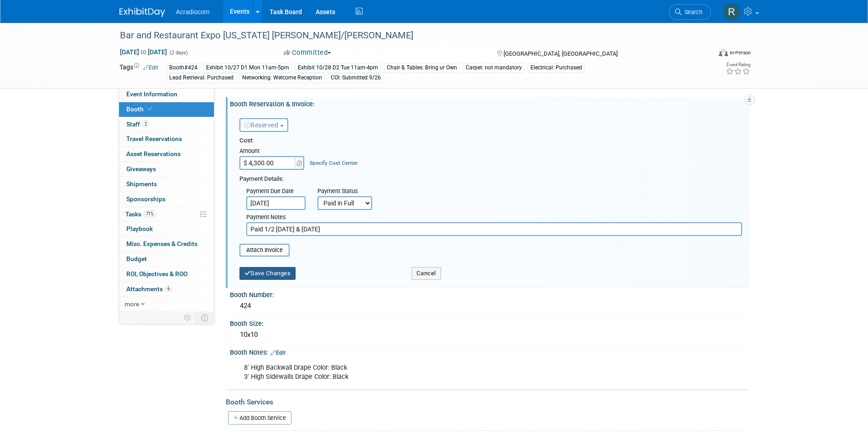
click at [275, 275] on button "Save Changes" at bounding box center [268, 273] width 57 height 13
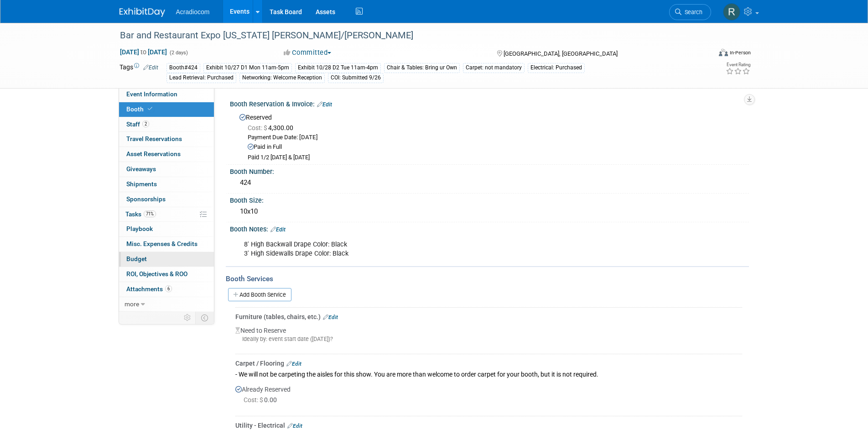
click at [156, 260] on link "Budget" at bounding box center [166, 259] width 95 height 15
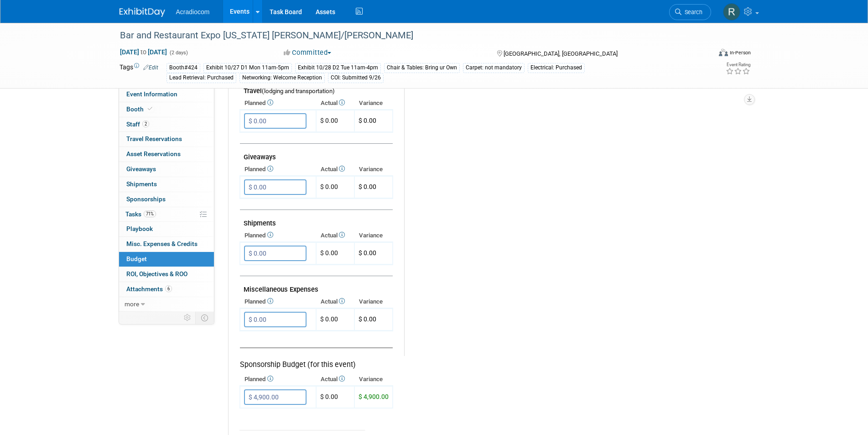
scroll to position [365, 0]
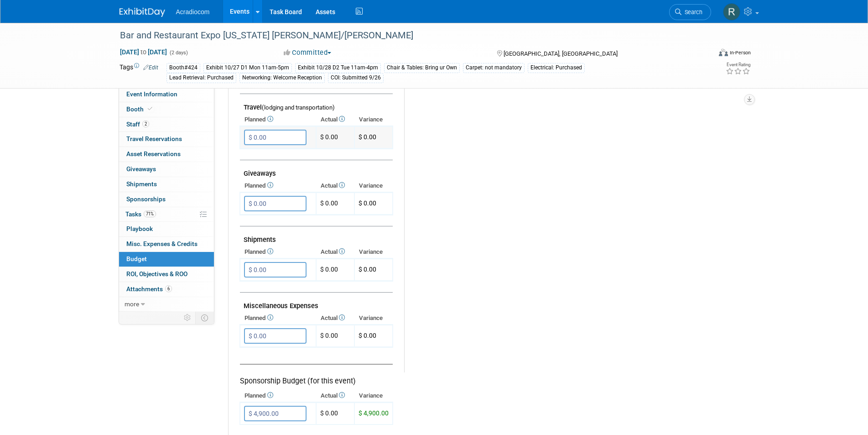
click at [279, 137] on input "$ 0.00" at bounding box center [275, 138] width 63 height 16
click at [157, 138] on span "Travel Reservations 0" at bounding box center [154, 138] width 56 height 7
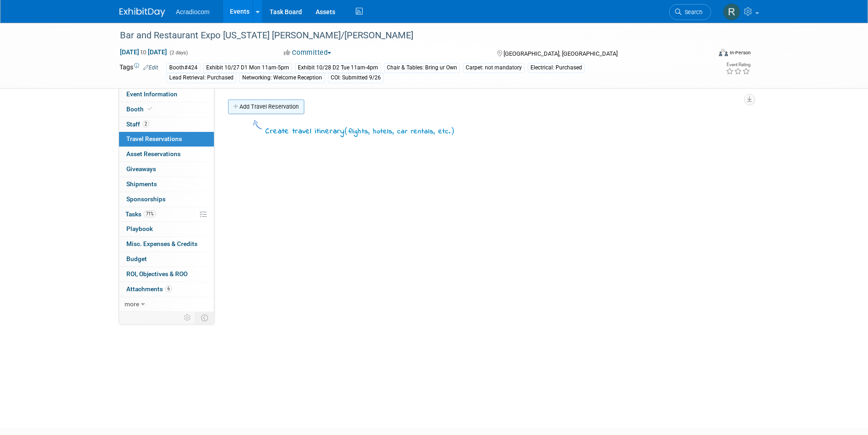
click at [259, 107] on link "Add Travel Reservation" at bounding box center [266, 106] width 76 height 15
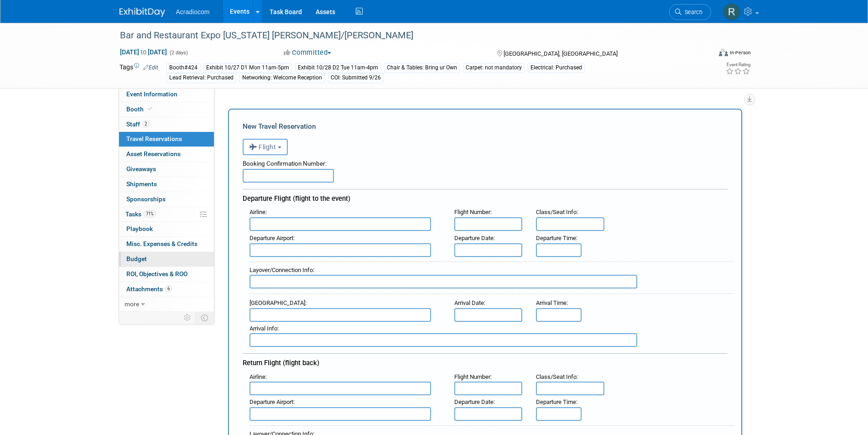
click at [138, 256] on span "Budget" at bounding box center [136, 258] width 21 height 7
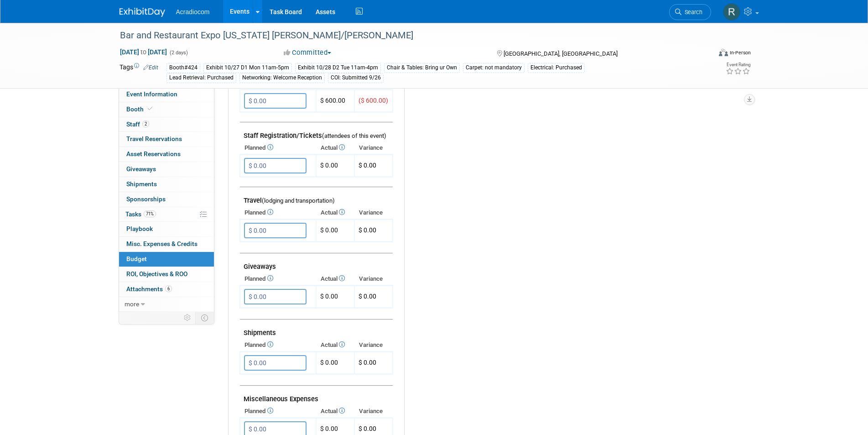
scroll to position [274, 0]
click at [279, 225] on input "$ 0.00" at bounding box center [275, 229] width 63 height 16
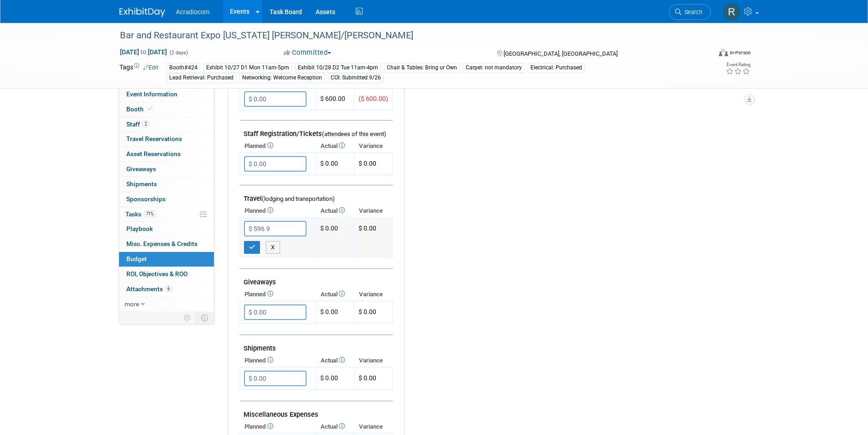
type input "$ 596.96"
click at [331, 226] on td "$ 0.00" at bounding box center [335, 238] width 38 height 40
click at [256, 245] on button "button" at bounding box center [252, 247] width 16 height 13
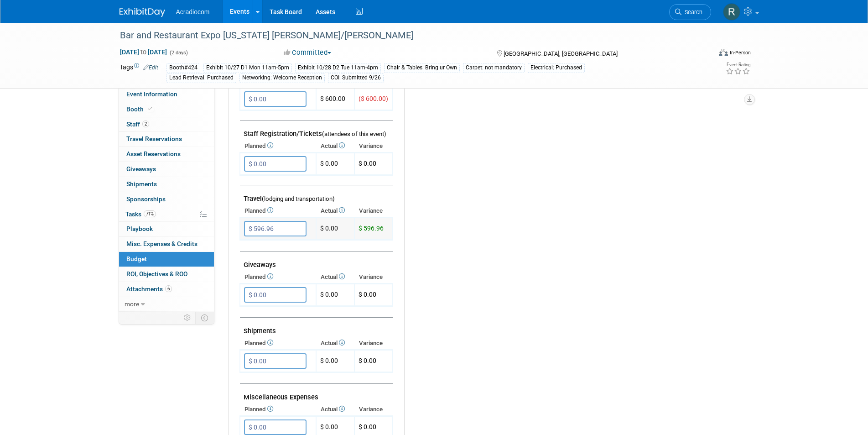
click at [277, 227] on input "$ 596.96" at bounding box center [275, 229] width 63 height 16
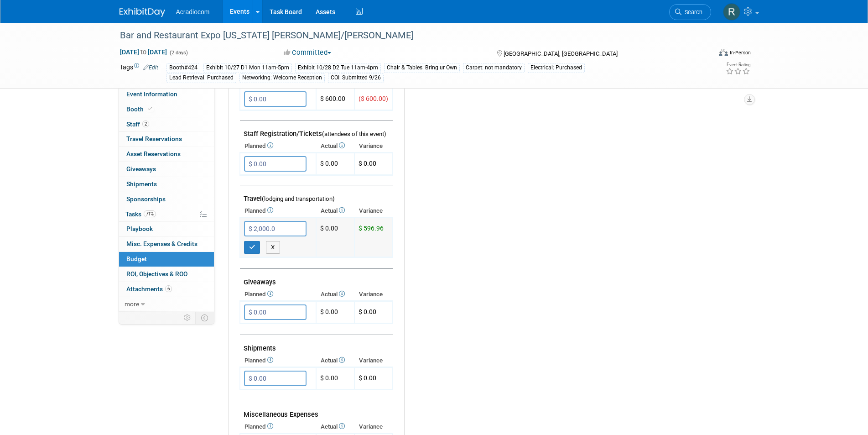
type input "$ 2,000.00"
click at [252, 249] on icon "button" at bounding box center [252, 247] width 6 height 6
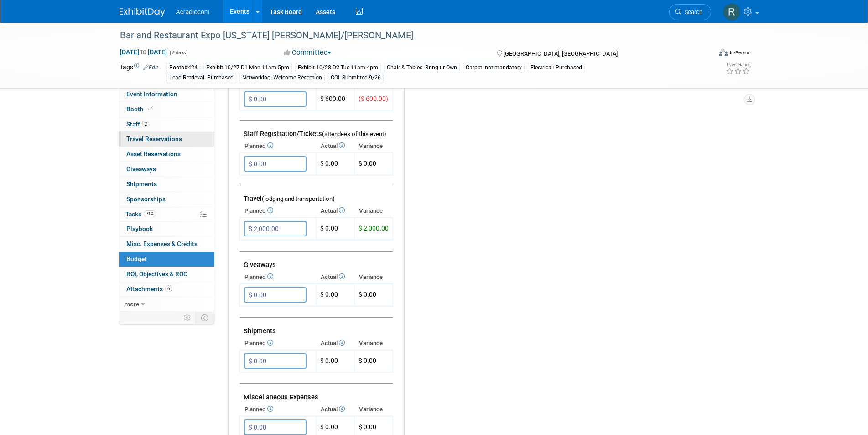
click at [156, 136] on span "Travel Reservations 0" at bounding box center [154, 138] width 56 height 7
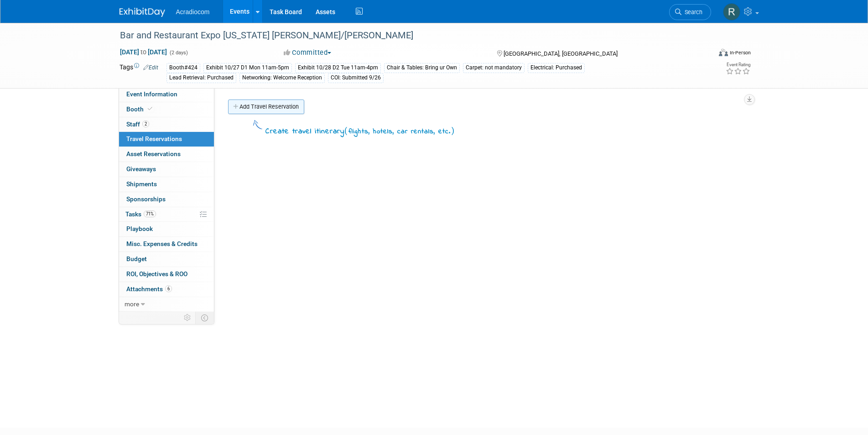
click at [258, 108] on link "Add Travel Reservation" at bounding box center [266, 106] width 76 height 15
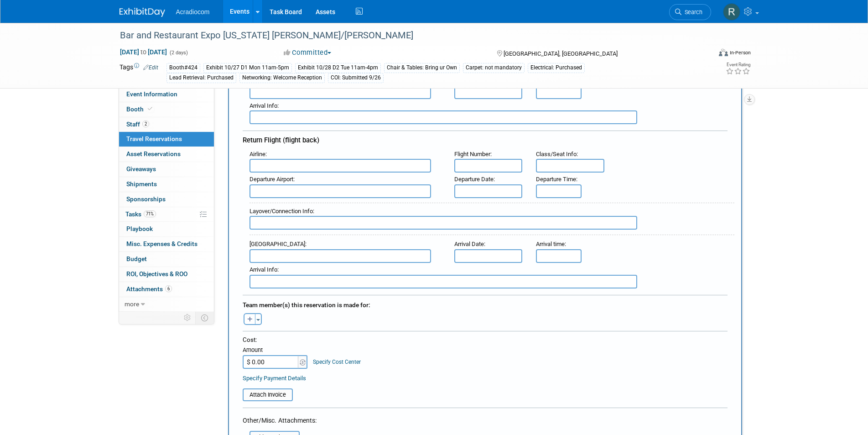
scroll to position [274, 0]
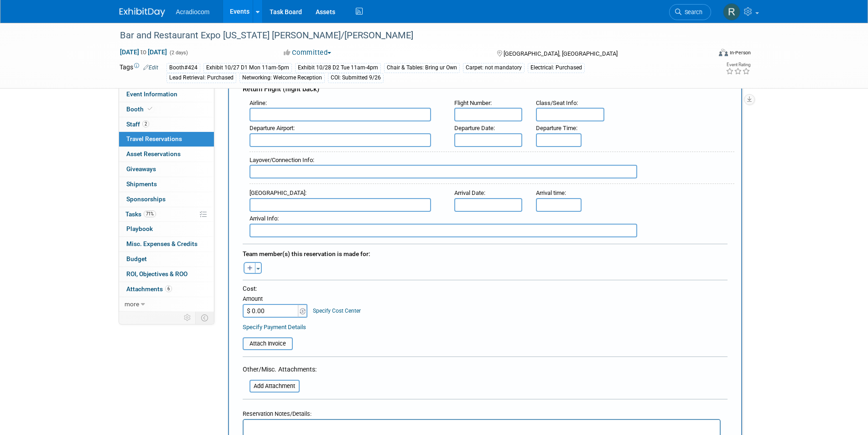
click at [251, 266] on icon "button" at bounding box center [249, 269] width 5 height 6
select select
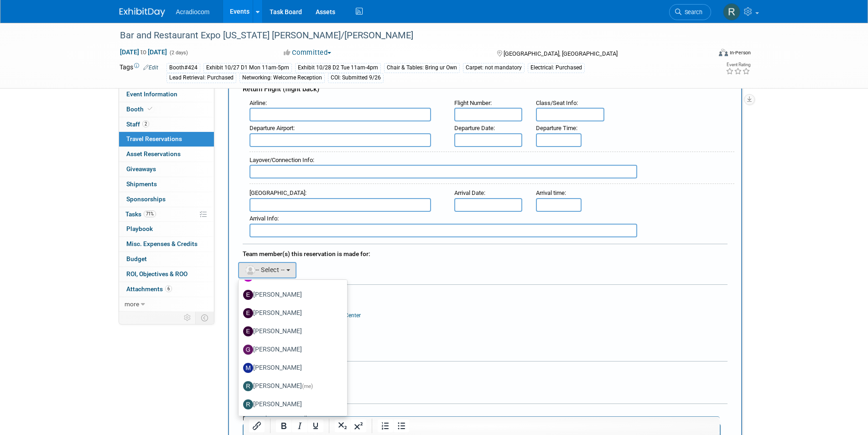
scroll to position [319, 0]
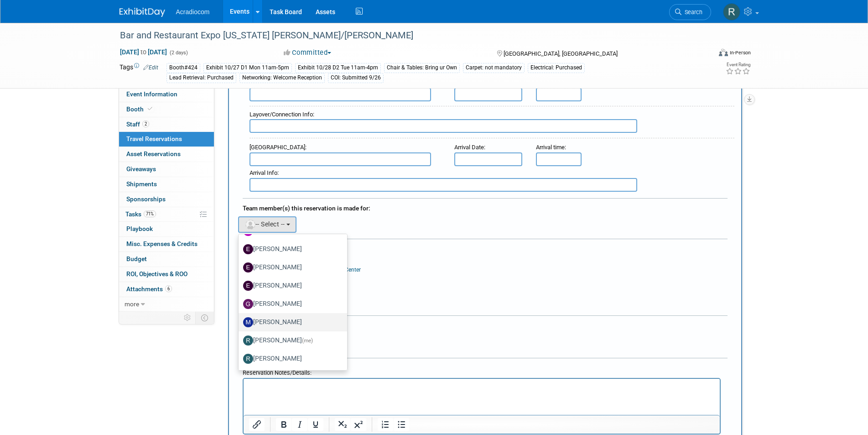
click at [279, 317] on label "[PERSON_NAME]" at bounding box center [290, 322] width 95 height 15
click at [240, 318] on input "[PERSON_NAME]" at bounding box center [237, 321] width 6 height 6
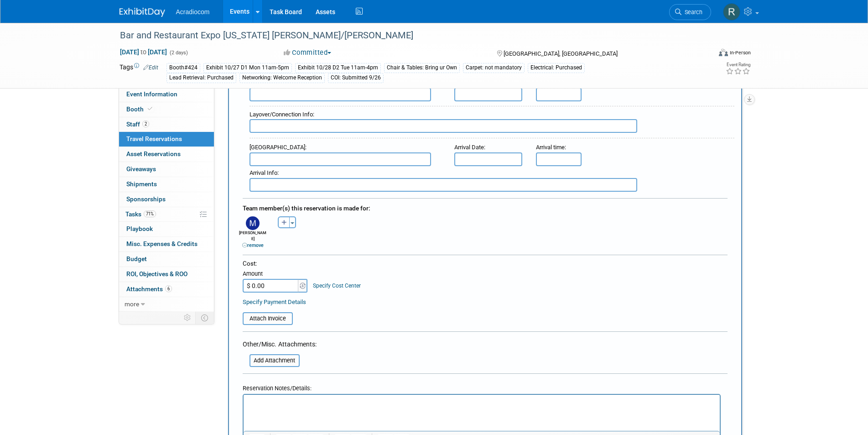
click at [276, 279] on input "$ 0.00" at bounding box center [271, 286] width 57 height 14
type input "$ 596.96"
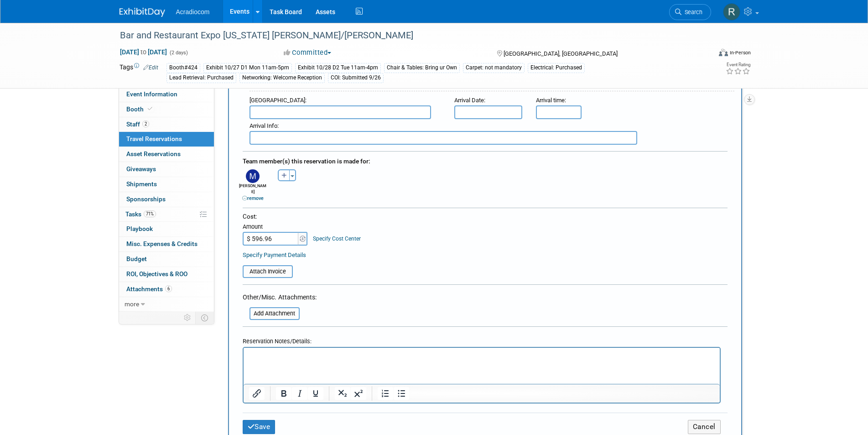
scroll to position [411, 0]
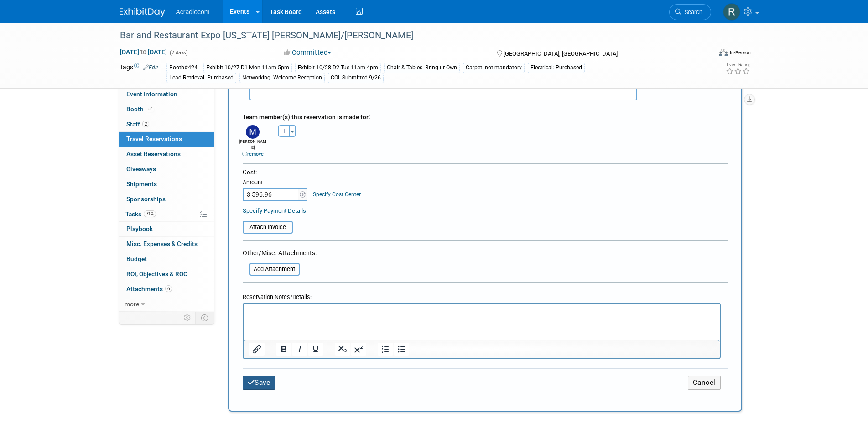
click at [264, 376] on button "Save" at bounding box center [259, 383] width 33 height 14
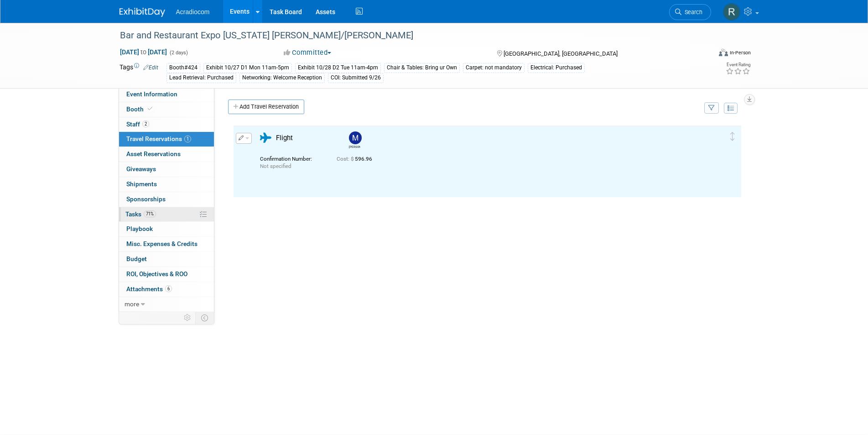
scroll to position [0, 0]
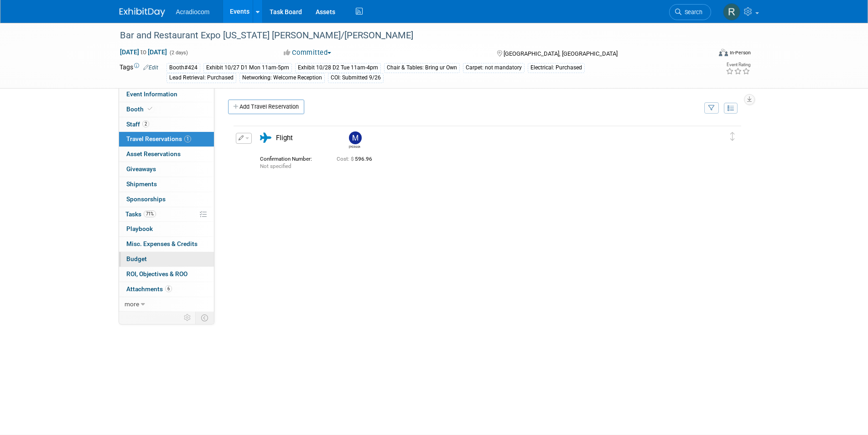
click at [145, 258] on span "Budget" at bounding box center [136, 258] width 21 height 7
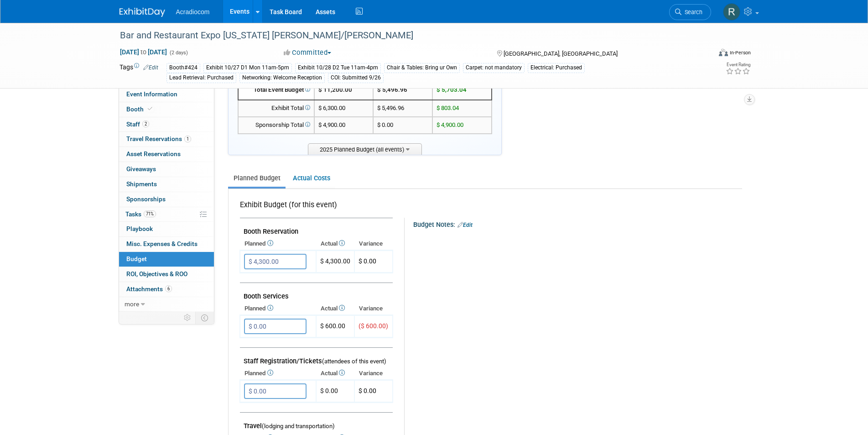
scroll to position [46, 0]
click at [729, 11] on img at bounding box center [731, 11] width 17 height 17
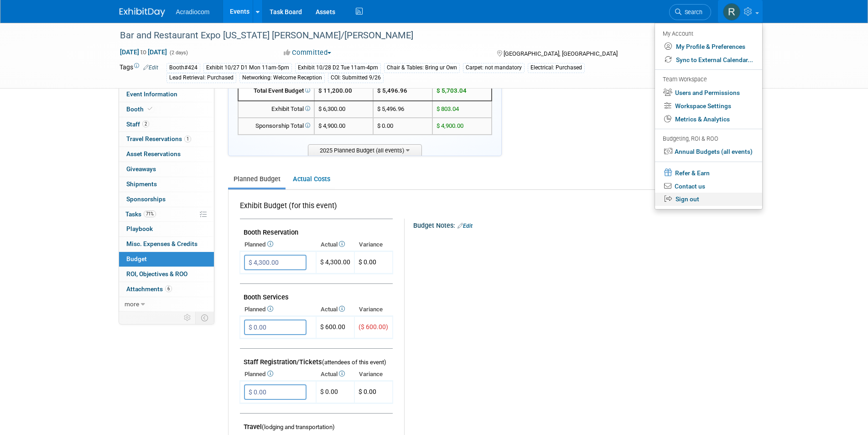
click at [684, 198] on link "Sign out" at bounding box center [708, 199] width 107 height 13
